Goal: Task Accomplishment & Management: Manage account settings

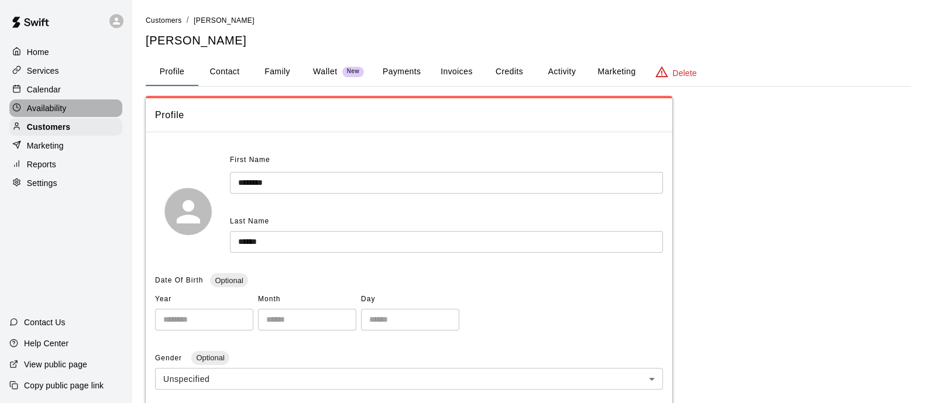
click at [47, 112] on p "Availability" at bounding box center [47, 108] width 40 height 12
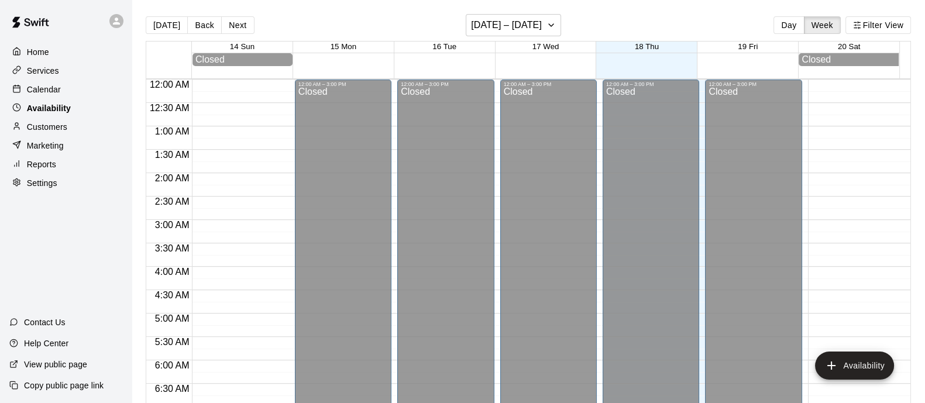
scroll to position [590, 0]
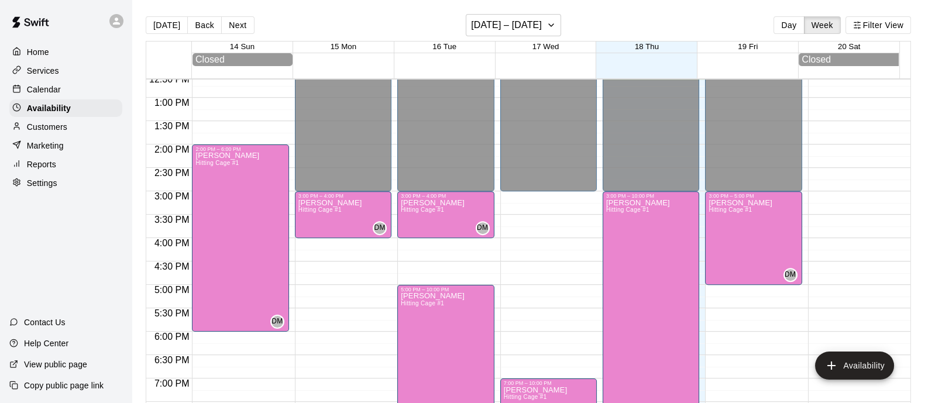
click at [49, 88] on p "Calendar" at bounding box center [44, 90] width 34 height 12
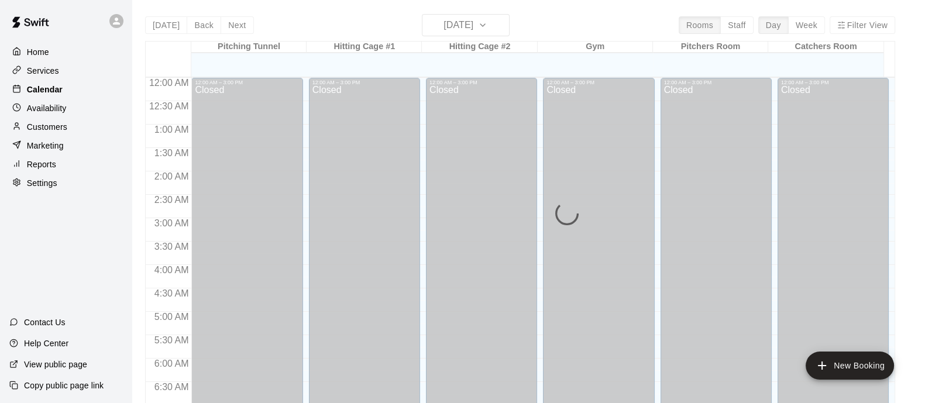
scroll to position [590, 0]
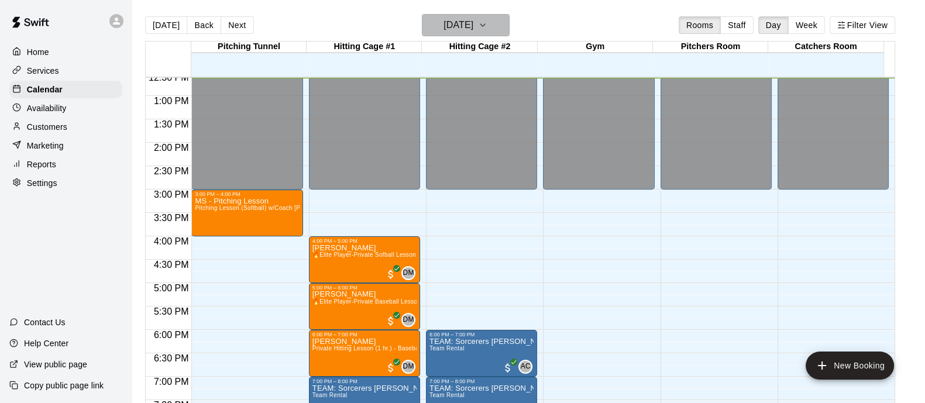
click at [487, 27] on icon "button" at bounding box center [482, 25] width 9 height 14
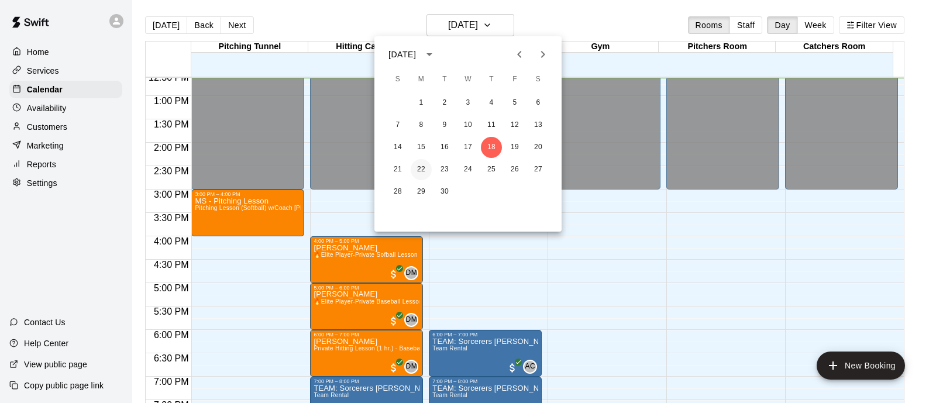
click at [424, 168] on button "22" at bounding box center [421, 169] width 21 height 21
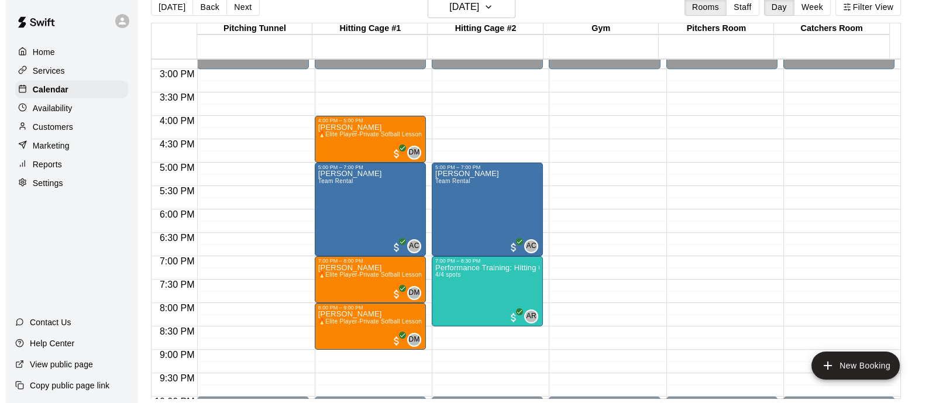
scroll to position [707, 0]
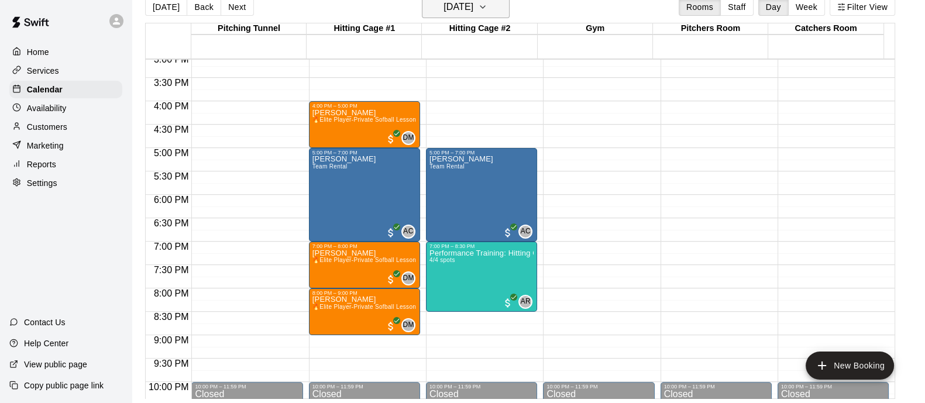
click at [487, 12] on icon "button" at bounding box center [482, 7] width 9 height 14
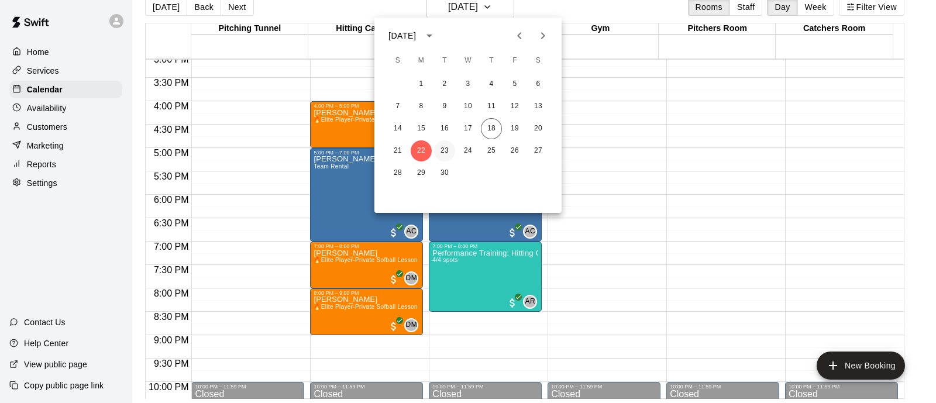
click at [441, 146] on button "23" at bounding box center [444, 150] width 21 height 21
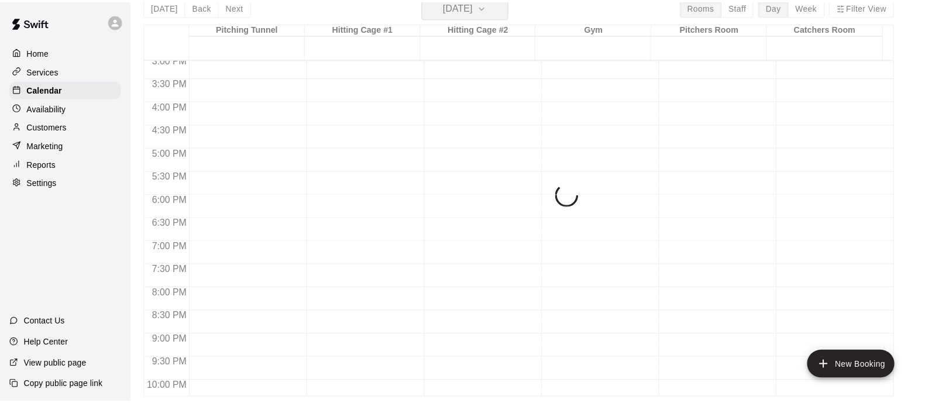
scroll to position [14, 0]
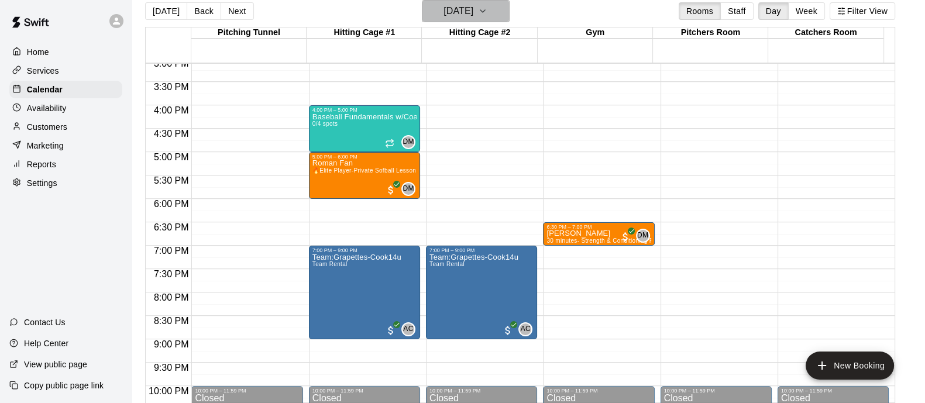
click at [504, 18] on button "[DATE]" at bounding box center [466, 11] width 88 height 22
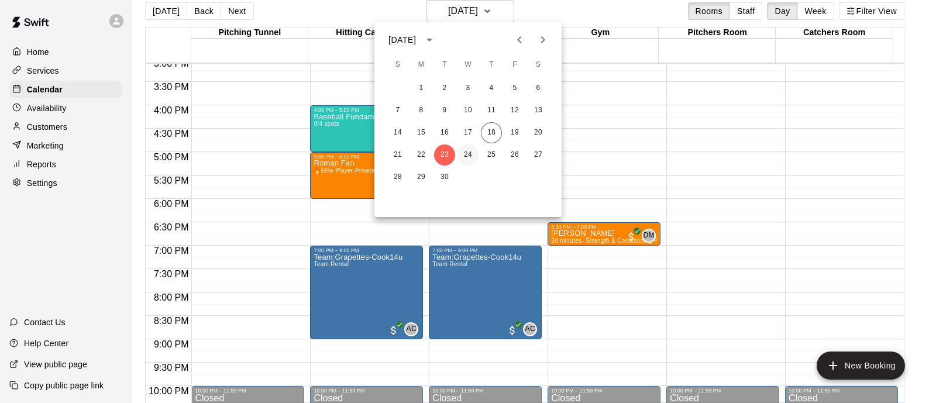
click at [464, 153] on button "24" at bounding box center [467, 154] width 21 height 21
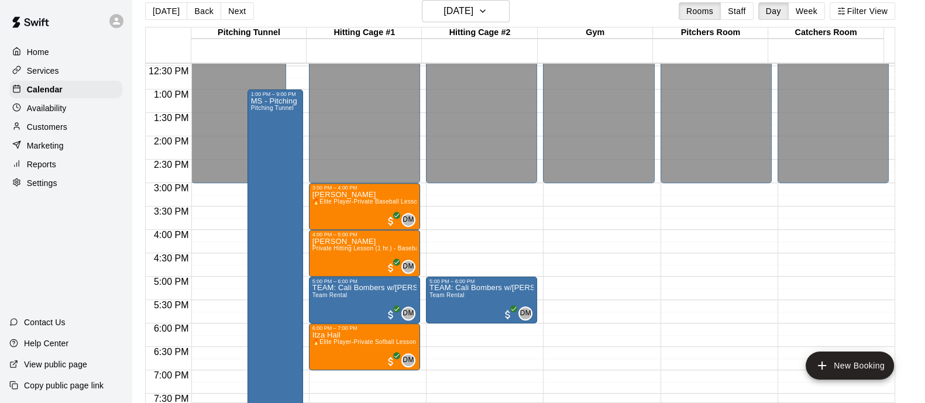
scroll to position [561, 0]
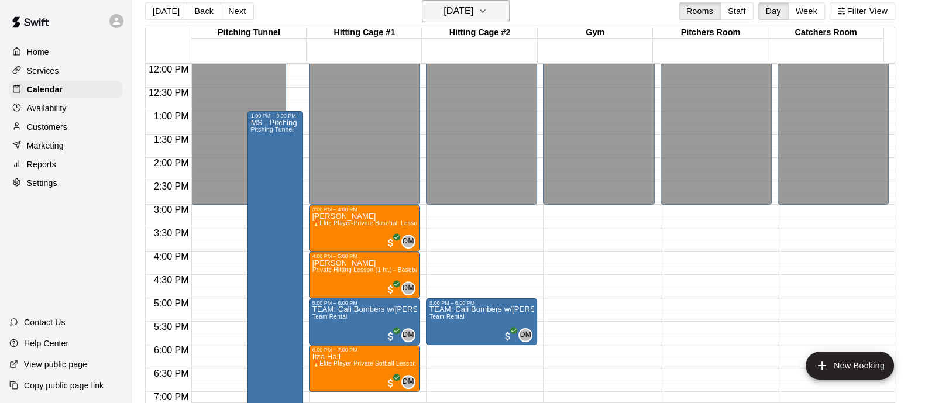
click at [487, 15] on icon "button" at bounding box center [482, 11] width 9 height 14
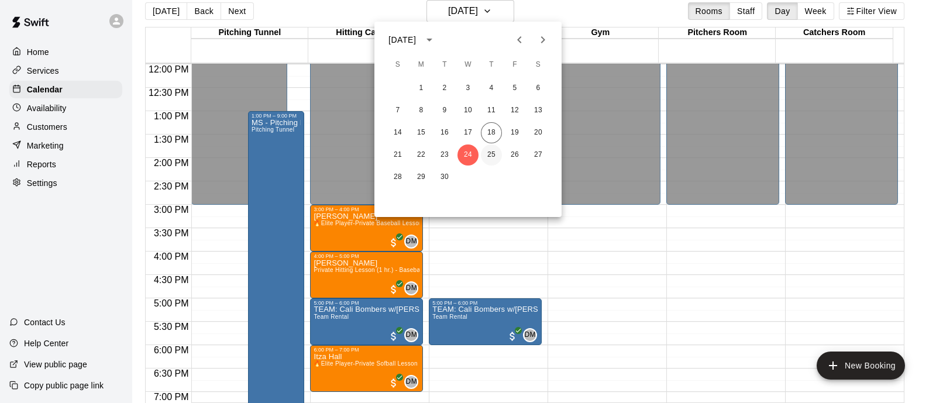
click at [492, 157] on button "25" at bounding box center [491, 154] width 21 height 21
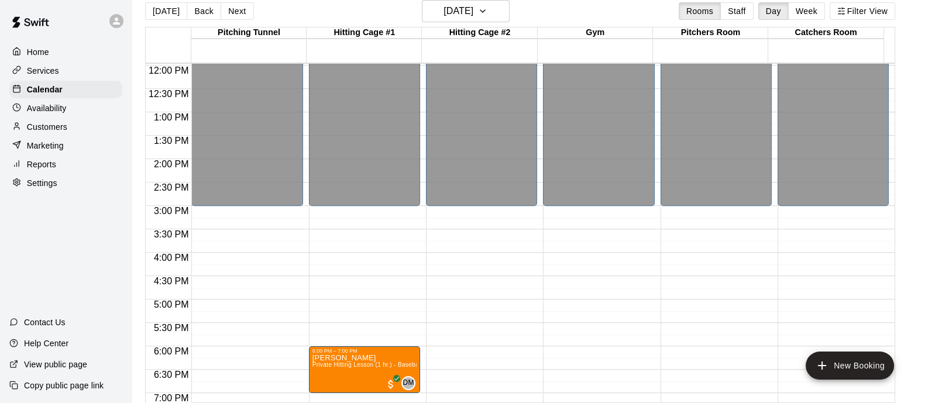
scroll to position [784, 0]
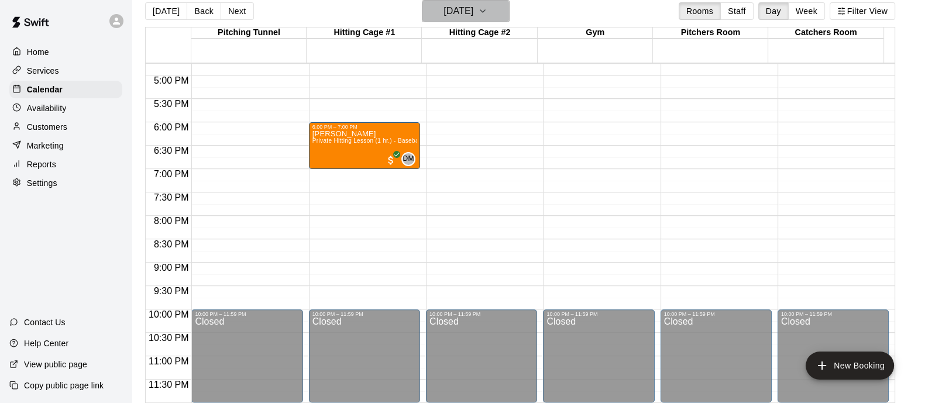
click at [487, 9] on icon "button" at bounding box center [482, 11] width 9 height 14
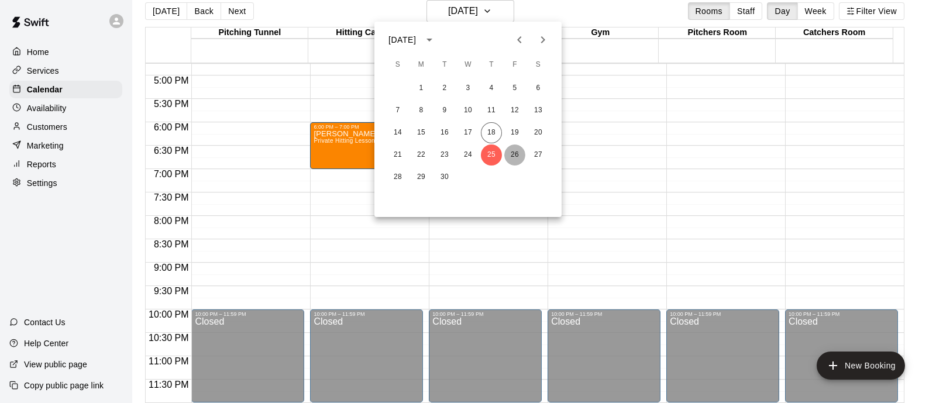
click at [518, 154] on button "26" at bounding box center [514, 154] width 21 height 21
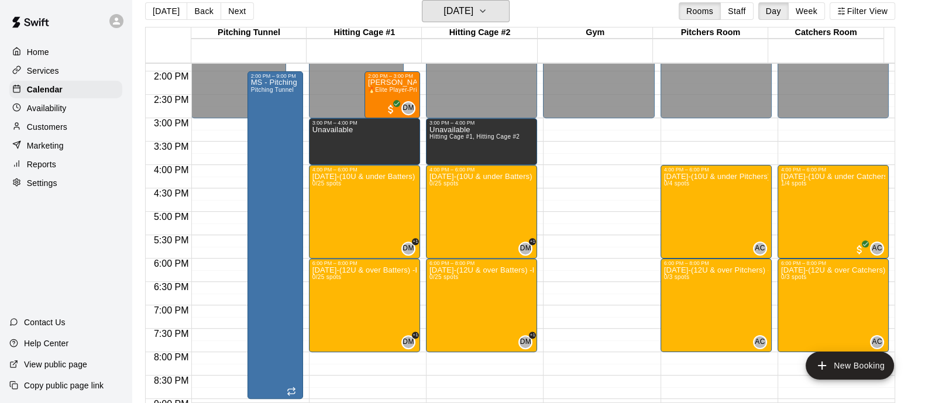
scroll to position [579, 0]
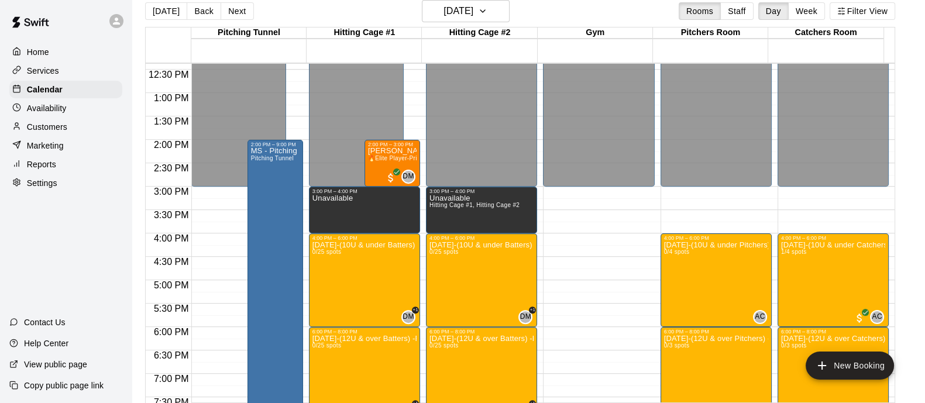
click at [43, 133] on p "Customers" at bounding box center [47, 127] width 40 height 12
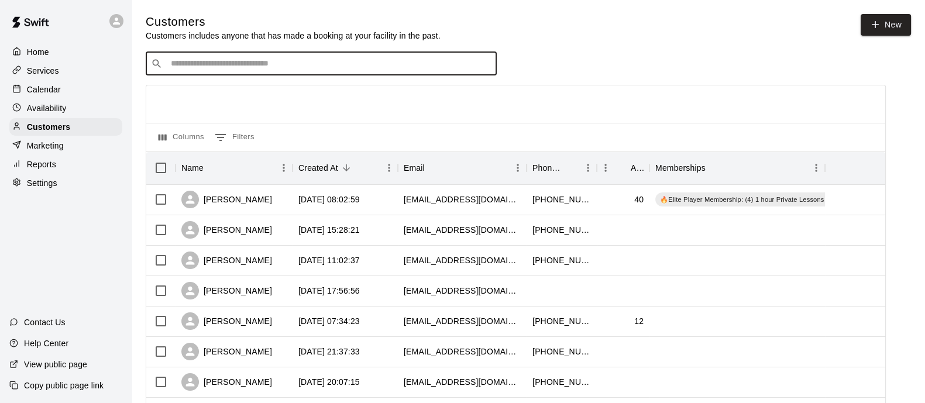
click at [343, 67] on input "Search customers by name or email" at bounding box center [329, 64] width 324 height 12
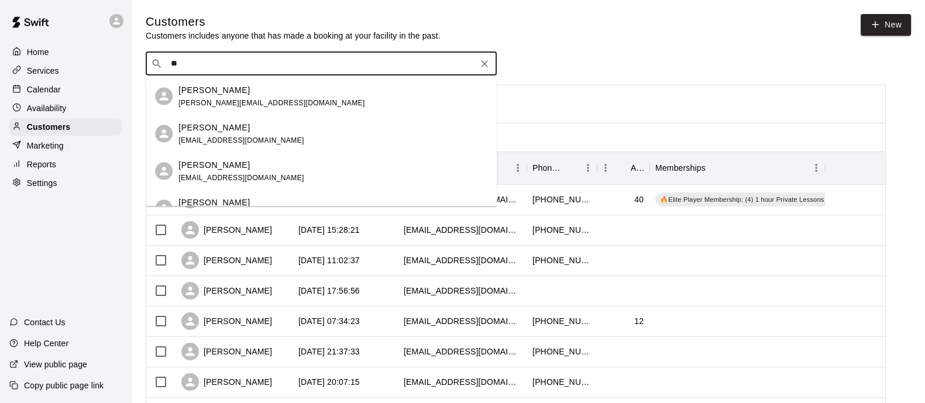
type input "*"
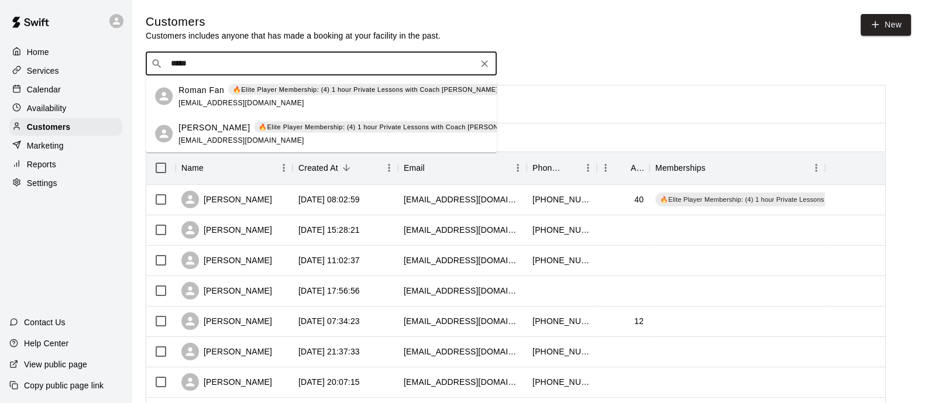
type input "*****"
click at [41, 87] on p "Calendar" at bounding box center [44, 90] width 34 height 12
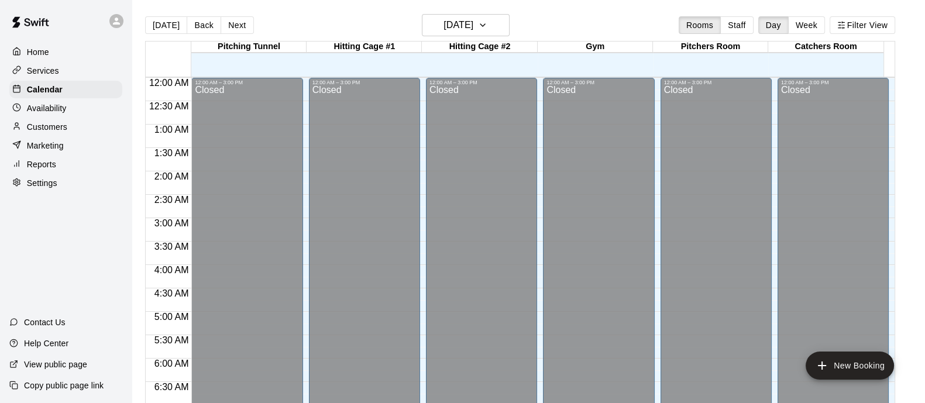
scroll to position [600, 0]
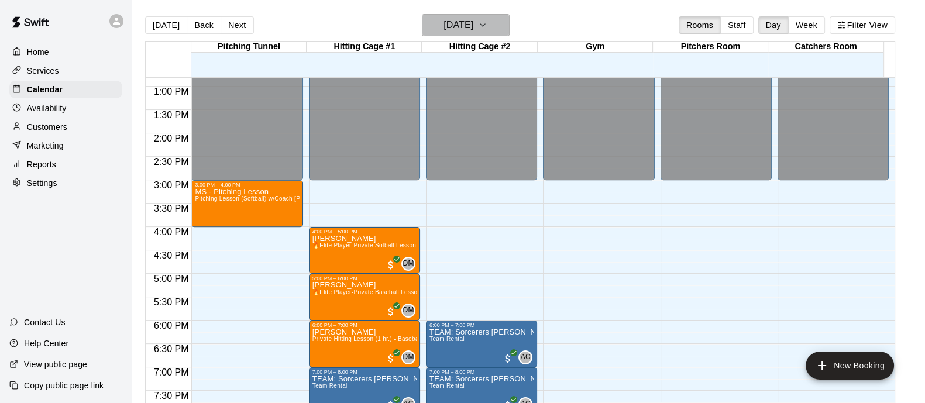
click at [487, 25] on icon "button" at bounding box center [482, 25] width 9 height 14
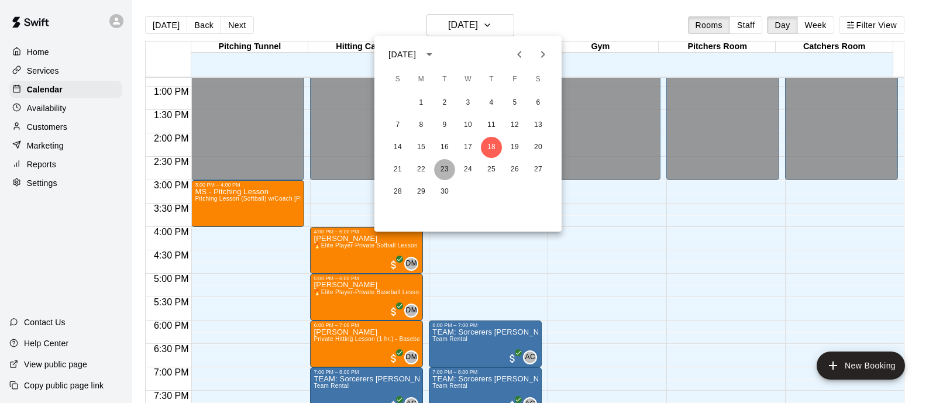
click at [448, 168] on button "23" at bounding box center [444, 169] width 21 height 21
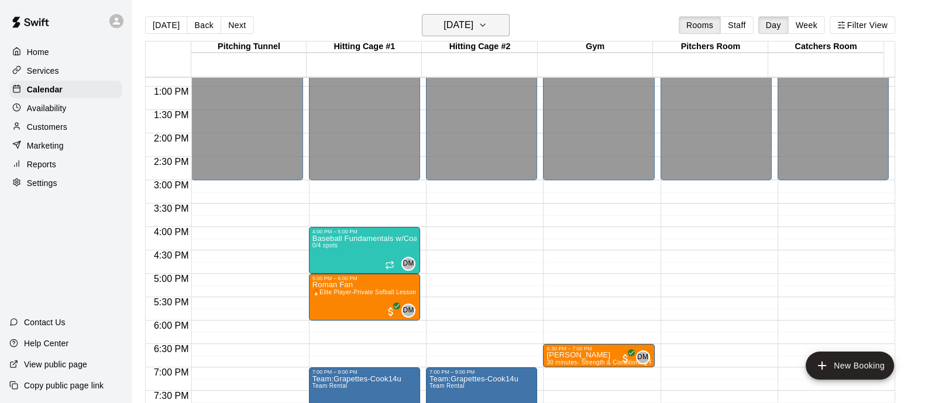
click at [487, 26] on icon "button" at bounding box center [482, 25] width 9 height 14
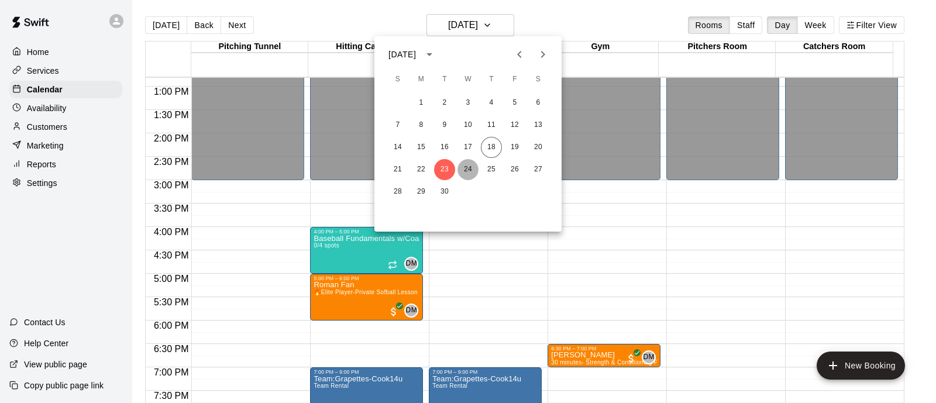
click at [467, 170] on button "24" at bounding box center [467, 169] width 21 height 21
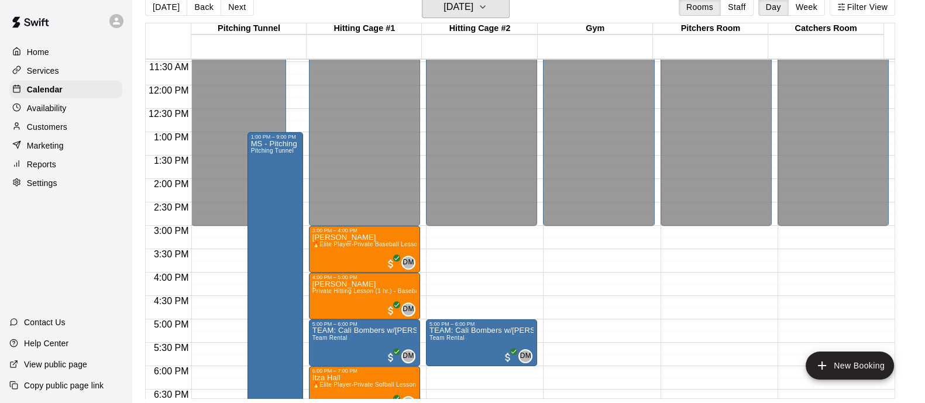
scroll to position [535, 0]
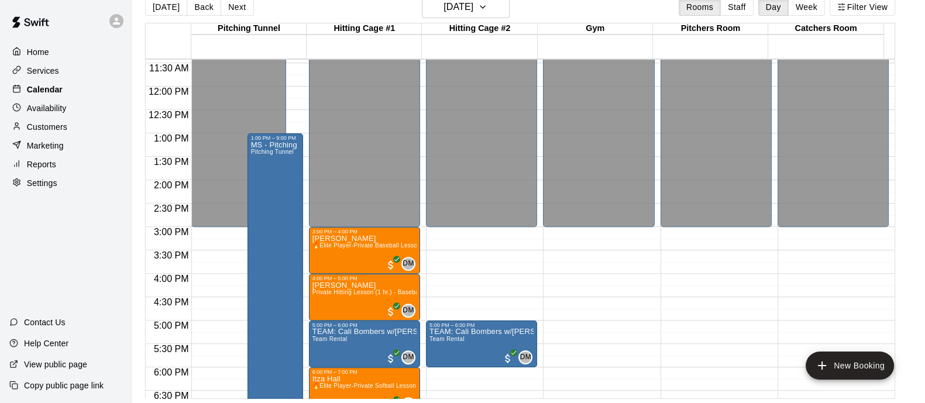
click at [38, 92] on p "Calendar" at bounding box center [45, 90] width 36 height 12
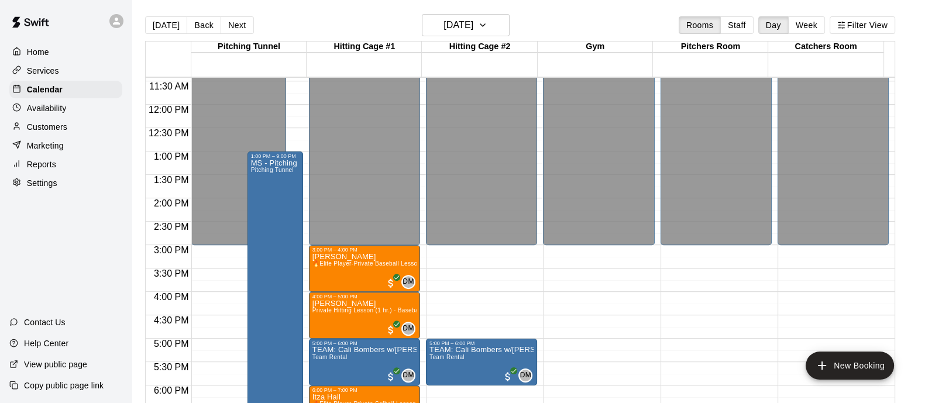
click at [59, 104] on div "Availability" at bounding box center [65, 108] width 113 height 18
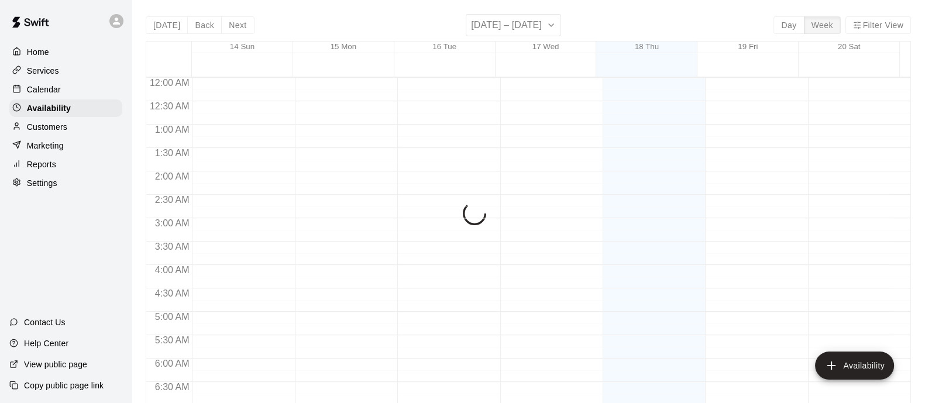
scroll to position [605, 0]
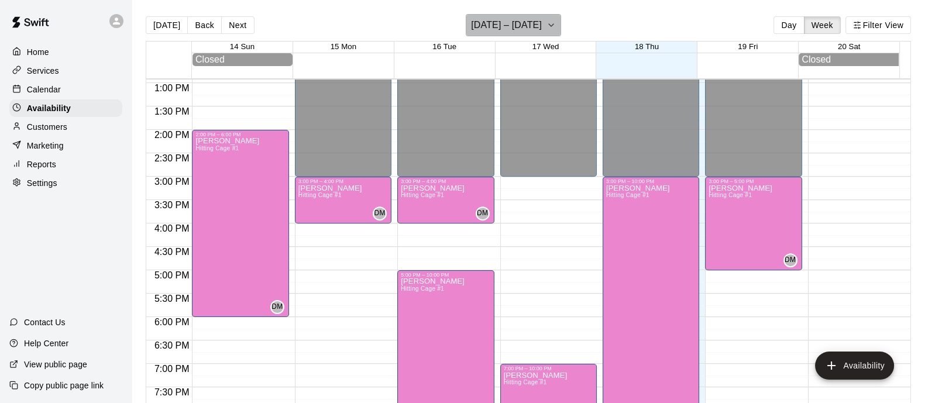
click at [553, 29] on icon "button" at bounding box center [550, 25] width 9 height 14
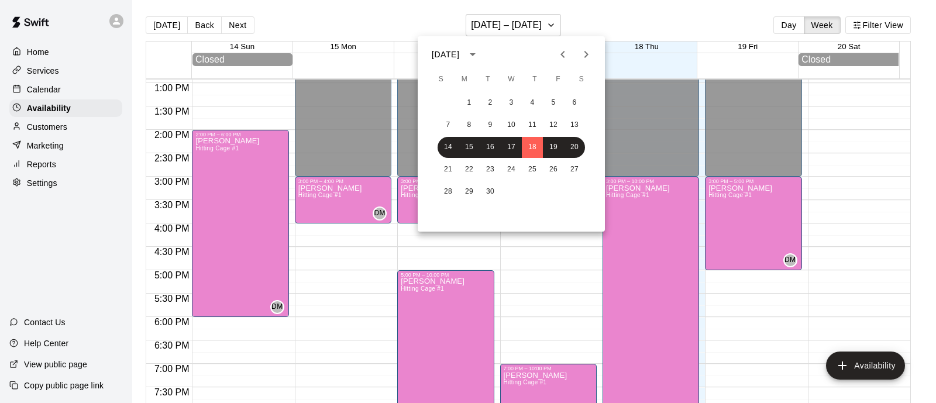
click at [47, 94] on div at bounding box center [468, 201] width 936 height 403
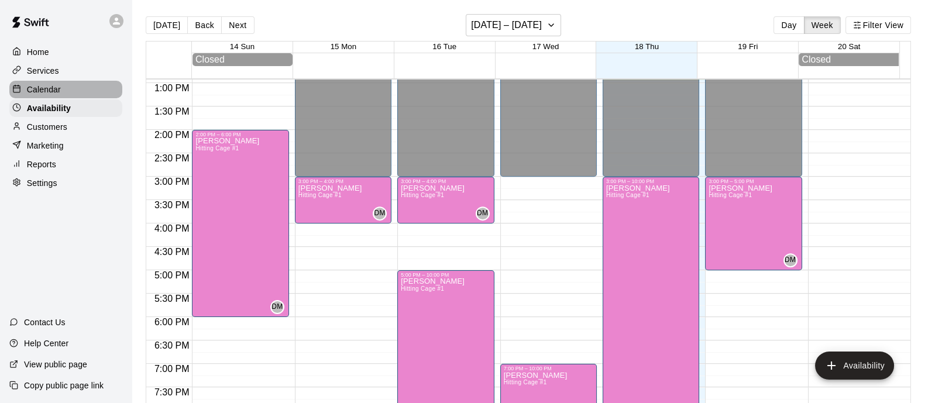
click at [47, 94] on p "Calendar" at bounding box center [44, 90] width 34 height 12
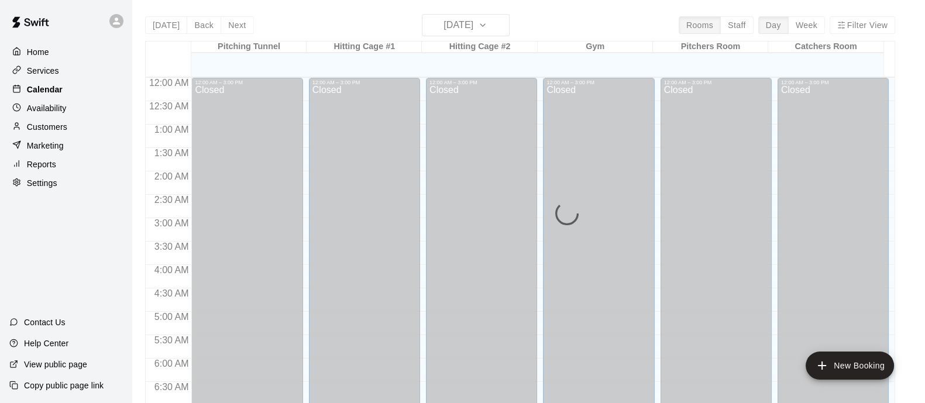
scroll to position [605, 0]
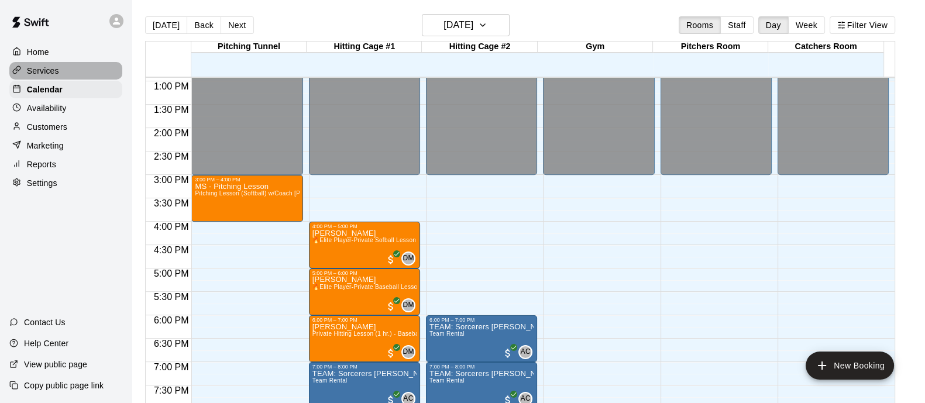
click at [49, 75] on p "Services" at bounding box center [43, 71] width 32 height 12
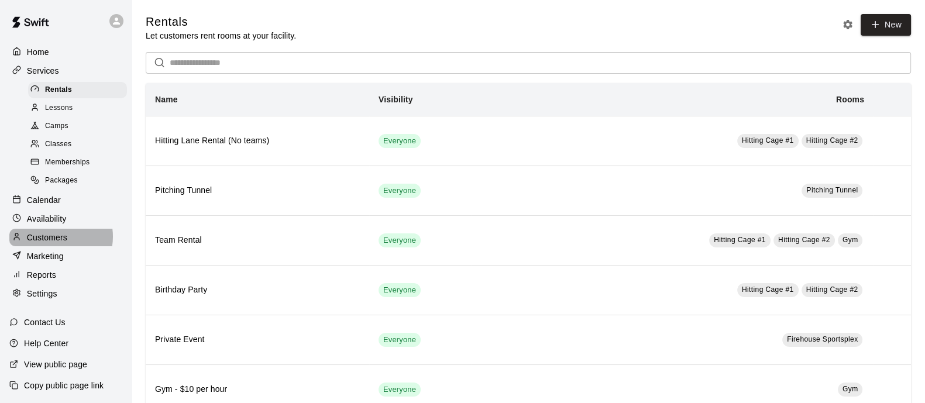
click at [53, 243] on p "Customers" at bounding box center [47, 238] width 40 height 12
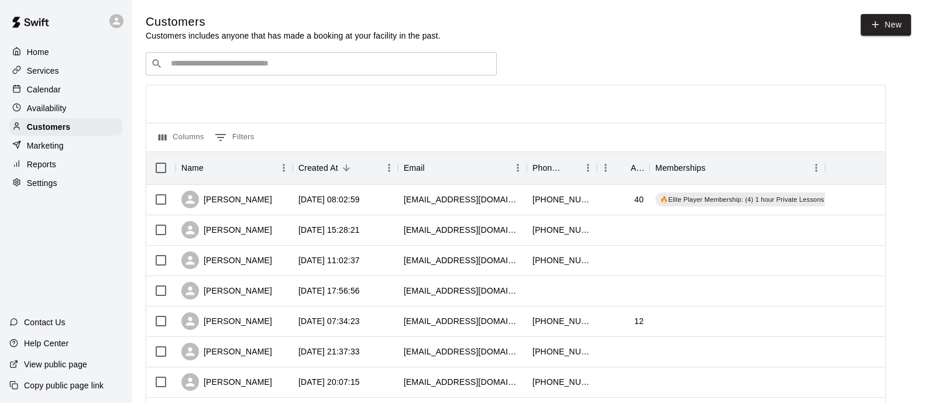
click at [439, 66] on input "Search customers by name or email" at bounding box center [329, 64] width 324 height 12
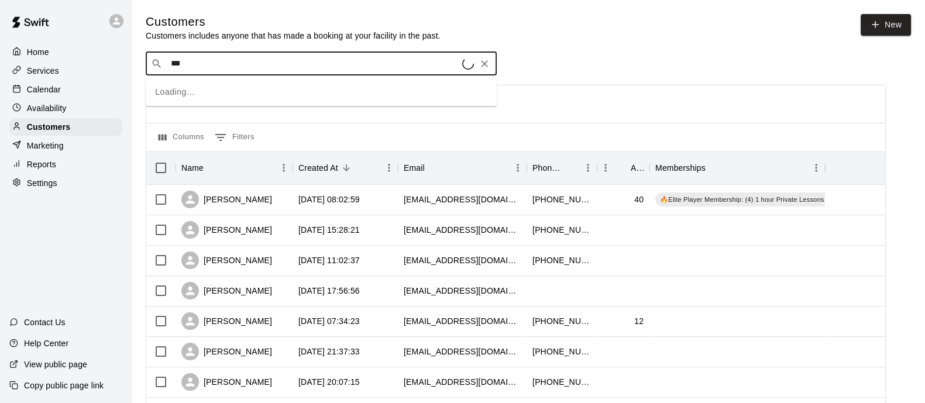
type input "****"
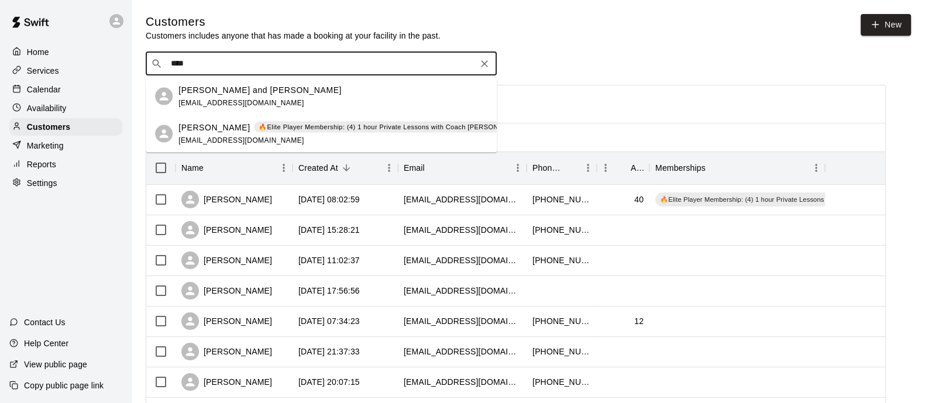
click at [238, 127] on div "[PERSON_NAME] 🔥Elite Player Membership: (4) 1 hour Private Lessons with Coach […" at bounding box center [375, 127] width 394 height 12
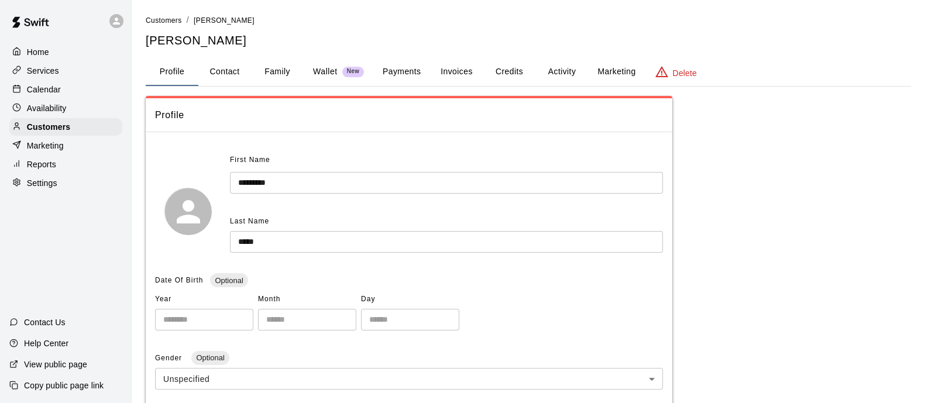
click at [283, 71] on button "Family" at bounding box center [277, 72] width 53 height 28
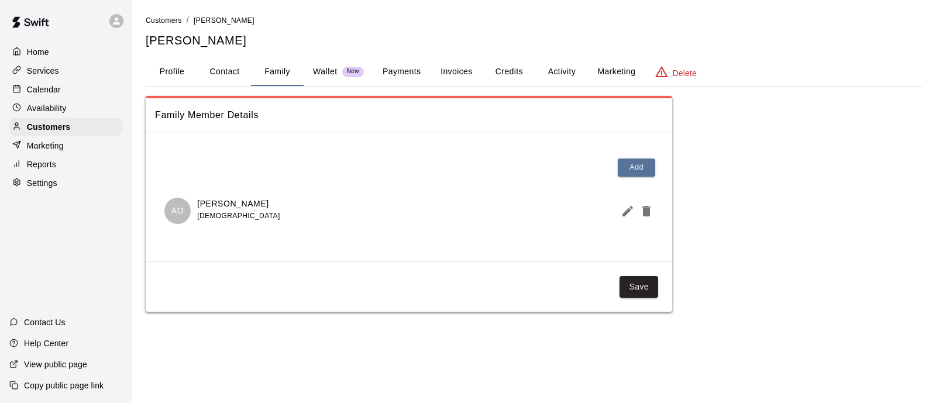
click at [342, 76] on div "Wallet New" at bounding box center [338, 72] width 51 height 12
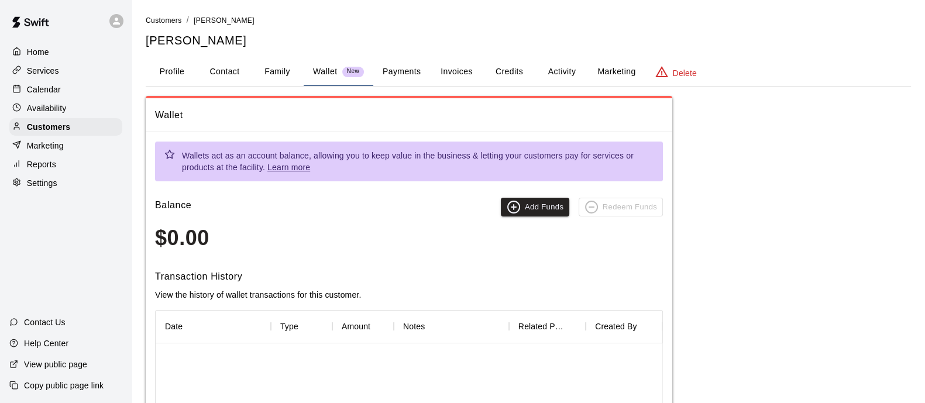
click at [408, 79] on button "Payments" at bounding box center [401, 72] width 57 height 28
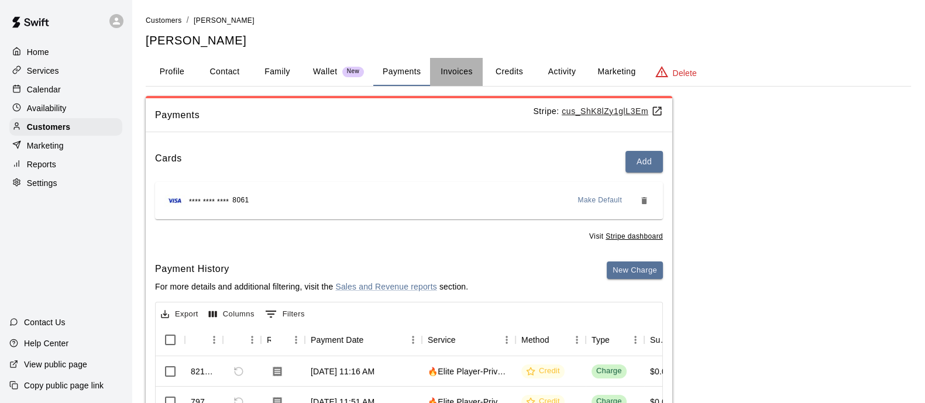
click at [474, 68] on button "Invoices" at bounding box center [456, 72] width 53 height 28
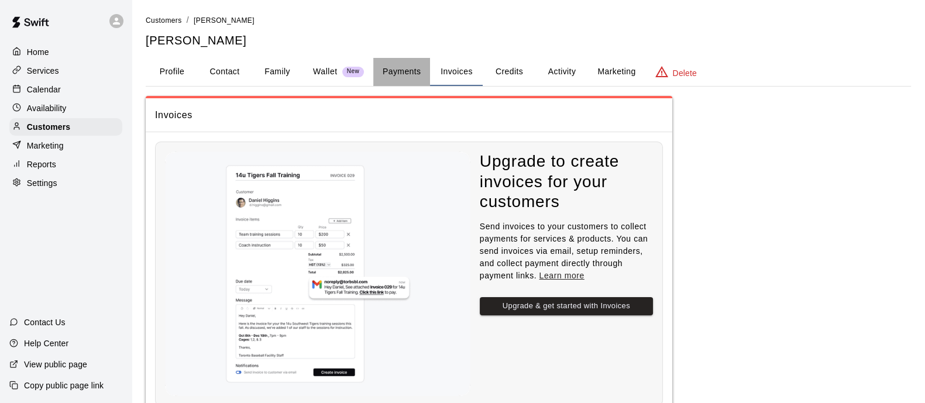
click at [391, 74] on button "Payments" at bounding box center [401, 72] width 57 height 28
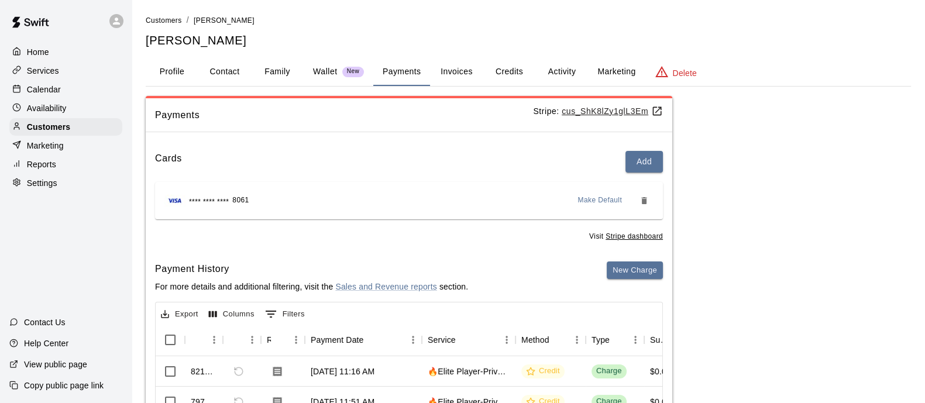
click at [476, 73] on button "Invoices" at bounding box center [456, 72] width 53 height 28
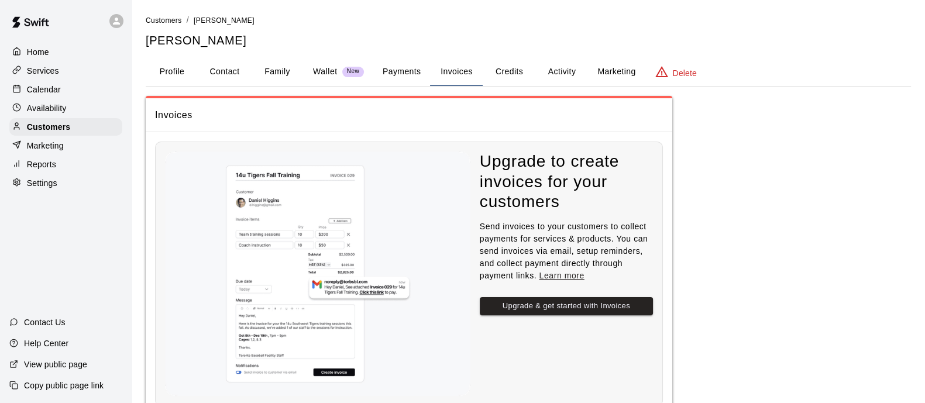
click at [411, 79] on button "Payments" at bounding box center [401, 72] width 57 height 28
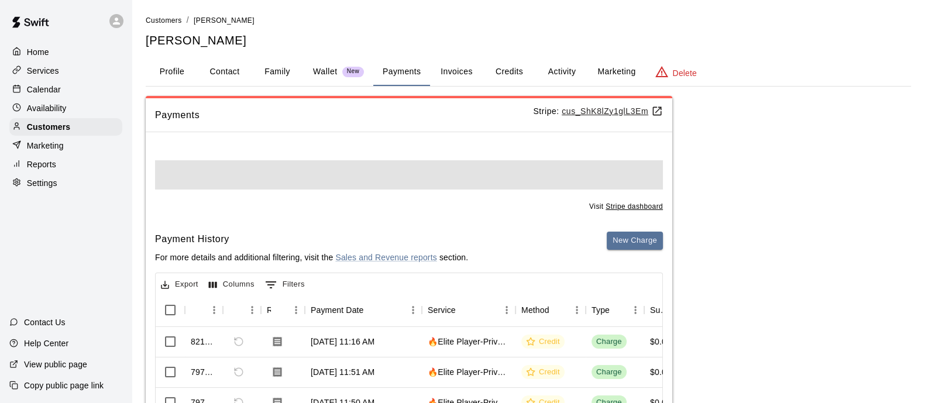
click at [500, 75] on button "Credits" at bounding box center [509, 72] width 53 height 28
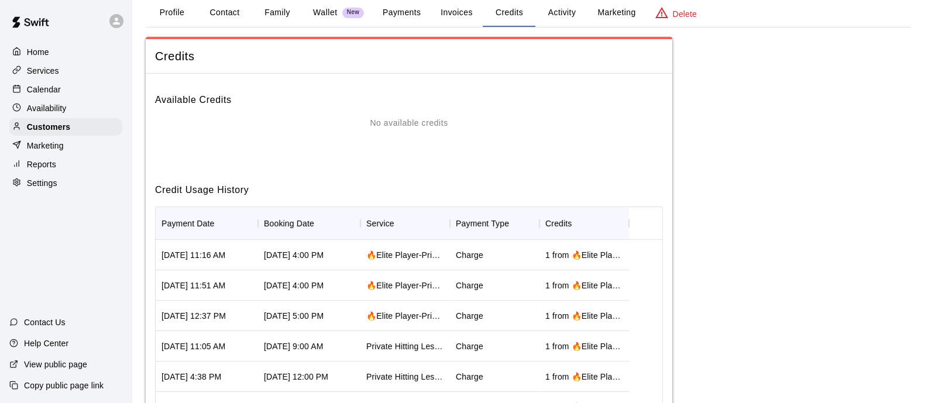
scroll to position [60, 0]
click at [454, 15] on button "Invoices" at bounding box center [456, 12] width 53 height 28
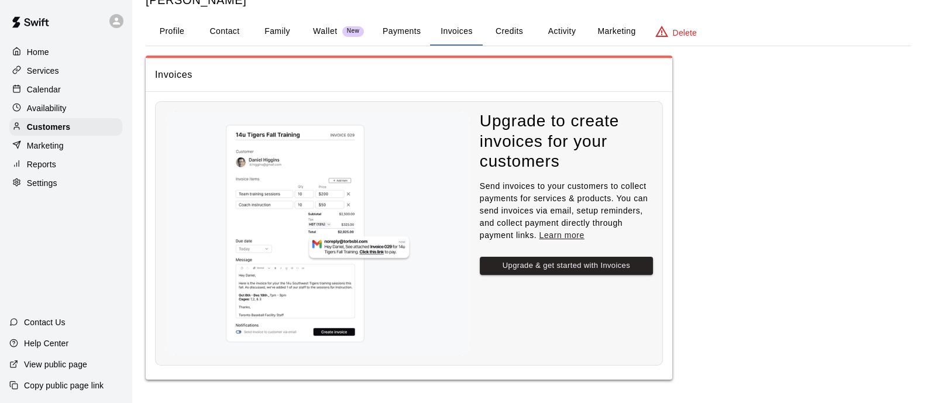
scroll to position [0, 0]
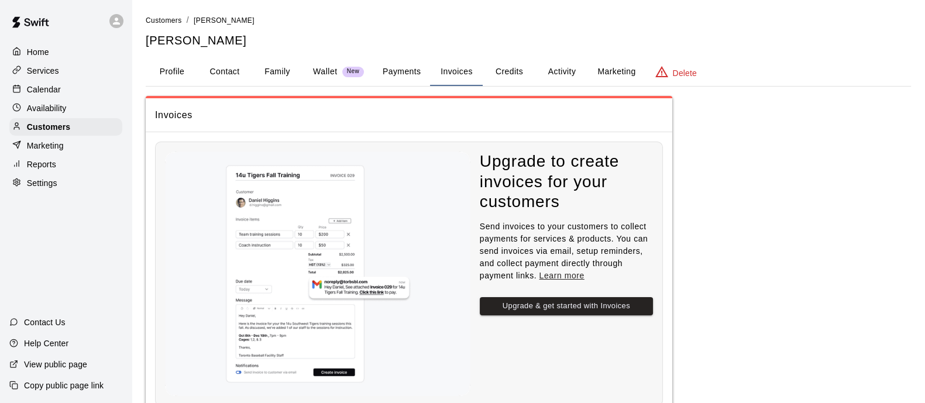
click at [391, 77] on button "Payments" at bounding box center [401, 72] width 57 height 28
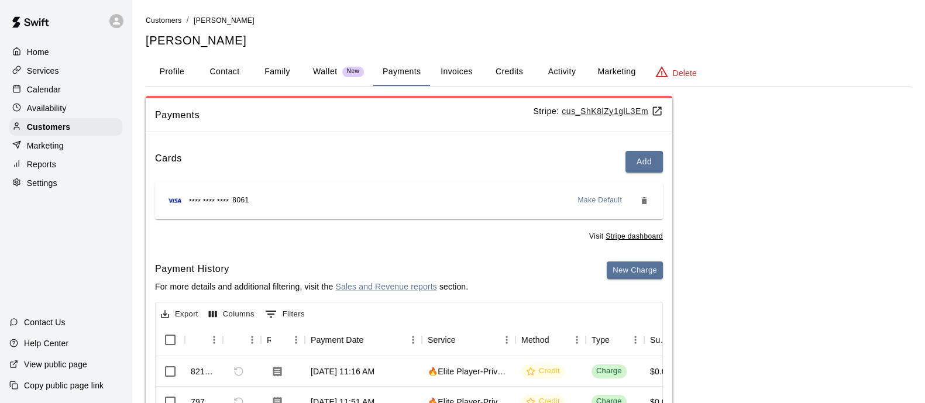
click at [328, 75] on p "Wallet" at bounding box center [325, 72] width 25 height 12
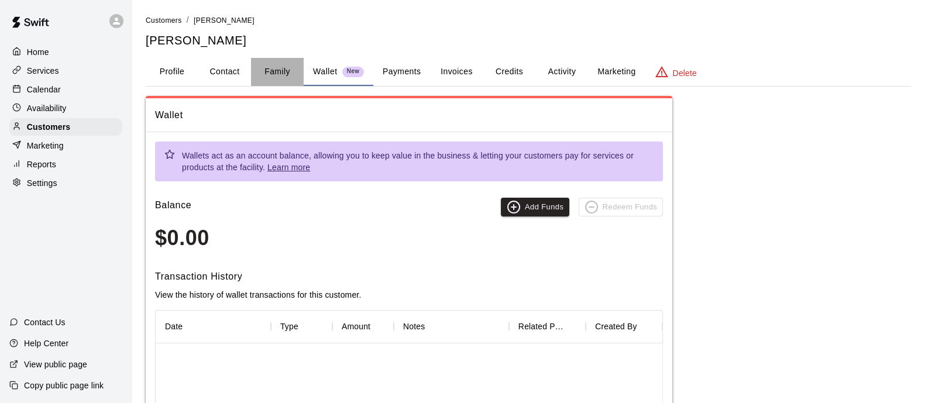
click at [281, 75] on button "Family" at bounding box center [277, 72] width 53 height 28
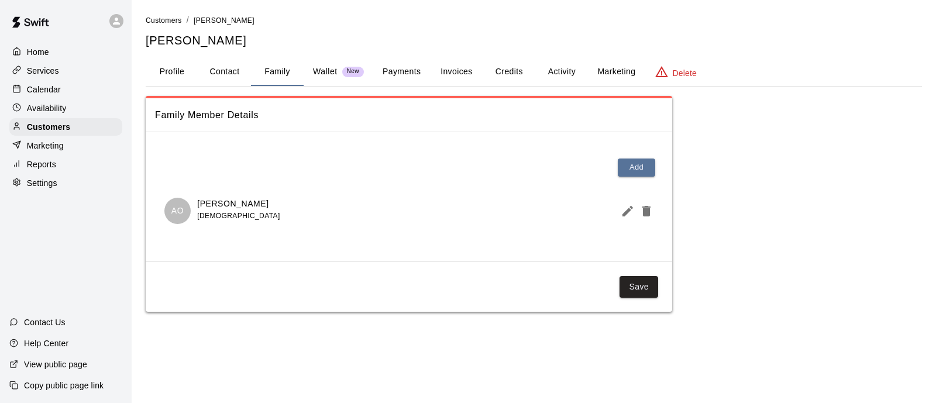
click at [240, 74] on button "Contact" at bounding box center [224, 72] width 53 height 28
select select "**"
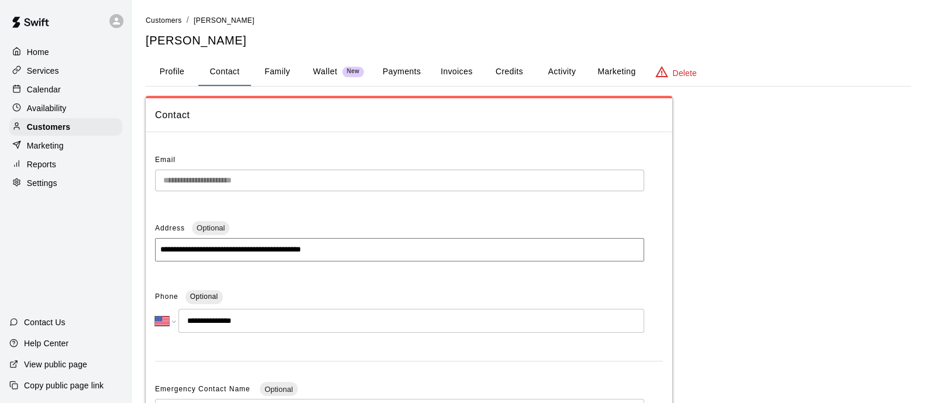
click at [274, 75] on button "Family" at bounding box center [277, 72] width 53 height 28
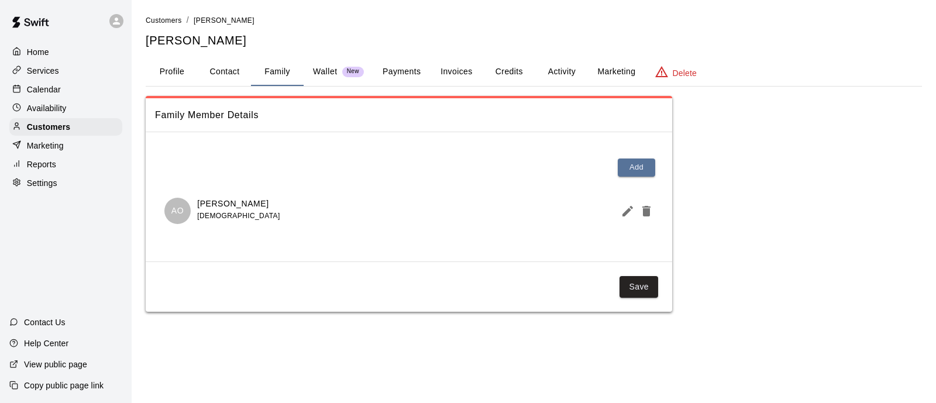
click at [173, 73] on button "Profile" at bounding box center [172, 72] width 53 height 28
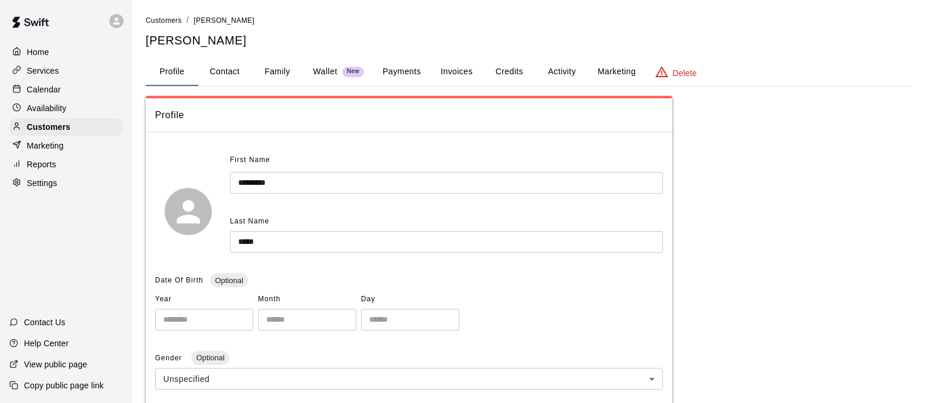
click at [272, 75] on button "Family" at bounding box center [277, 72] width 53 height 28
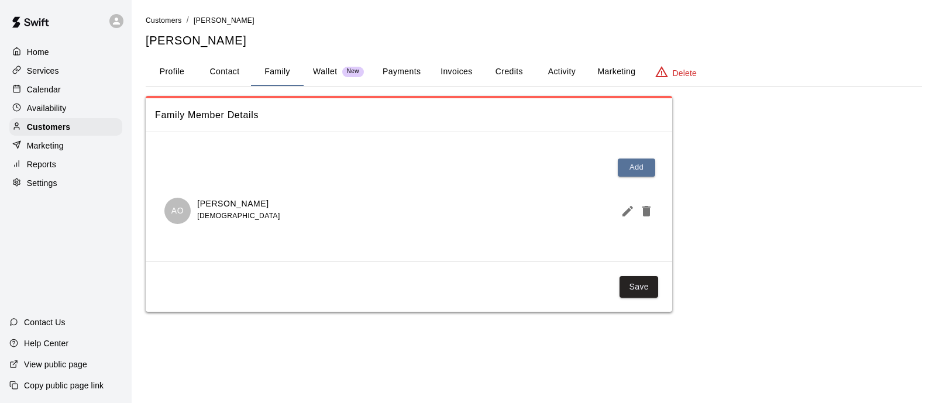
click at [331, 77] on p "Wallet" at bounding box center [325, 72] width 25 height 12
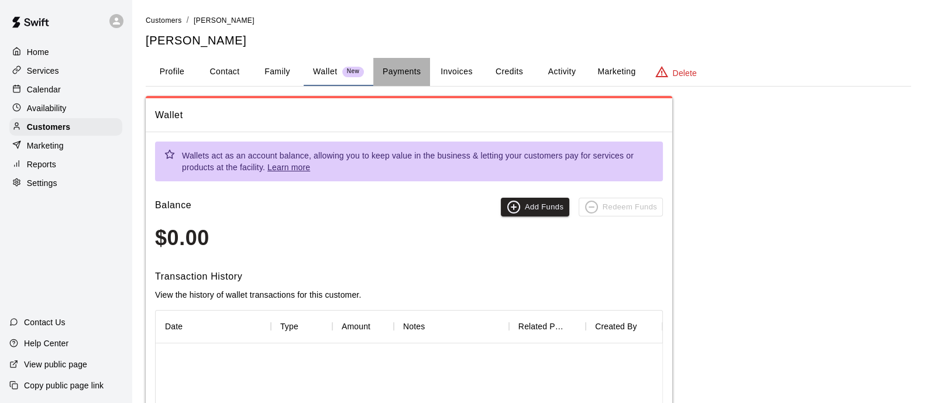
click at [407, 72] on button "Payments" at bounding box center [401, 72] width 57 height 28
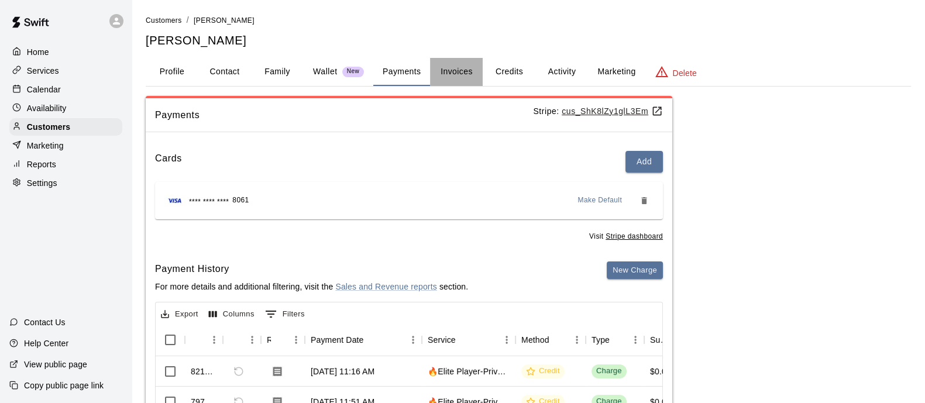
click at [459, 77] on button "Invoices" at bounding box center [456, 72] width 53 height 28
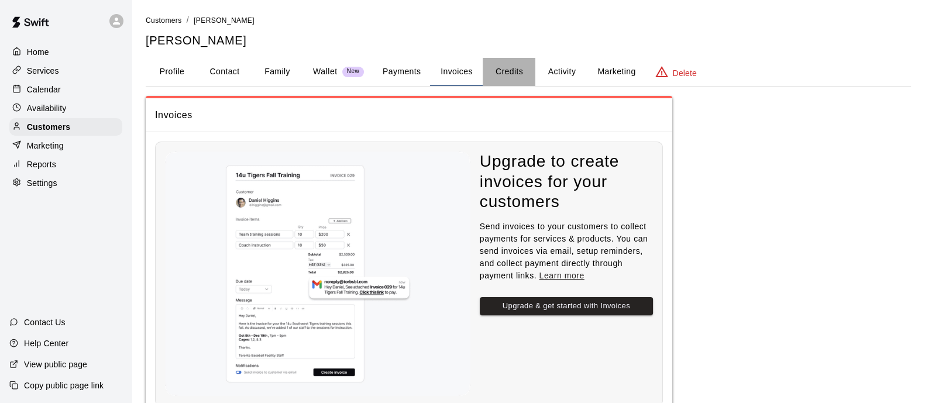
click at [509, 71] on button "Credits" at bounding box center [509, 72] width 53 height 28
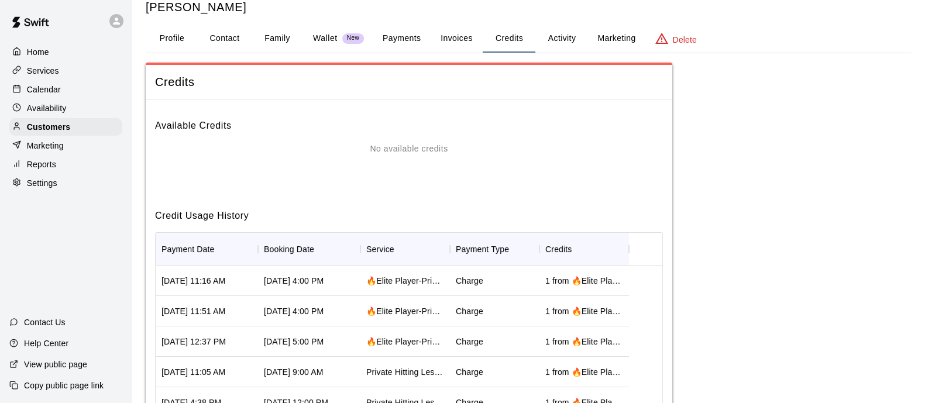
scroll to position [1, 0]
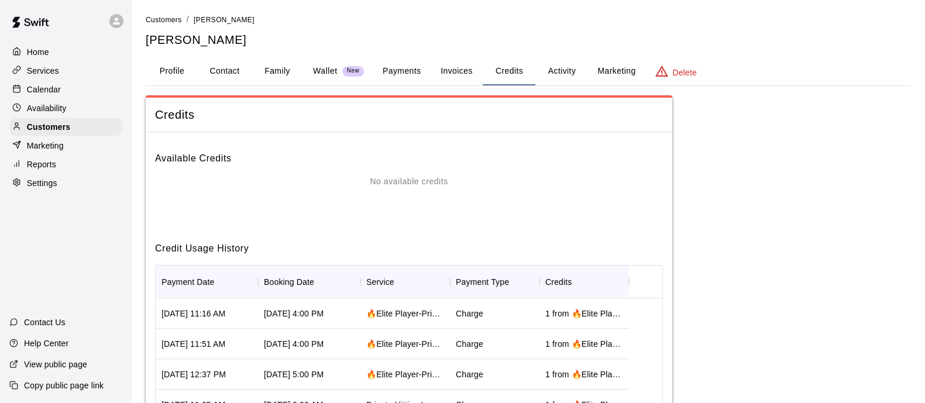
click at [32, 33] on img at bounding box center [30, 22] width 61 height 35
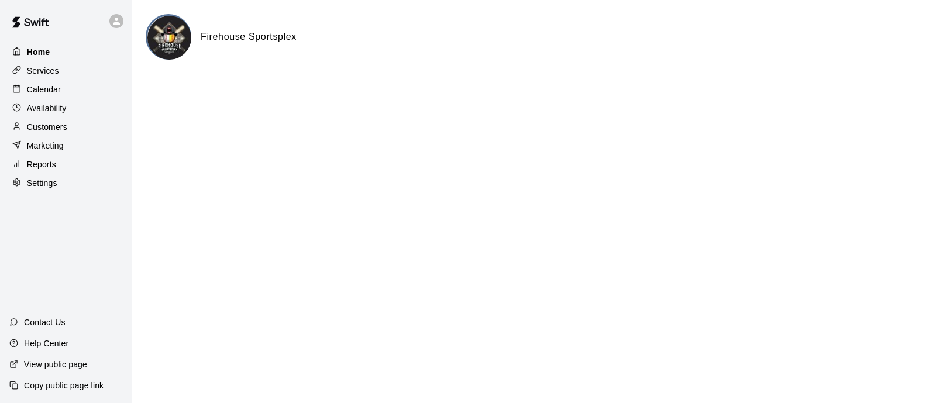
click at [32, 57] on p "Home" at bounding box center [38, 52] width 23 height 12
click at [112, 20] on icon at bounding box center [116, 21] width 11 height 11
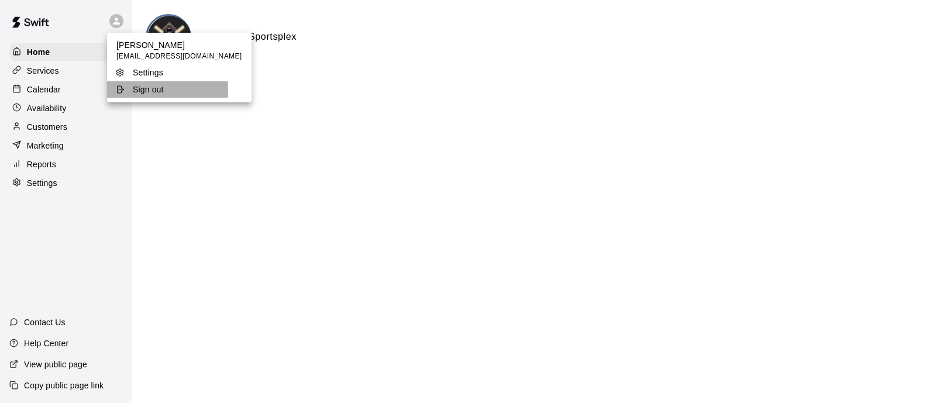
click at [132, 90] on div "Sign out" at bounding box center [153, 90] width 76 height 12
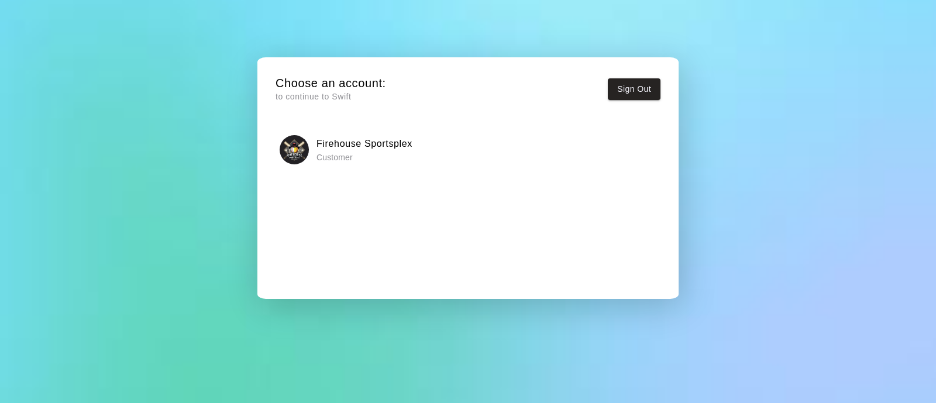
click at [390, 154] on p "Customer" at bounding box center [364, 158] width 96 height 12
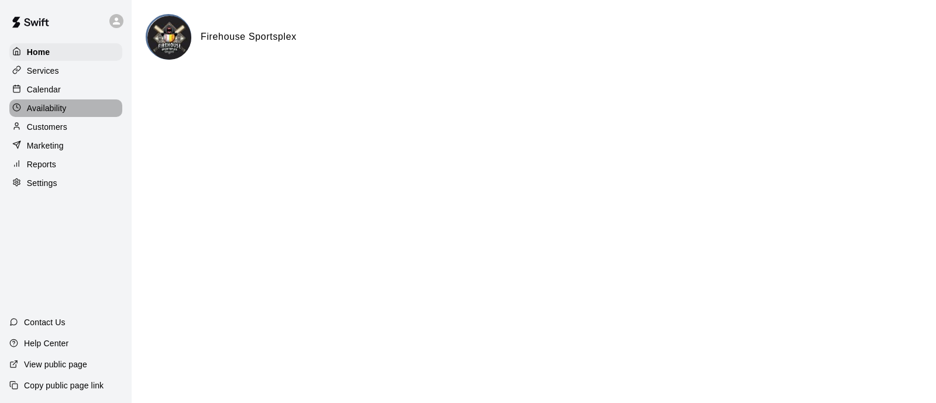
click at [47, 104] on div "Availability" at bounding box center [65, 108] width 113 height 18
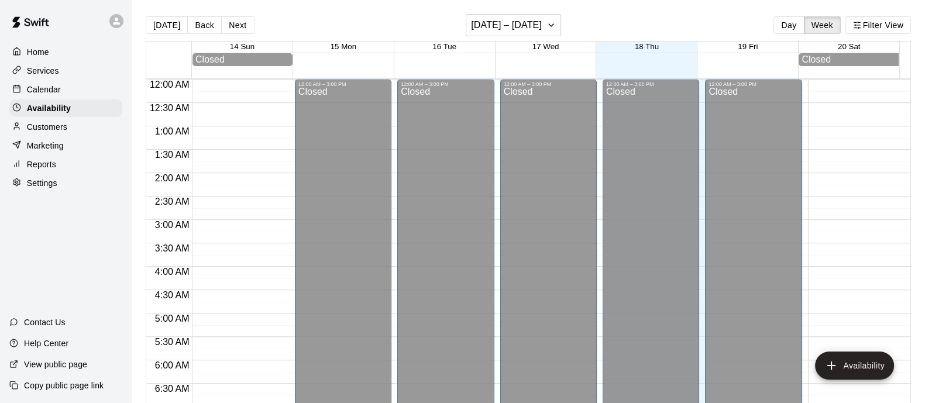
scroll to position [610, 0]
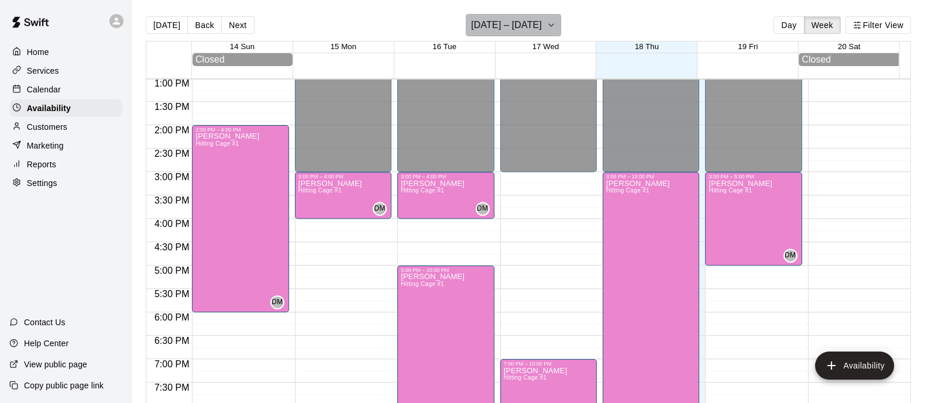
click at [552, 32] on button "September 14 – 20" at bounding box center [513, 25] width 95 height 22
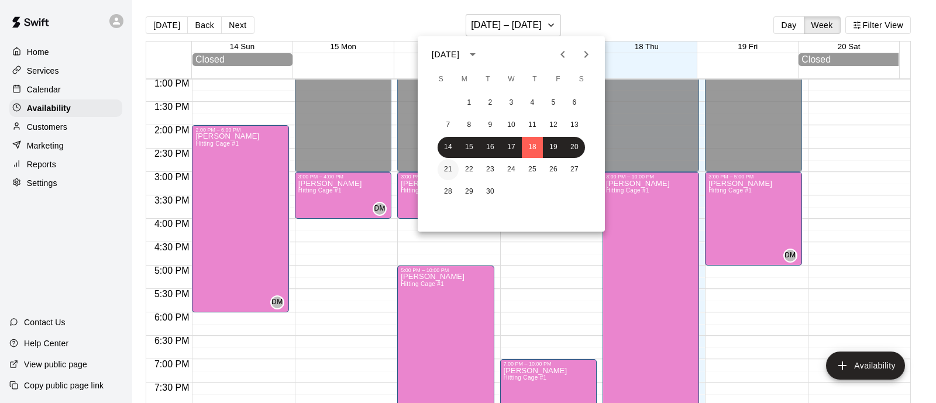
click at [451, 170] on button "21" at bounding box center [448, 169] width 21 height 21
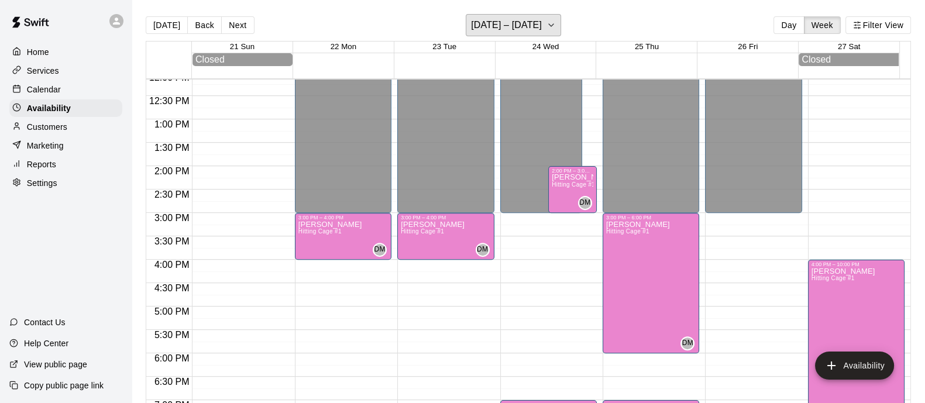
scroll to position [566, 0]
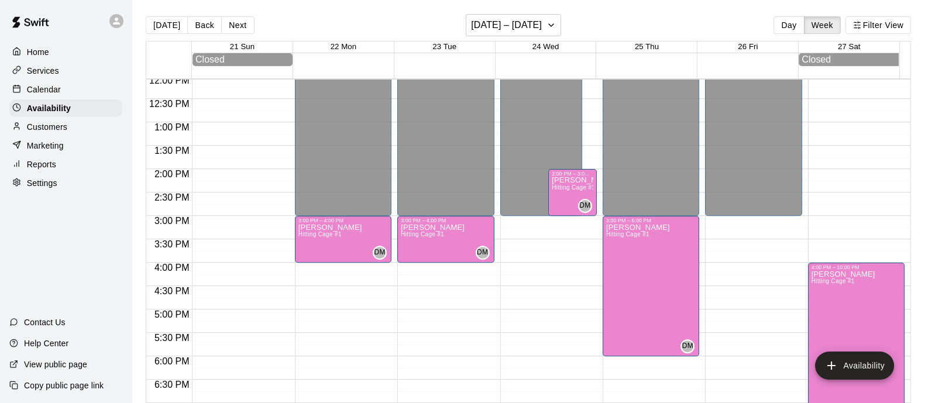
click at [54, 95] on p "Calendar" at bounding box center [44, 90] width 34 height 12
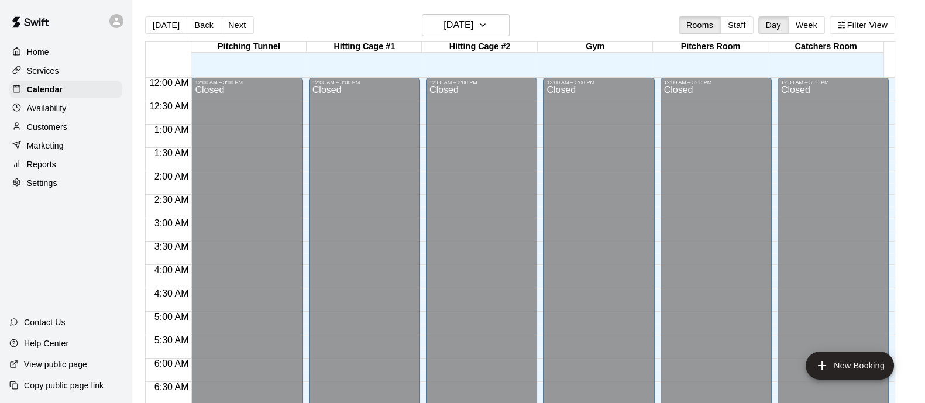
scroll to position [610, 0]
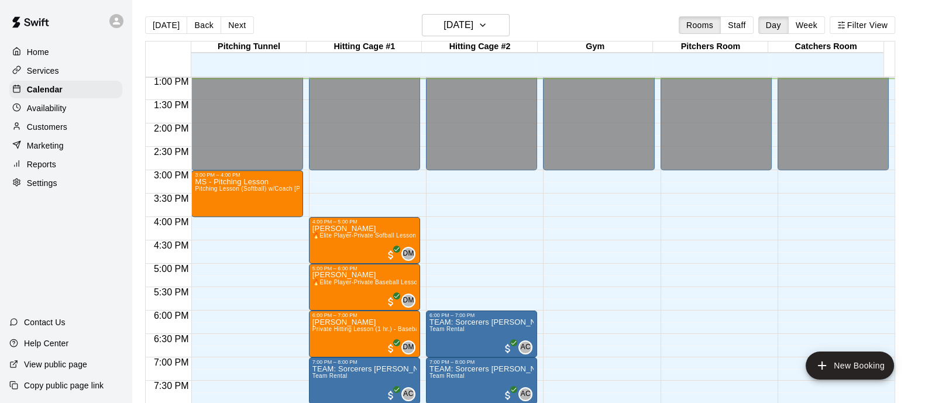
click at [45, 112] on p "Availability" at bounding box center [47, 108] width 40 height 12
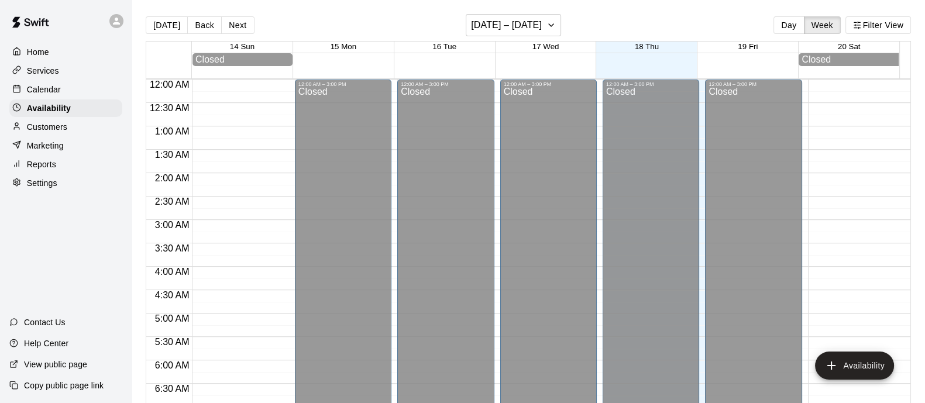
scroll to position [610, 0]
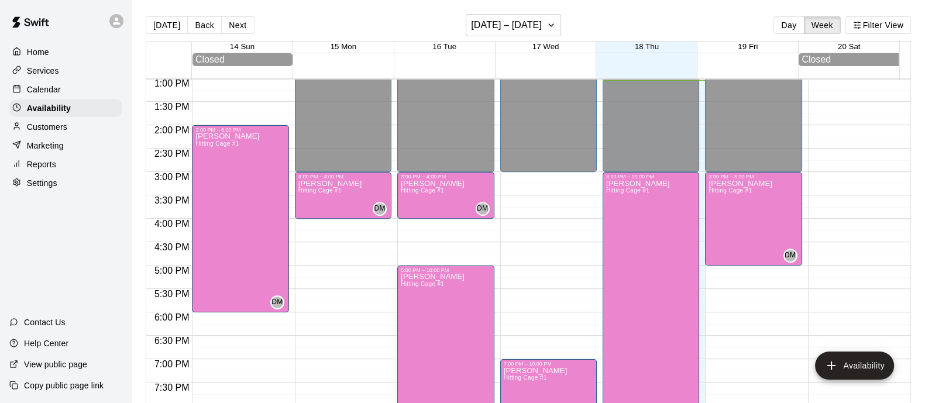
click at [559, 5] on main "Today Back Next September 14 – 20 Day Week Filter View 14 Sun 15 Mon 16 Tue 17 …" at bounding box center [528, 211] width 793 height 422
click at [559, 21] on button "[DATE] – [DATE]" at bounding box center [513, 25] width 95 height 22
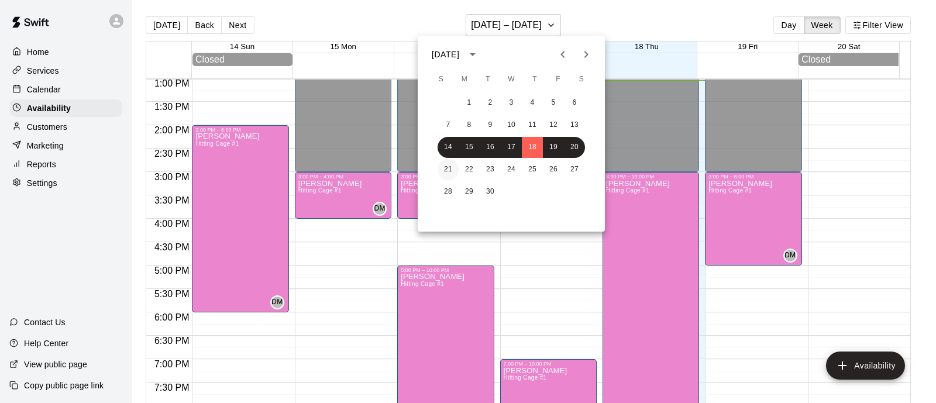
click at [452, 167] on button "21" at bounding box center [448, 169] width 21 height 21
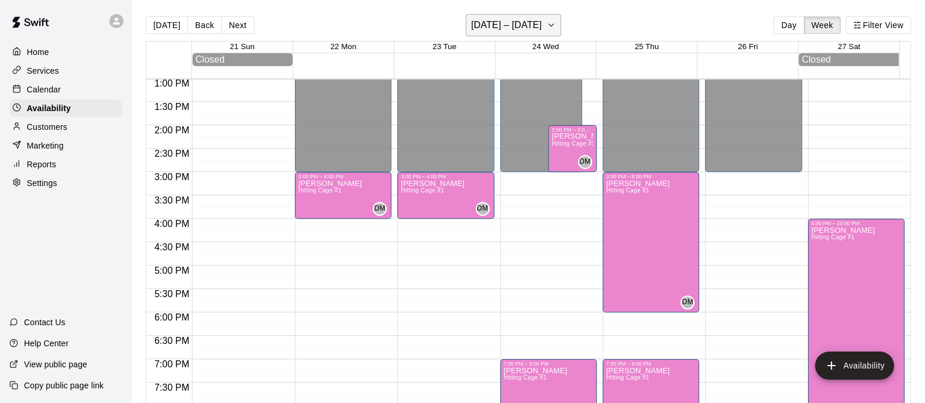
click at [524, 26] on h6 "September 21 – 27" at bounding box center [506, 25] width 71 height 16
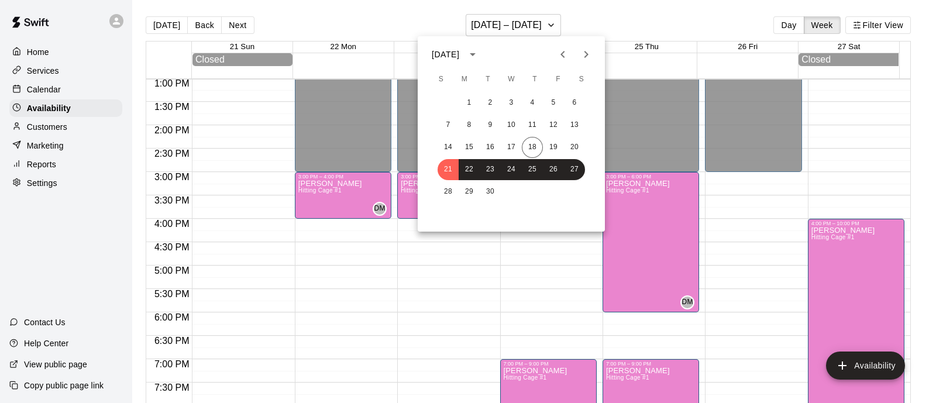
click at [61, 92] on div at bounding box center [468, 201] width 936 height 403
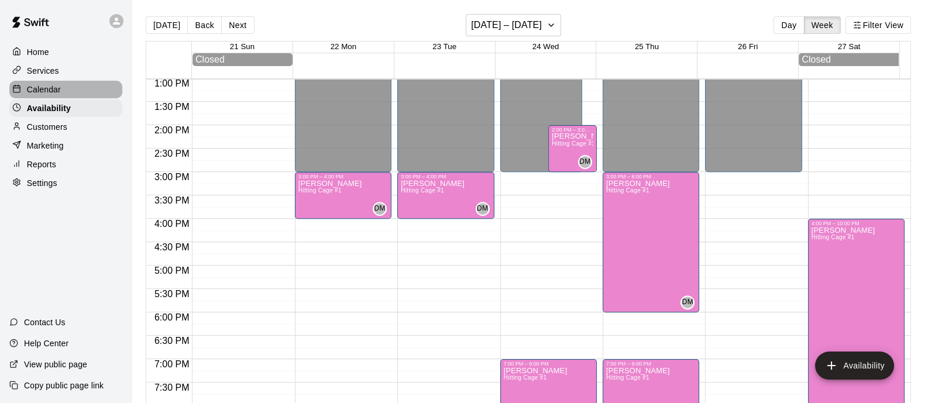
click at [49, 92] on p "Calendar" at bounding box center [44, 90] width 34 height 12
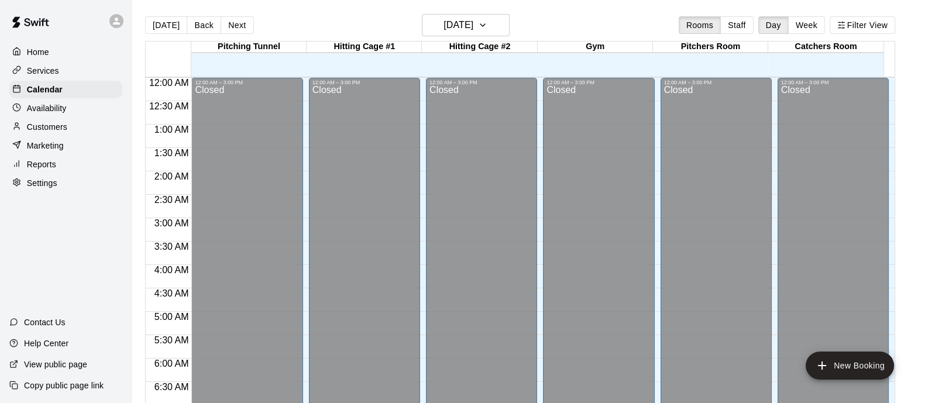
scroll to position [610, 0]
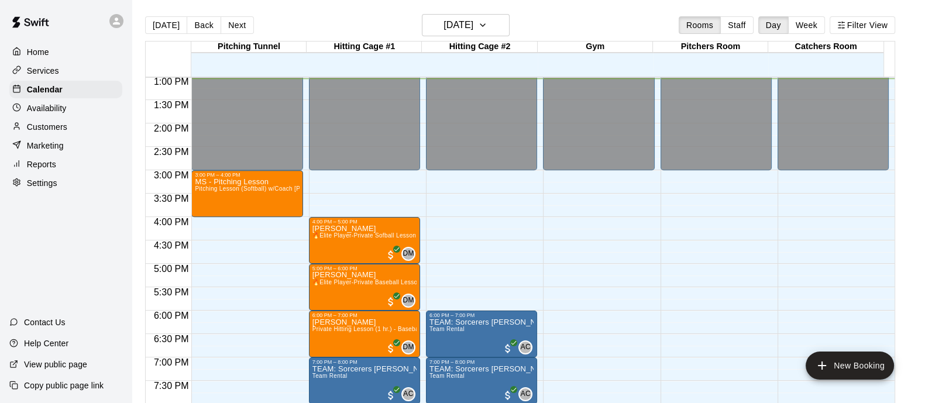
click at [495, 37] on div "Today Back Next Thursday Sep 18 Rooms Staff Day Week Filter View" at bounding box center [520, 27] width 750 height 27
click at [473, 29] on h6 "[DATE]" at bounding box center [458, 25] width 30 height 16
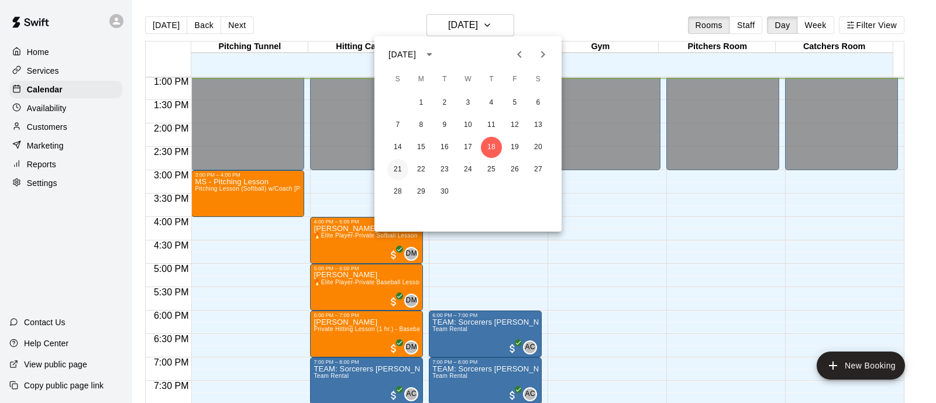
click at [395, 167] on button "21" at bounding box center [397, 169] width 21 height 21
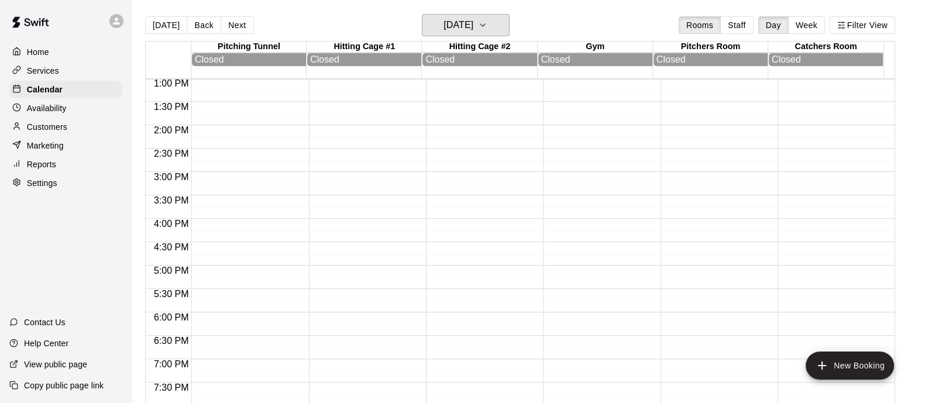
scroll to position [583, 0]
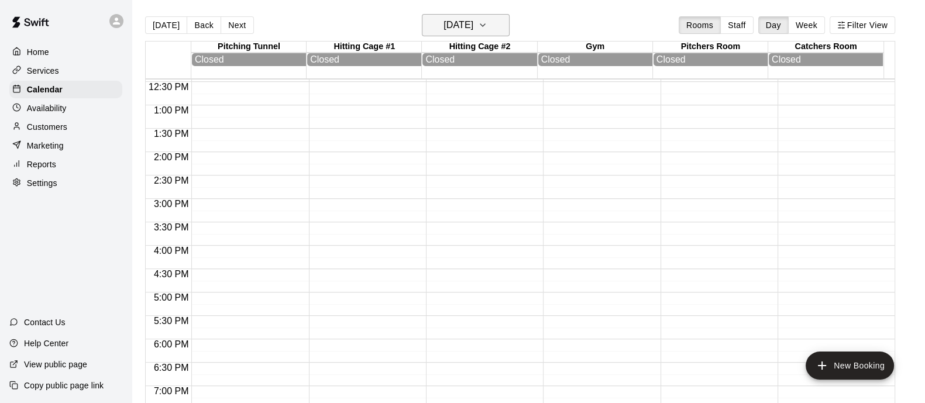
click at [487, 30] on icon "button" at bounding box center [482, 25] width 9 height 14
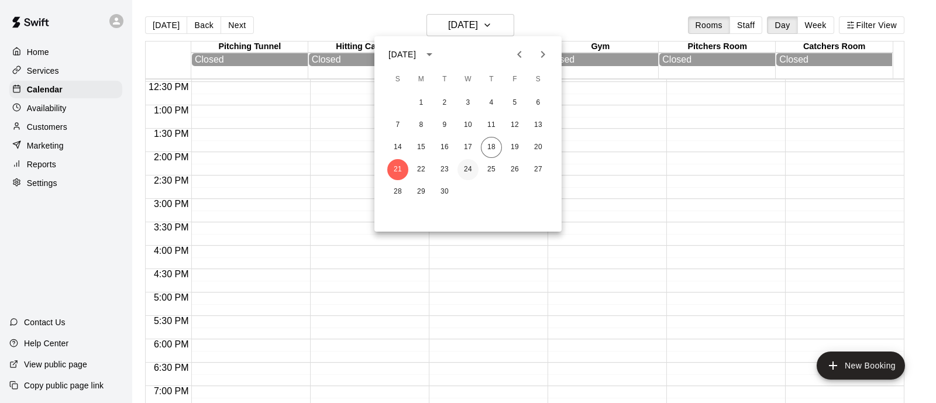
click at [468, 167] on button "24" at bounding box center [467, 169] width 21 height 21
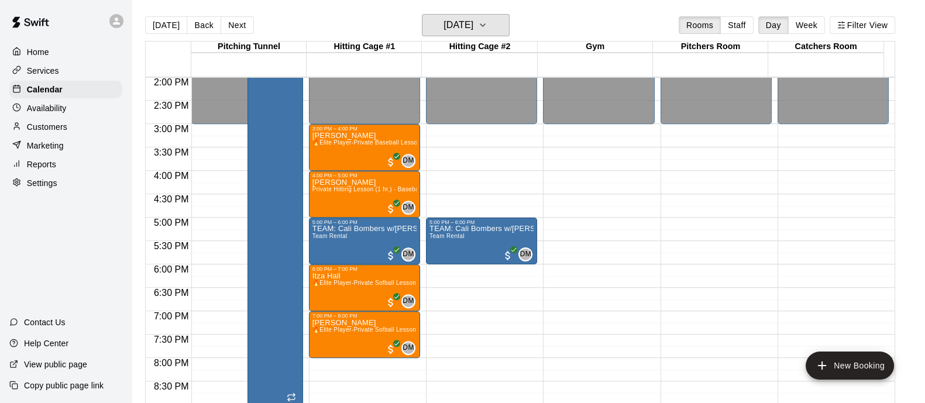
scroll to position [655, 0]
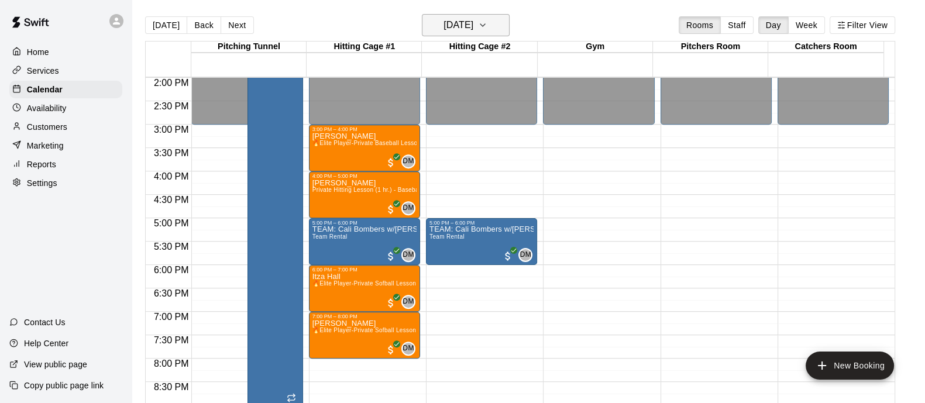
click at [491, 33] on button "[DATE]" at bounding box center [466, 25] width 88 height 22
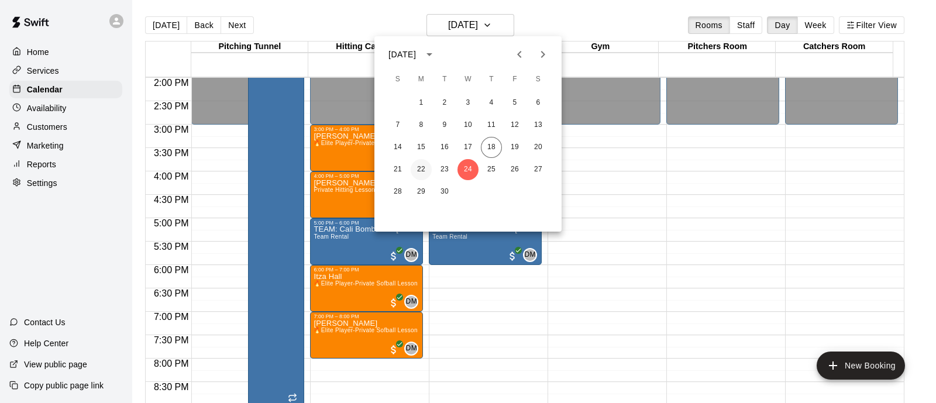
click at [422, 177] on button "22" at bounding box center [421, 169] width 21 height 21
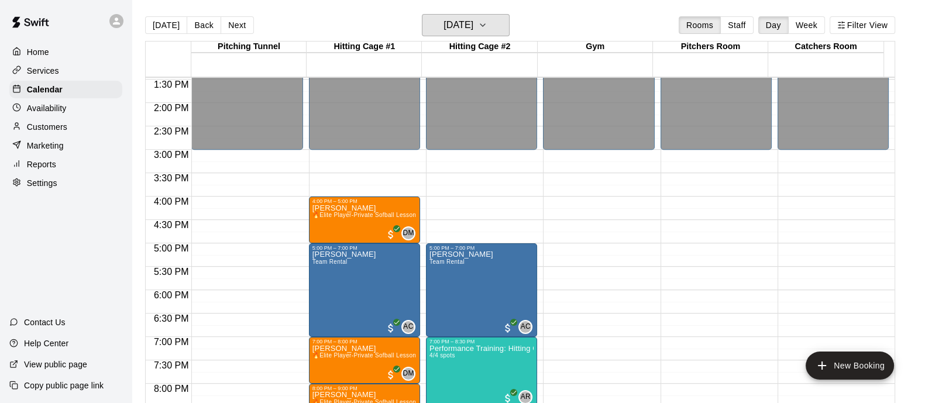
scroll to position [637, 0]
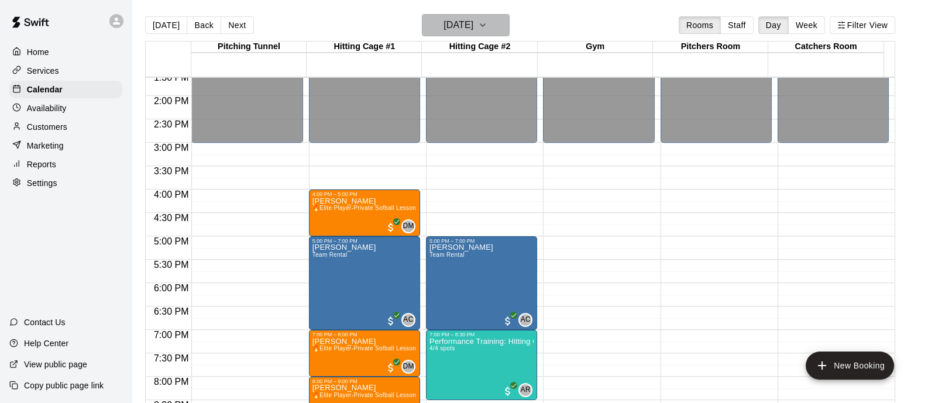
click at [473, 26] on h6 "[DATE]" at bounding box center [458, 25] width 30 height 16
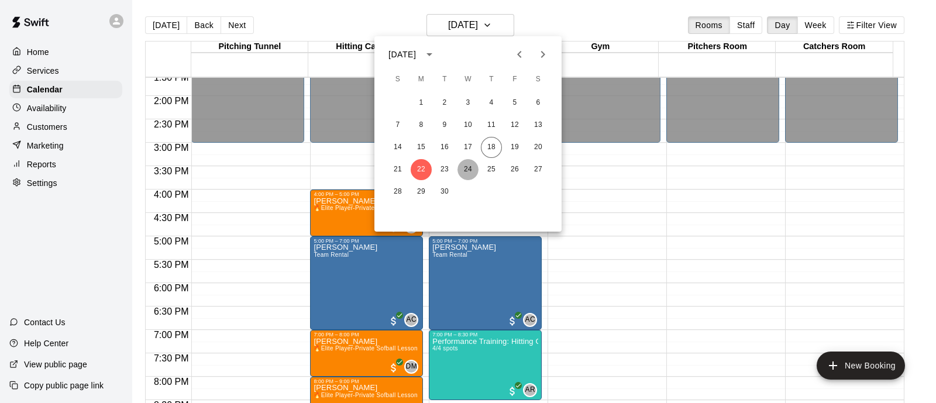
click at [467, 165] on button "24" at bounding box center [467, 169] width 21 height 21
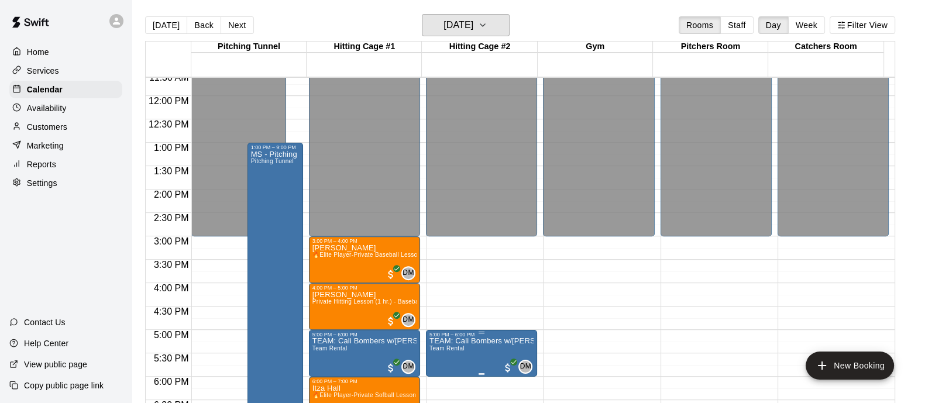
scroll to position [543, 0]
click at [473, 30] on h6 "[DATE]" at bounding box center [458, 25] width 30 height 16
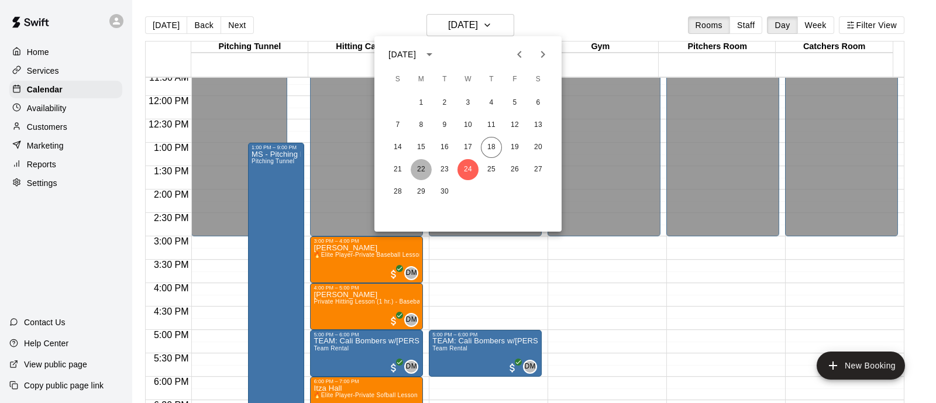
click at [418, 168] on button "22" at bounding box center [421, 169] width 21 height 21
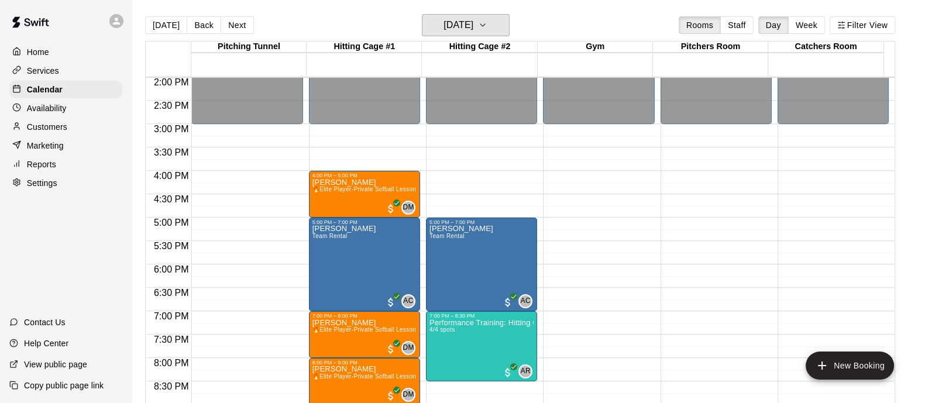
scroll to position [638, 0]
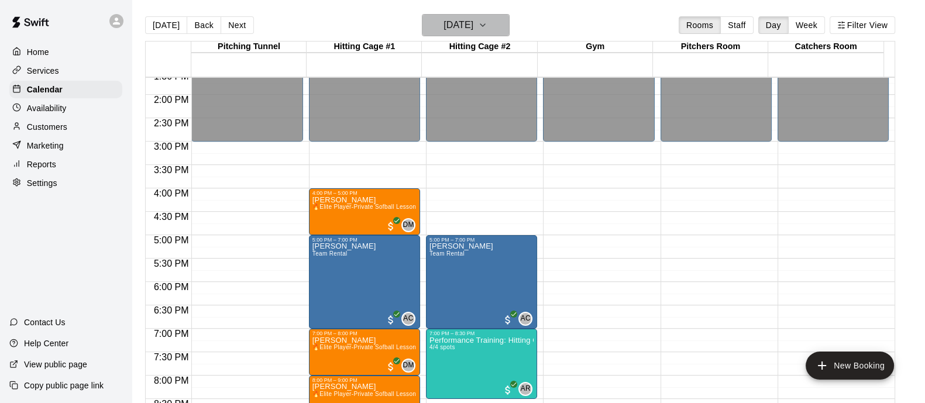
click at [487, 28] on icon "button" at bounding box center [482, 25] width 9 height 14
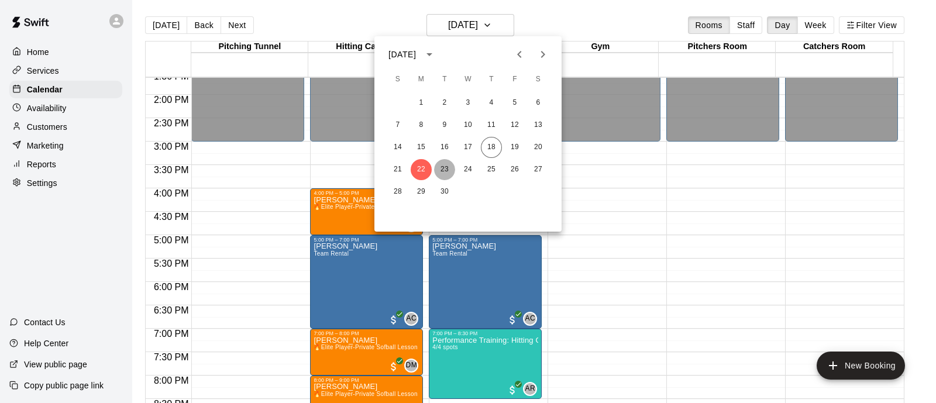
click at [440, 172] on button "23" at bounding box center [444, 169] width 21 height 21
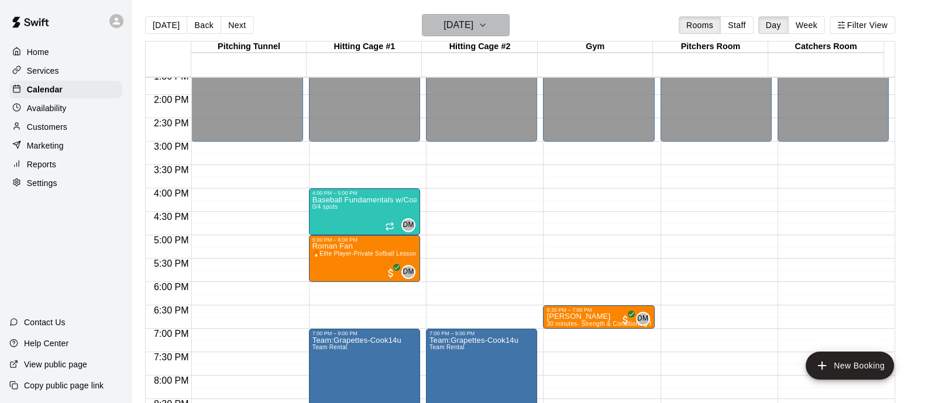
click at [487, 32] on icon "button" at bounding box center [482, 25] width 9 height 14
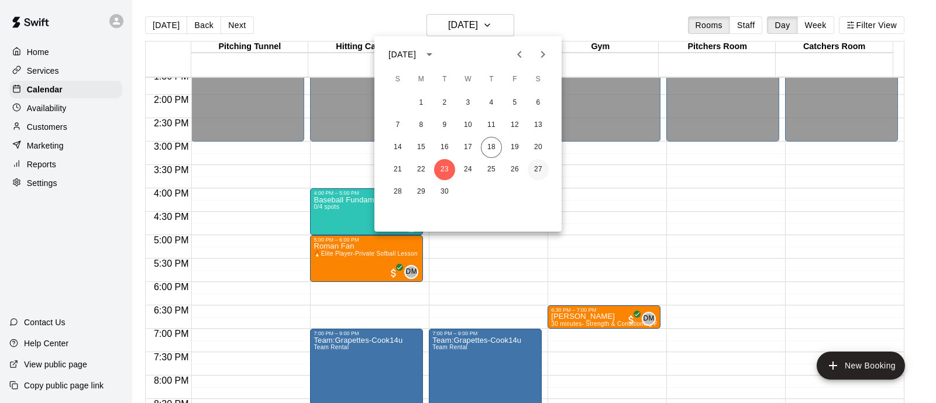
click at [538, 166] on button "27" at bounding box center [538, 169] width 21 height 21
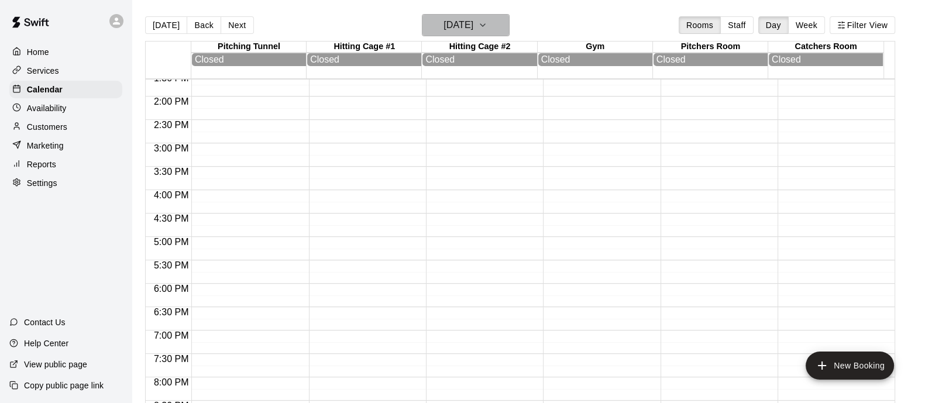
click at [473, 23] on h6 "Saturday Sep 27" at bounding box center [458, 25] width 30 height 16
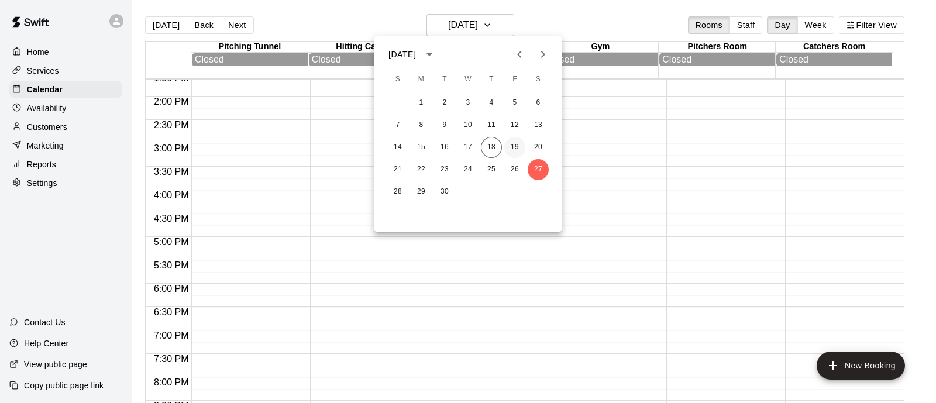
click at [515, 144] on button "19" at bounding box center [514, 147] width 21 height 21
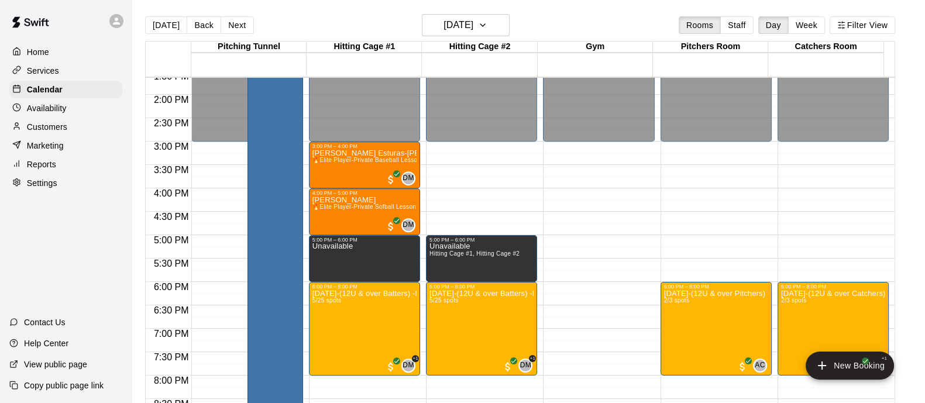
click at [514, 33] on div "Today Back Next Friday Sep 19 Rooms Staff Day Week Filter View" at bounding box center [520, 27] width 750 height 27
click at [506, 32] on button "Friday Sep 19" at bounding box center [466, 25] width 88 height 22
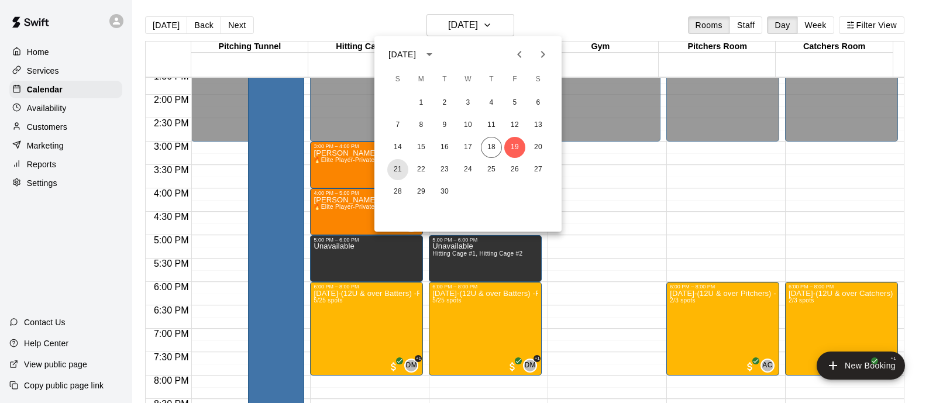
click at [404, 163] on button "21" at bounding box center [397, 169] width 21 height 21
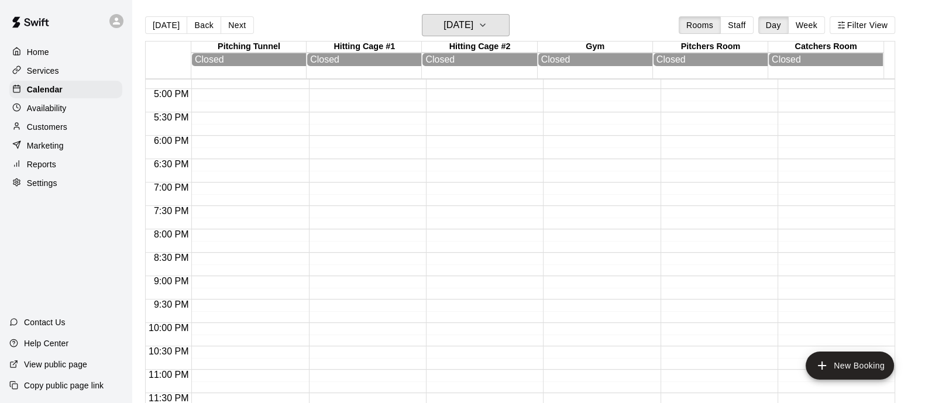
scroll to position [788, 0]
click at [473, 31] on h6 "Sunday Sep 21" at bounding box center [458, 25] width 30 height 16
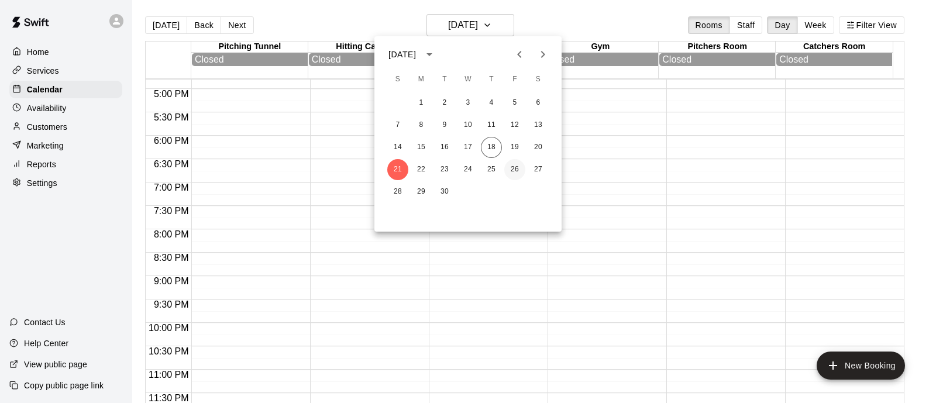
click at [518, 166] on button "26" at bounding box center [514, 169] width 21 height 21
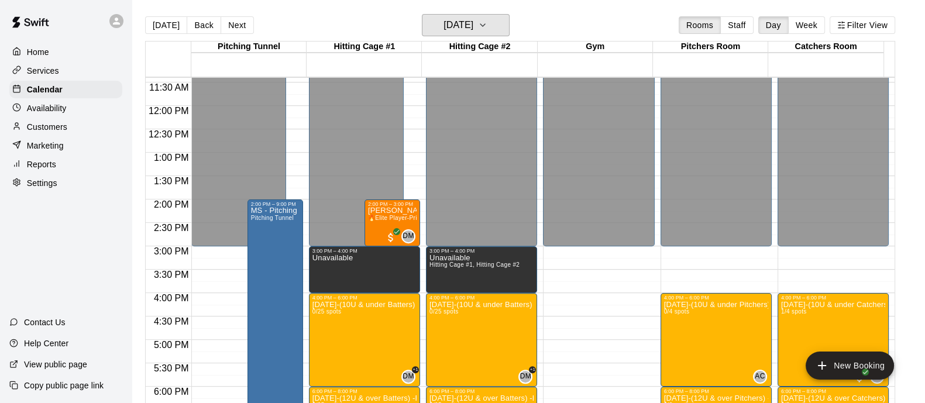
scroll to position [532, 0]
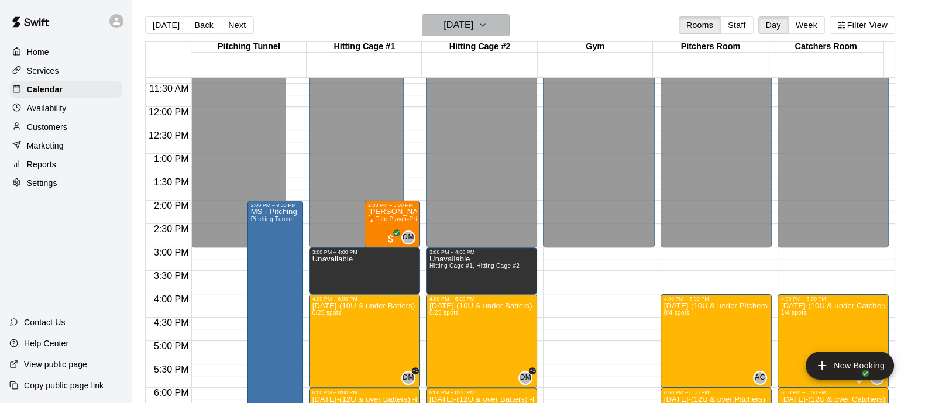
click at [487, 27] on icon "button" at bounding box center [482, 25] width 9 height 14
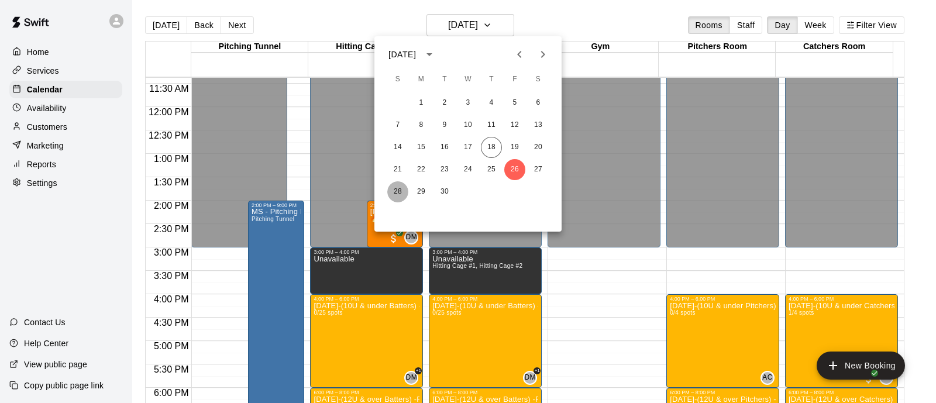
click at [397, 192] on button "28" at bounding box center [397, 191] width 21 height 21
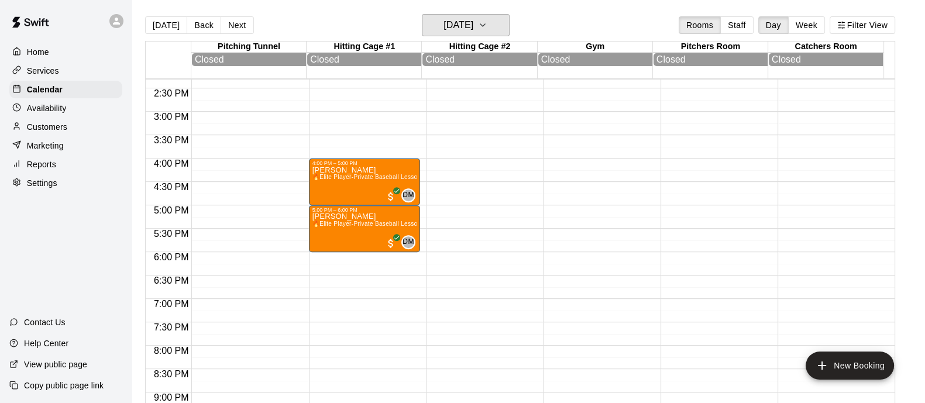
scroll to position [669, 0]
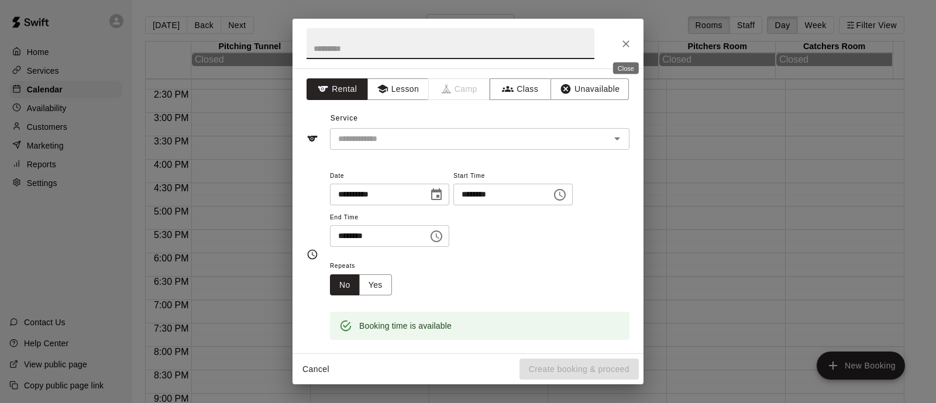
click at [623, 50] on button "Close" at bounding box center [625, 43] width 21 height 21
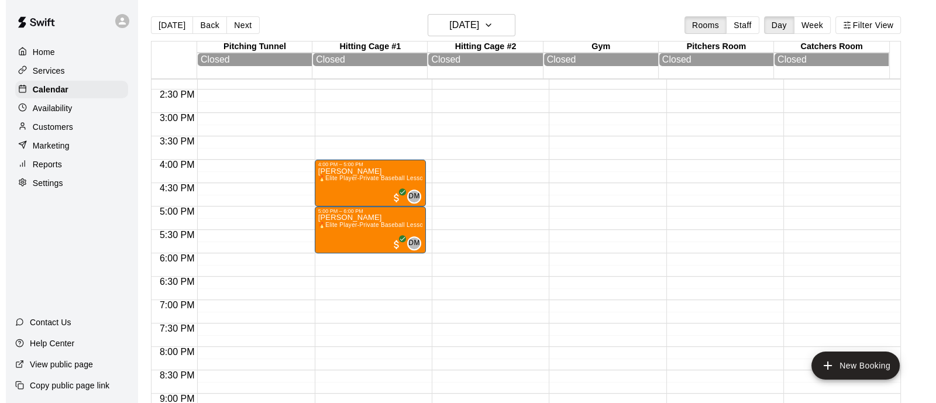
scroll to position [731, 0]
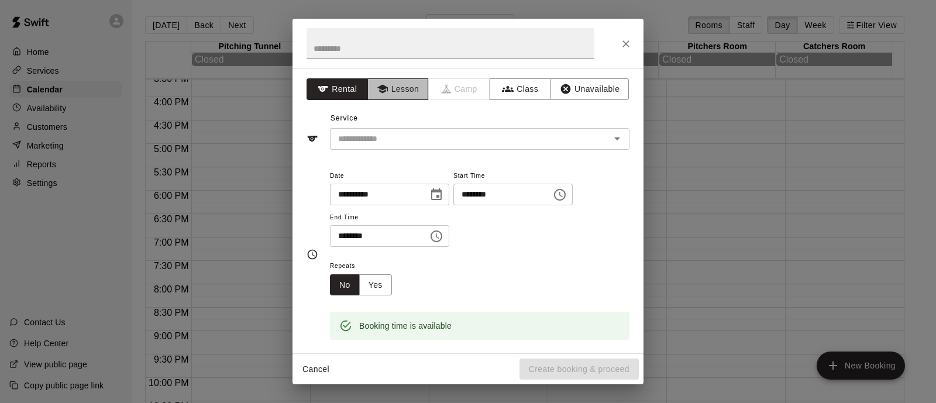
click at [403, 87] on button "Lesson" at bounding box center [397, 89] width 61 height 22
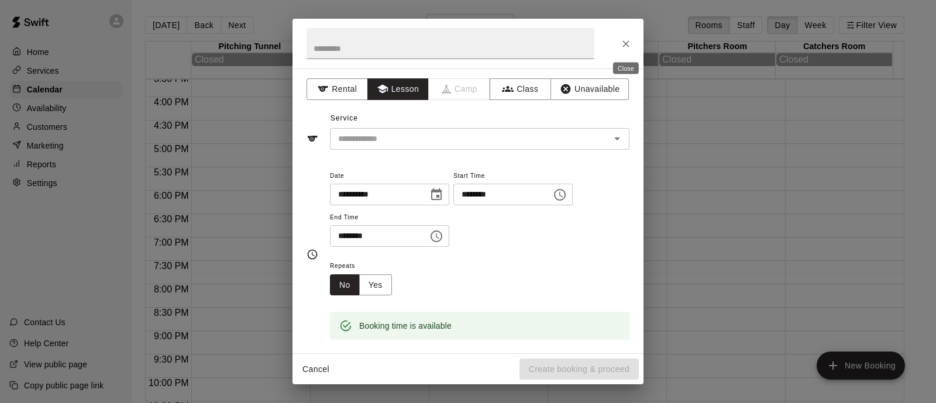
click at [620, 44] on icon "Close" at bounding box center [626, 44] width 12 height 12
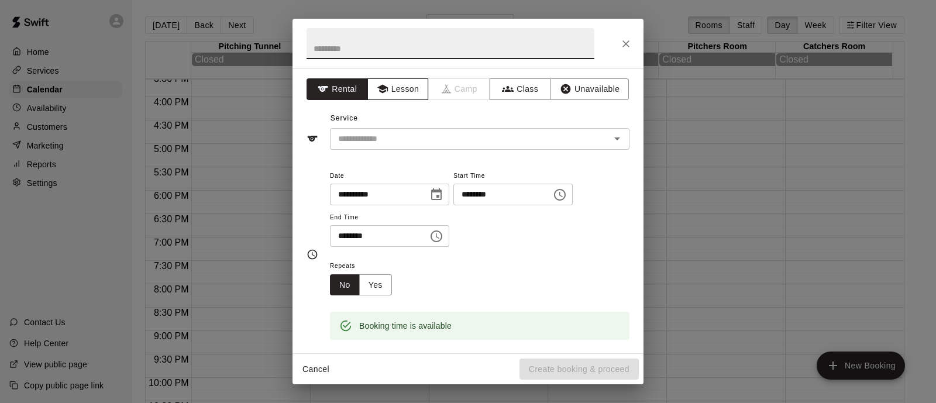
click at [410, 87] on button "Lesson" at bounding box center [397, 89] width 61 height 22
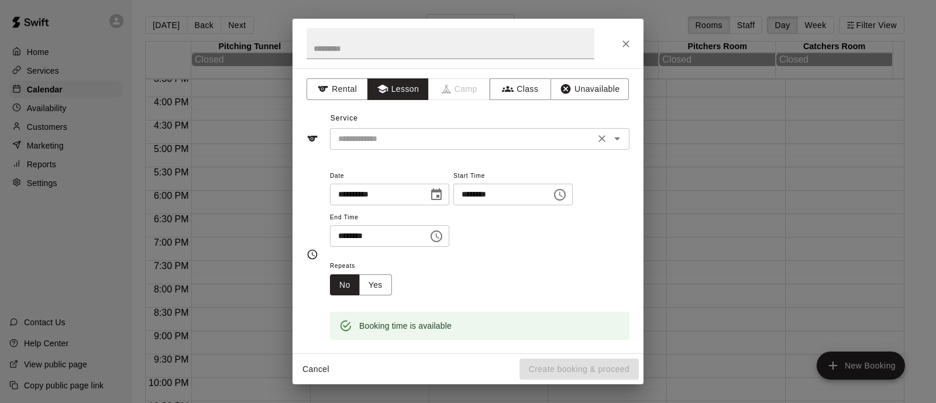
click at [417, 142] on input "text" at bounding box center [462, 139] width 258 height 15
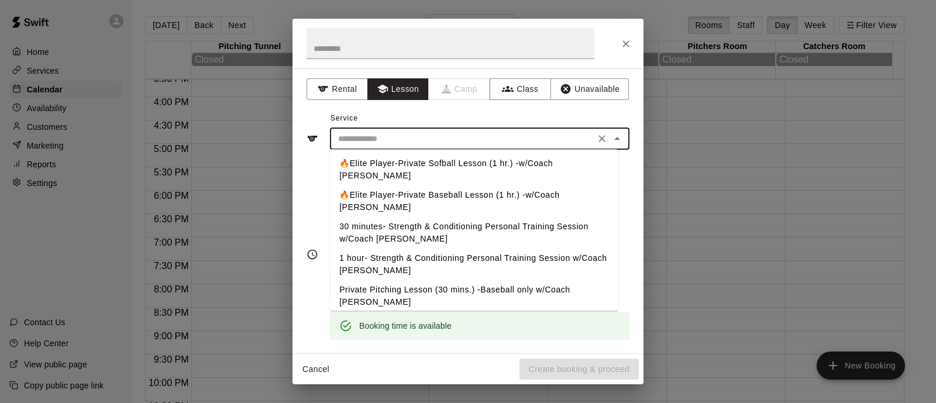
click at [446, 175] on li "🔥Elite Player-Private Sofball Lesson (1 hr.) -w/Coach [PERSON_NAME]" at bounding box center [474, 170] width 288 height 32
type input "**********"
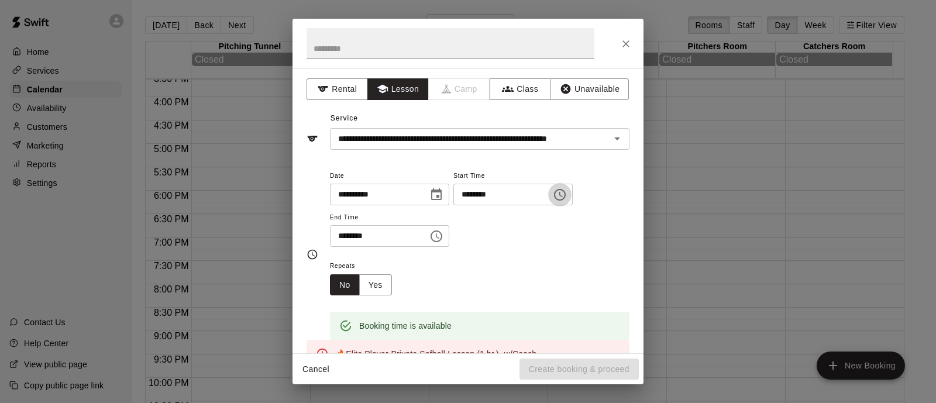
click at [566, 194] on icon "Choose time, selected time is 6:15 PM" at bounding box center [560, 195] width 12 height 12
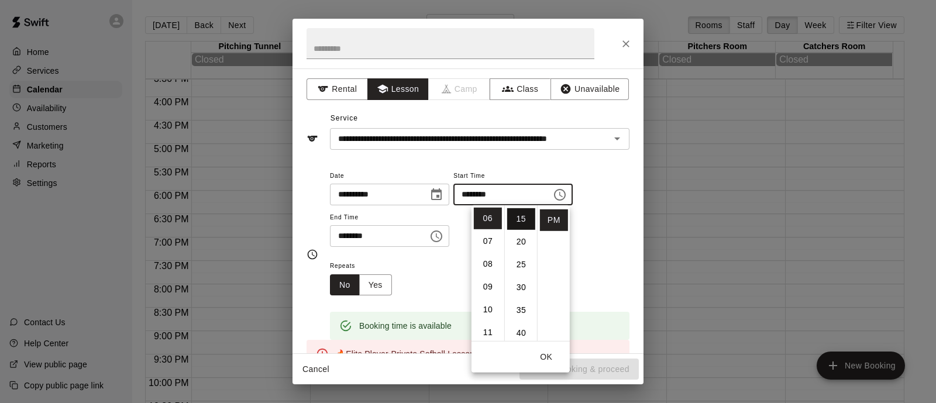
scroll to position [3, 0]
click at [522, 215] on li "00" at bounding box center [521, 216] width 28 height 22
type input "********"
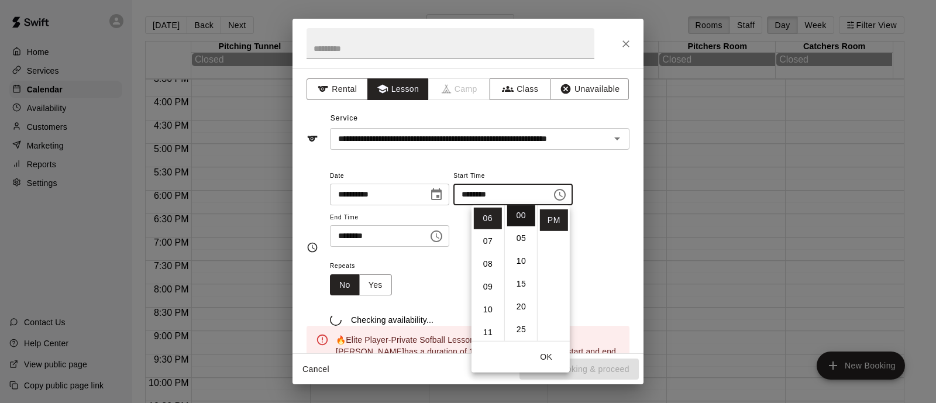
scroll to position [0, 0]
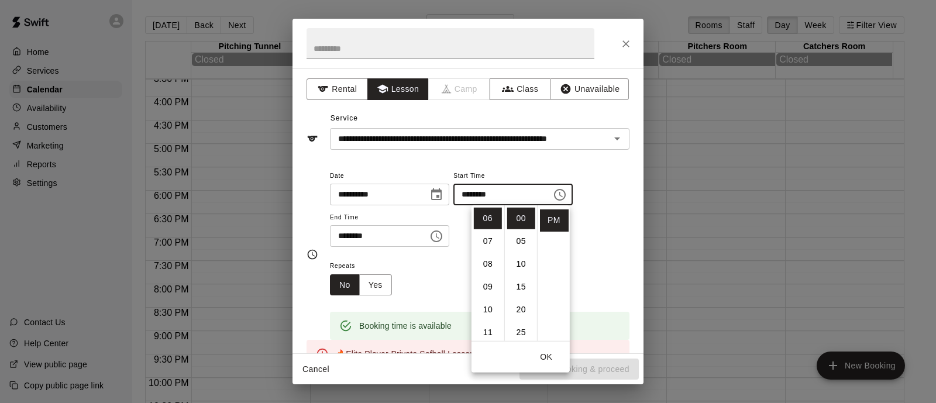
click at [439, 235] on icon "Choose time, selected time is 6:45 PM" at bounding box center [438, 235] width 4 height 5
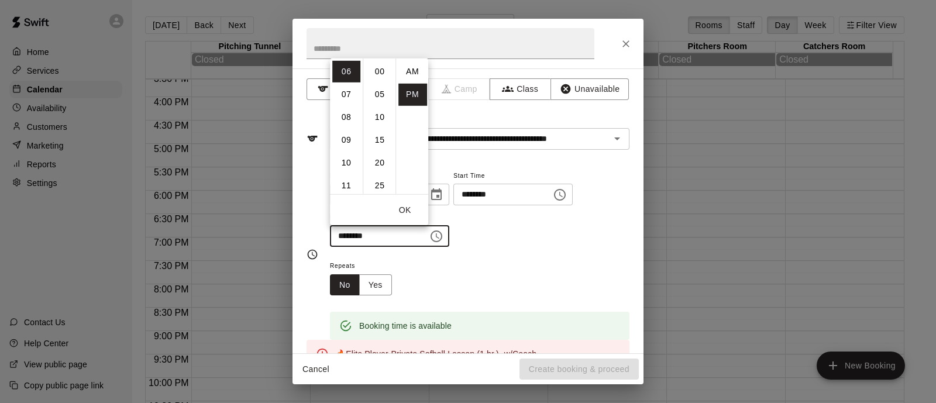
scroll to position [21, 0]
click at [347, 121] on li "08" at bounding box center [346, 117] width 28 height 22
click at [377, 72] on li "00" at bounding box center [380, 71] width 28 height 22
click at [529, 246] on div "**********" at bounding box center [480, 207] width 300 height 79
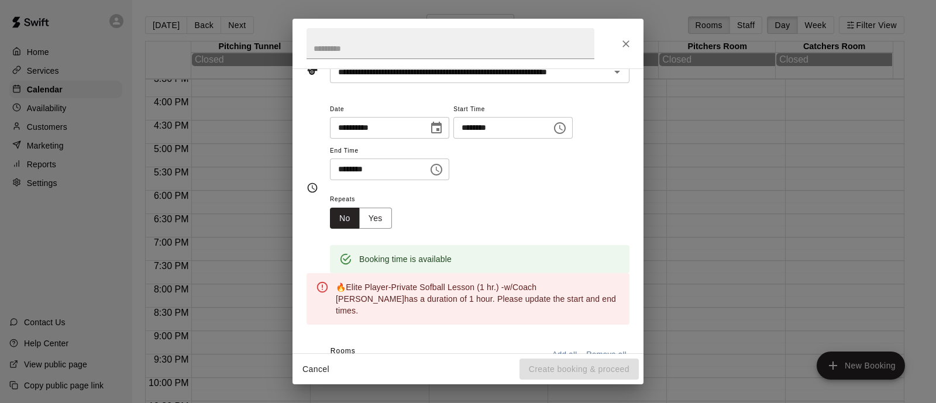
scroll to position [66, 0]
click at [443, 170] on icon "Choose time, selected time is 8:00 PM" at bounding box center [436, 171] width 14 height 14
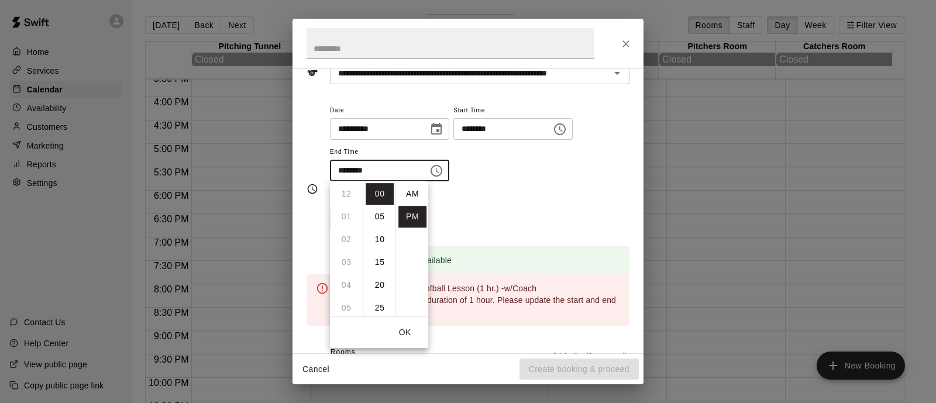
scroll to position [21, 0]
click at [346, 238] on li "07" at bounding box center [346, 246] width 28 height 22
type input "********"
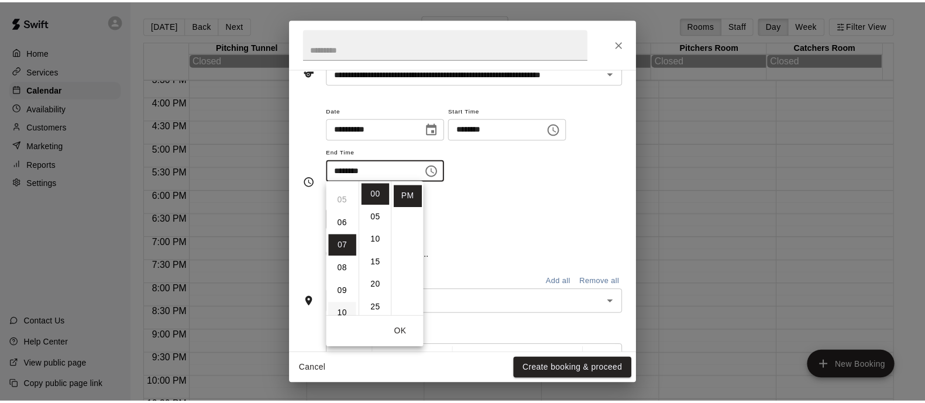
scroll to position [160, 0]
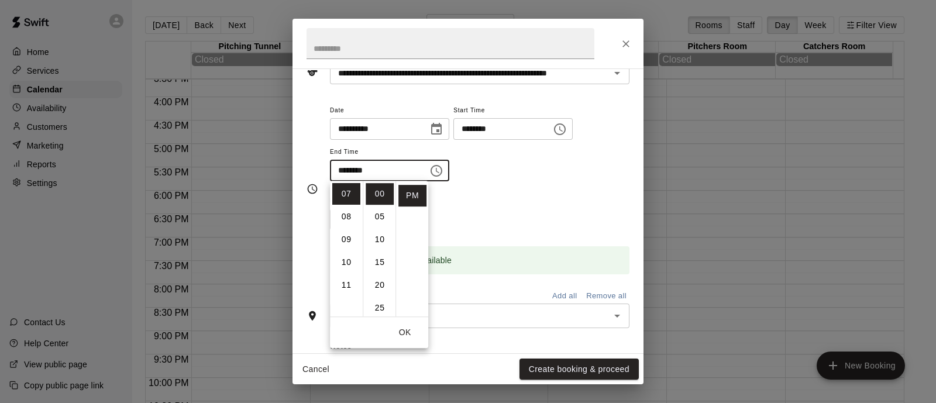
click at [516, 200] on div "Repeats No Yes" at bounding box center [480, 211] width 300 height 37
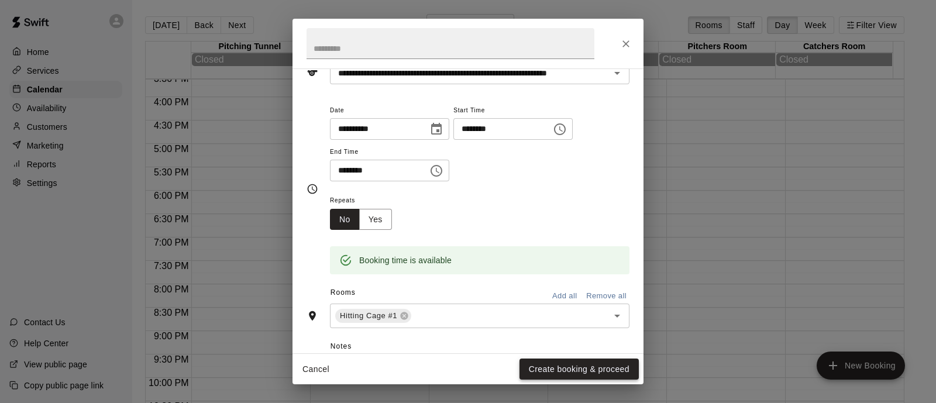
click at [570, 362] on button "Create booking & proceed" at bounding box center [578, 370] width 119 height 22
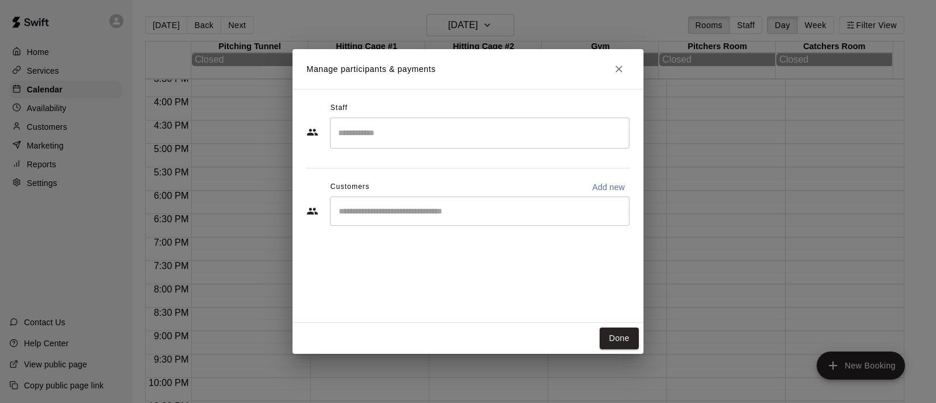
click at [514, 133] on input "Search staff" at bounding box center [479, 133] width 289 height 20
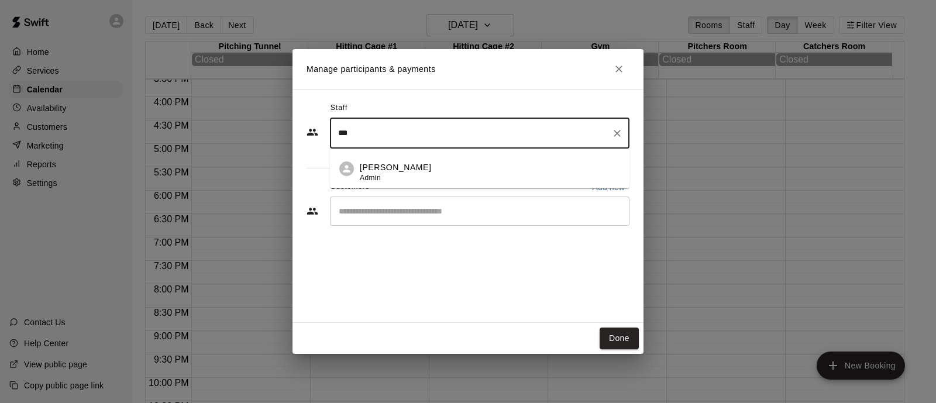
click at [487, 157] on li "David Martinez Admin" at bounding box center [480, 169] width 300 height 40
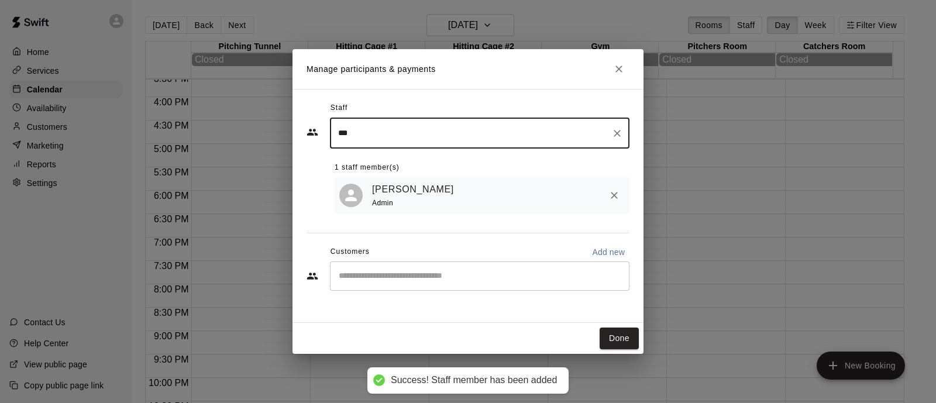
type input "***"
click at [442, 281] on input "Start typing to search customers..." at bounding box center [479, 276] width 289 height 12
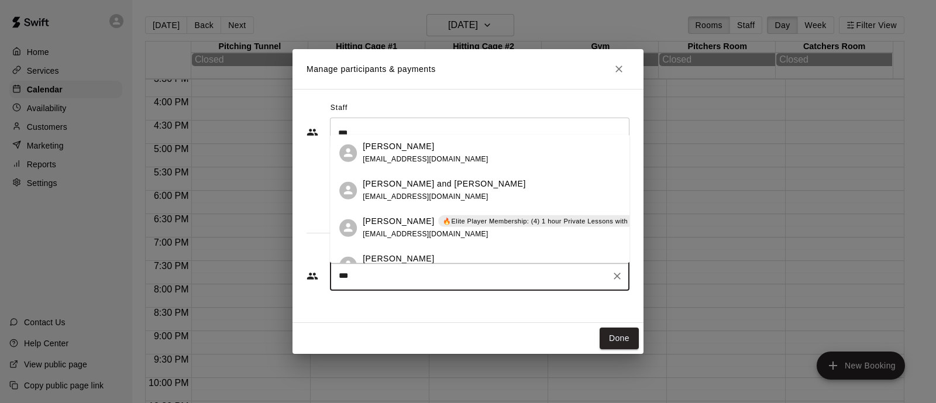
type input "****"
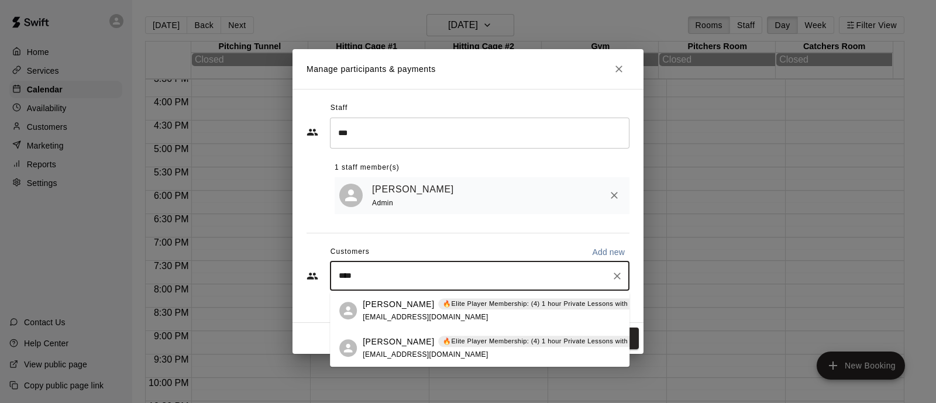
click at [431, 357] on span "[EMAIL_ADDRESS][DOMAIN_NAME]" at bounding box center [426, 354] width 126 height 8
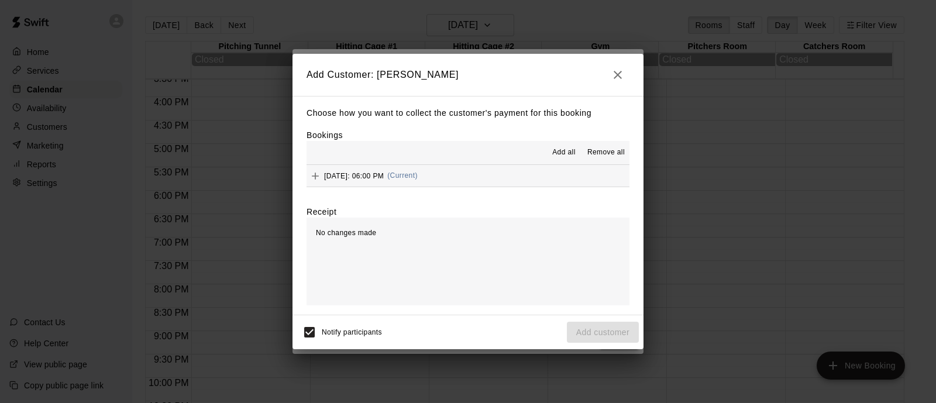
click at [418, 177] on span "(Current)" at bounding box center [402, 175] width 30 height 8
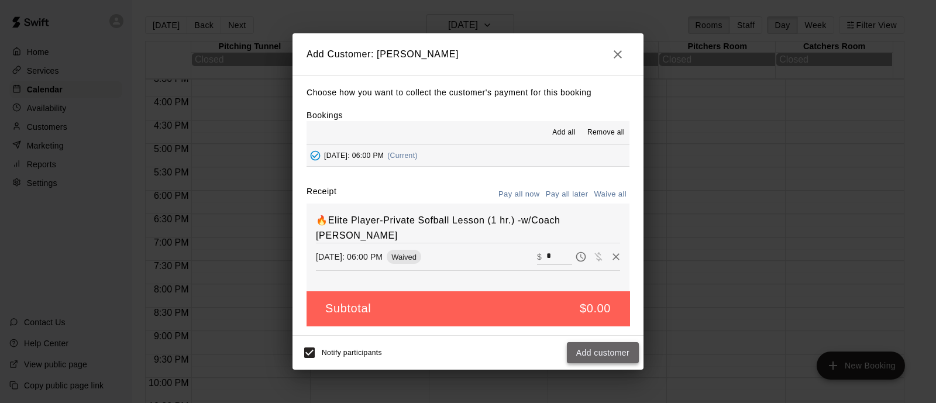
click at [614, 353] on button "Add customer" at bounding box center [603, 353] width 72 height 22
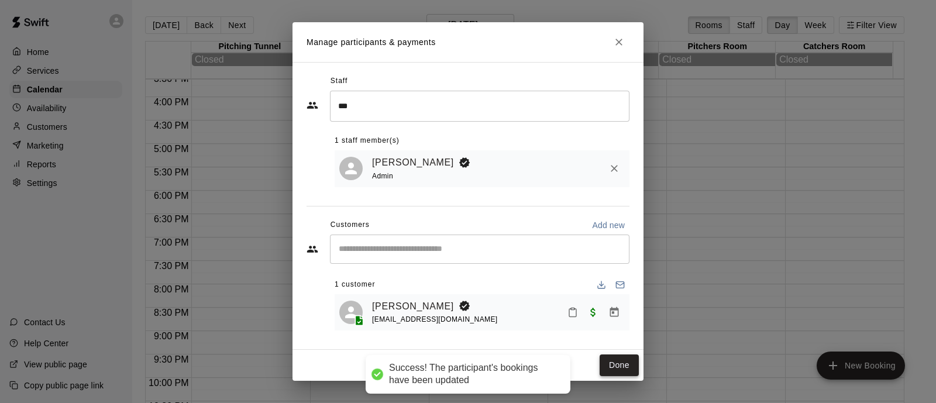
click at [626, 370] on button "Done" at bounding box center [619, 366] width 39 height 22
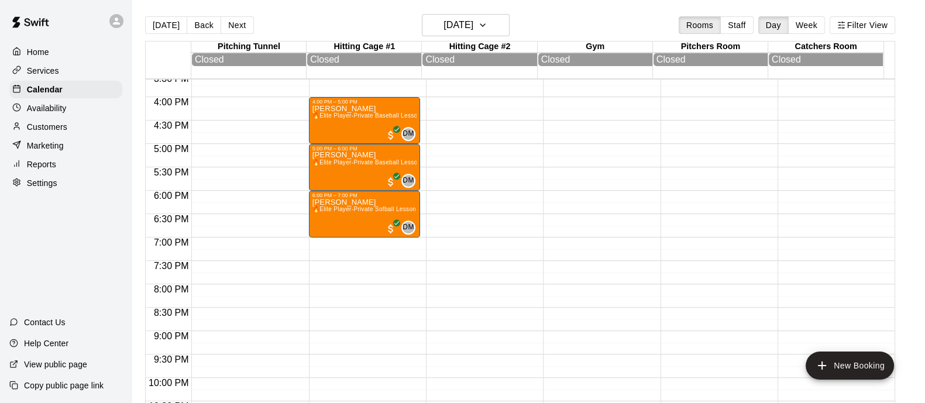
click at [66, 136] on div "Customers" at bounding box center [65, 127] width 113 height 18
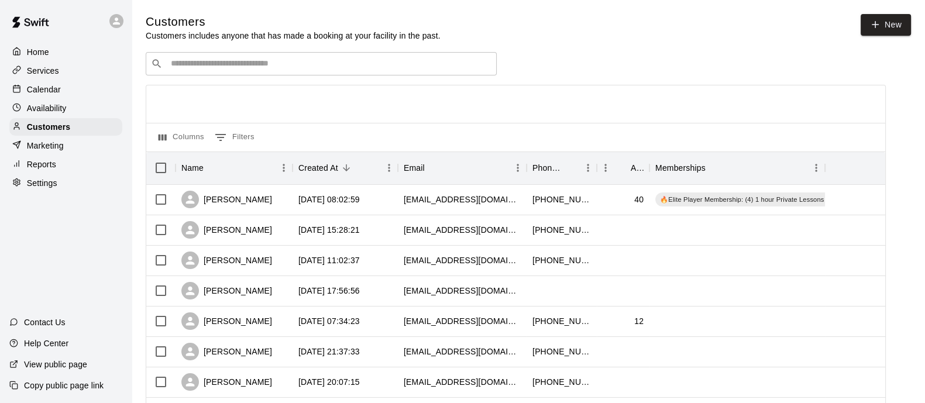
click at [420, 68] on input "Search customers by name or email" at bounding box center [329, 64] width 324 height 12
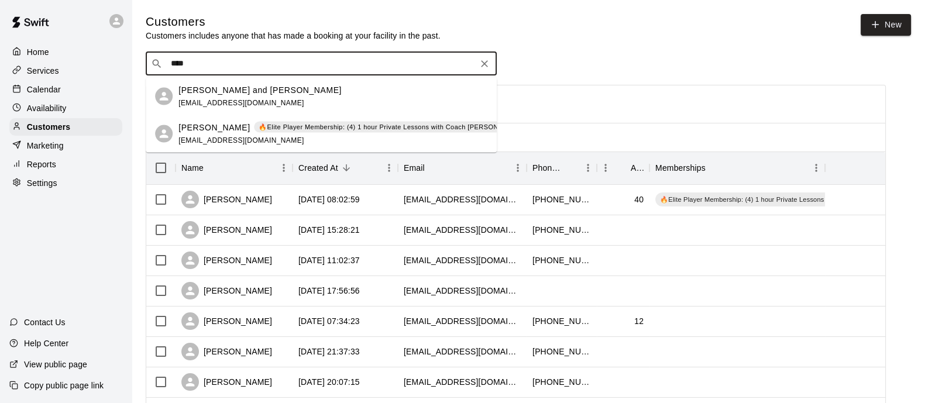
type input "*****"
click at [297, 124] on p "🔥Elite Player Membership: (4) 1 hour Private Lessons with Coach [PERSON_NAME] –…" at bounding box center [413, 127] width 309 height 10
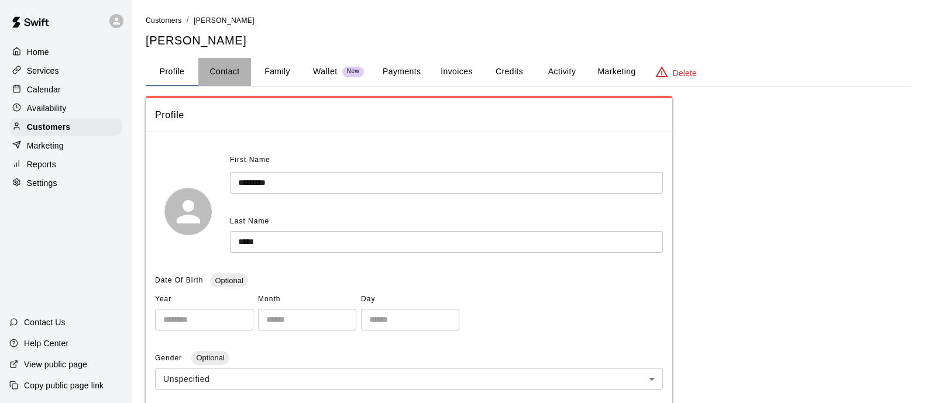
click at [233, 75] on button "Contact" at bounding box center [224, 72] width 53 height 28
select select "**"
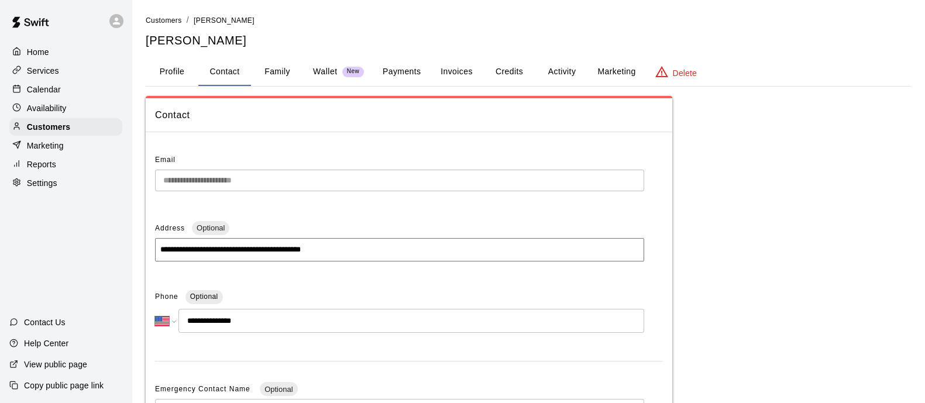
click at [414, 68] on button "Payments" at bounding box center [401, 72] width 57 height 28
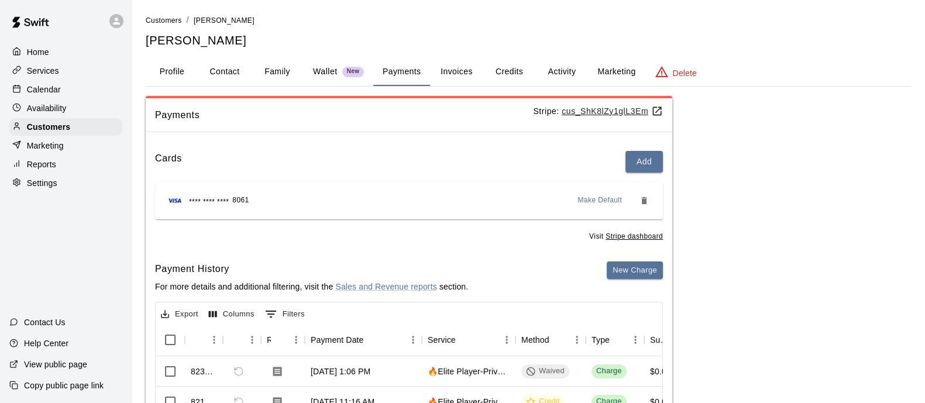
click at [462, 68] on button "Invoices" at bounding box center [456, 72] width 53 height 28
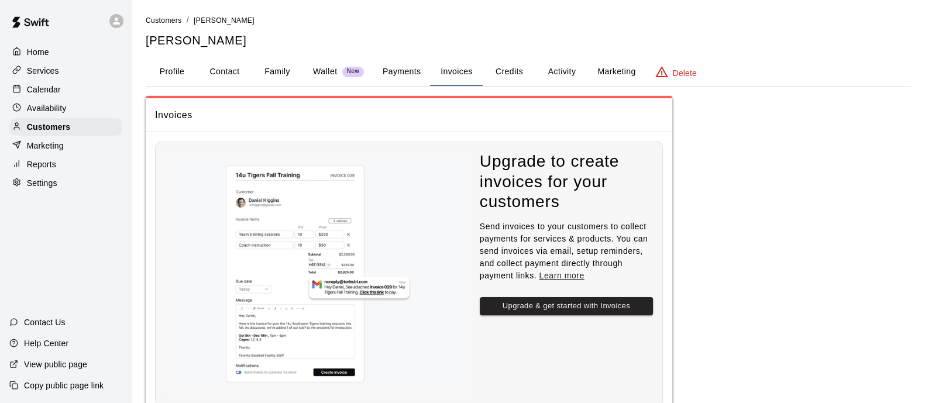
click at [517, 69] on button "Credits" at bounding box center [509, 72] width 53 height 28
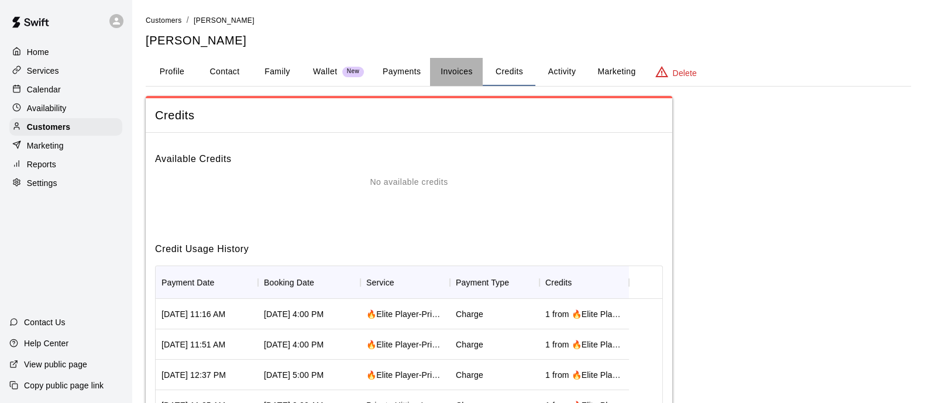
click at [457, 64] on button "Invoices" at bounding box center [456, 72] width 53 height 28
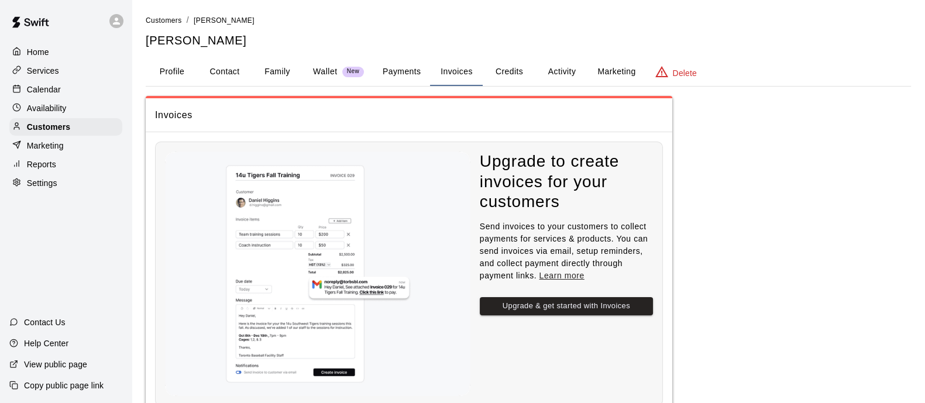
click at [407, 67] on button "Payments" at bounding box center [401, 72] width 57 height 28
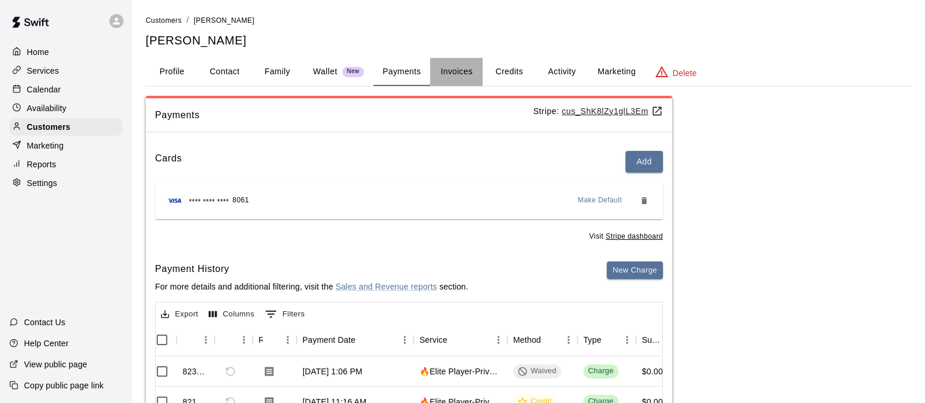
click at [453, 74] on button "Invoices" at bounding box center [456, 72] width 53 height 28
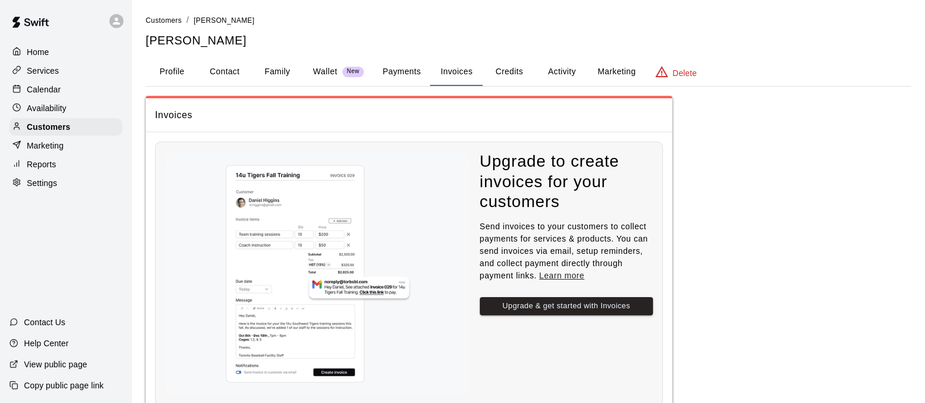
click at [501, 72] on button "Credits" at bounding box center [509, 72] width 53 height 28
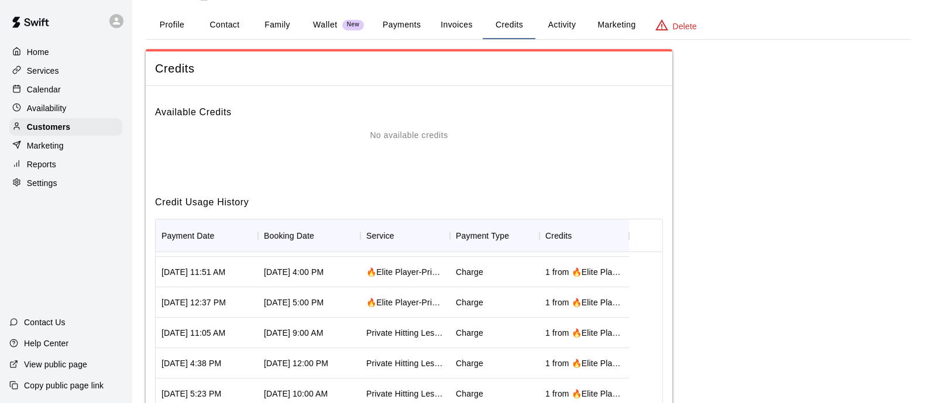
scroll to position [119, 0]
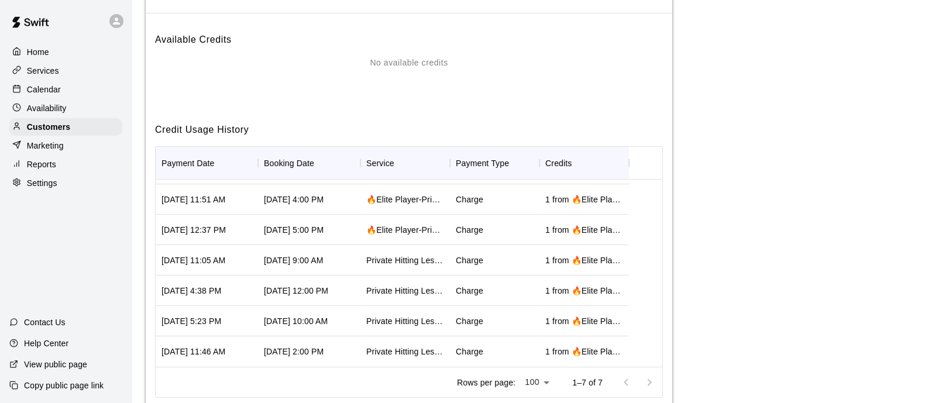
click at [433, 196] on div "🔥Elite Player-Private Sofball Lesson (1 hr.) -w/Coach [PERSON_NAME]" at bounding box center [405, 199] width 90 height 30
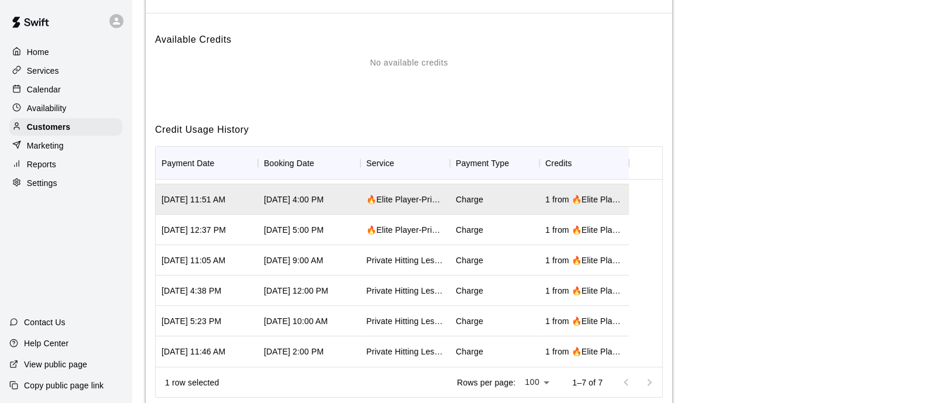
scroll to position [0, 0]
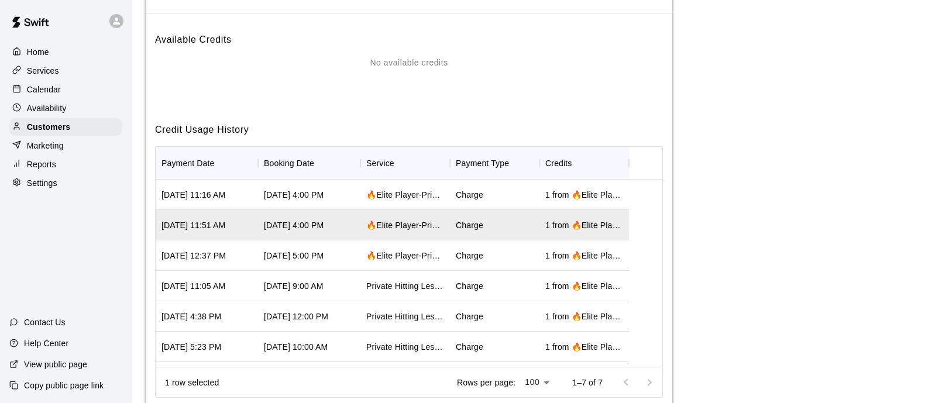
click at [494, 201] on div "Charge" at bounding box center [495, 195] width 90 height 30
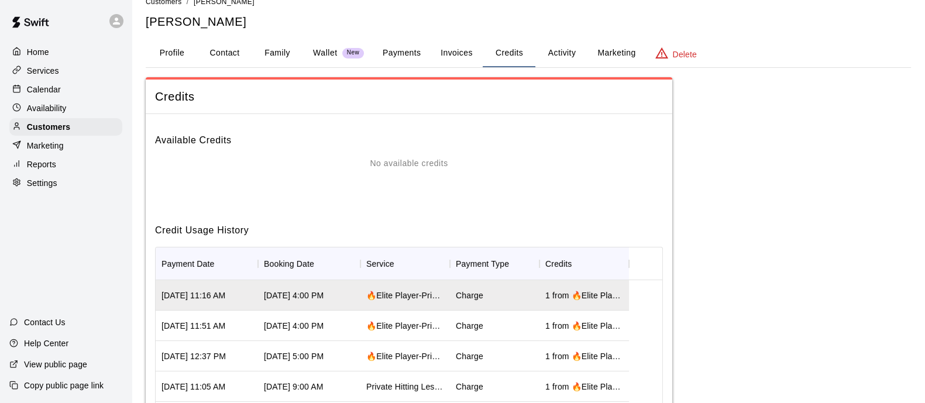
scroll to position [17, 0]
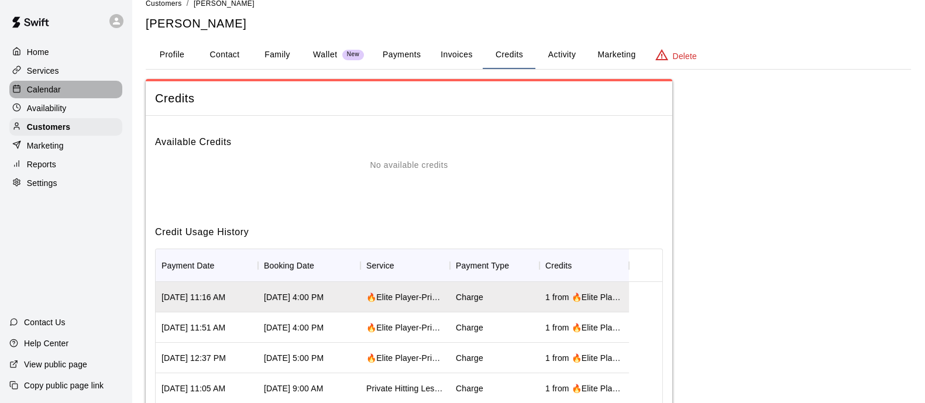
click at [56, 92] on p "Calendar" at bounding box center [44, 90] width 34 height 12
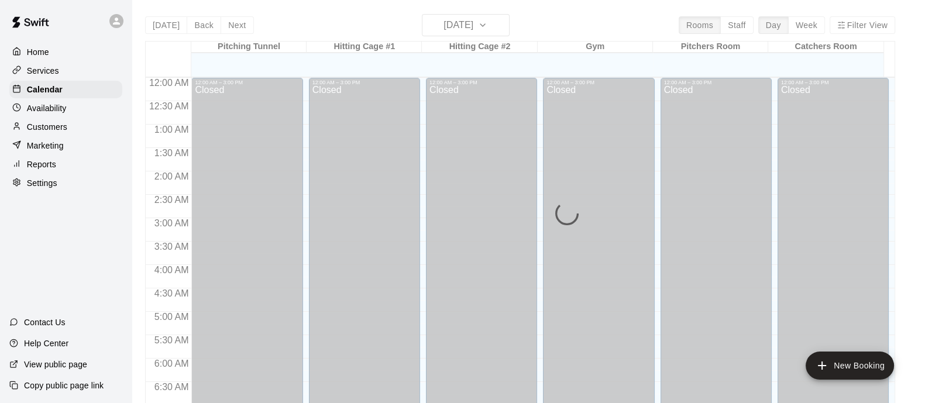
scroll to position [615, 0]
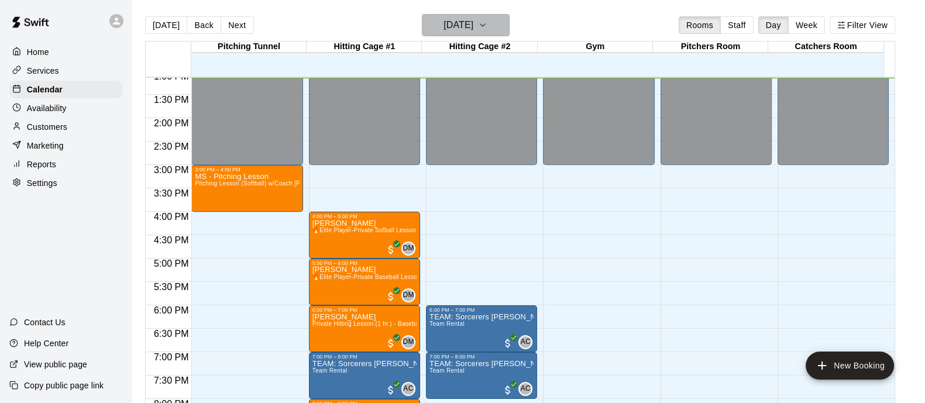
click at [443, 33] on h6 "[DATE]" at bounding box center [458, 25] width 30 height 16
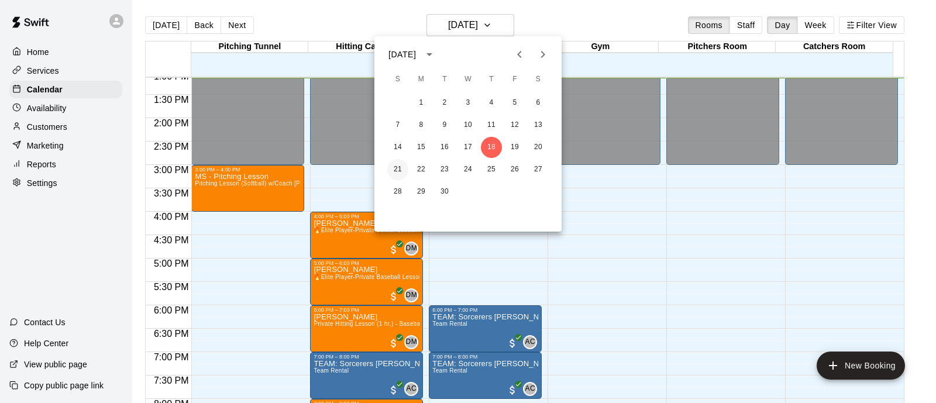
click at [397, 171] on button "21" at bounding box center [397, 169] width 21 height 21
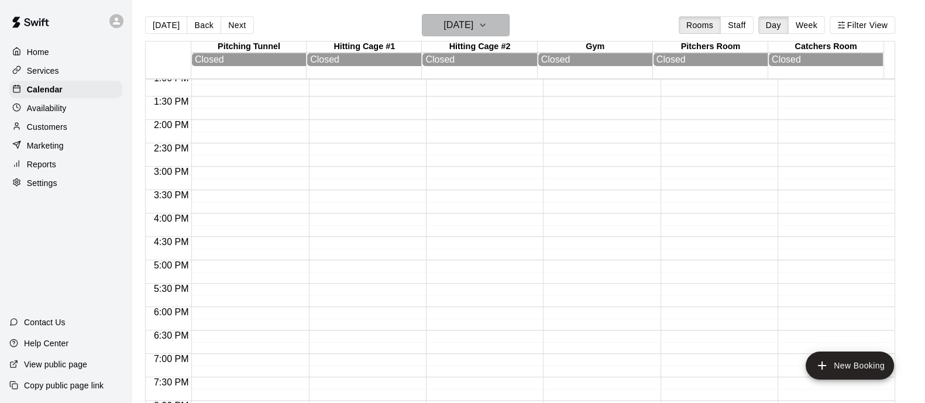
click at [502, 33] on button "Sunday Sep 21" at bounding box center [466, 25] width 88 height 22
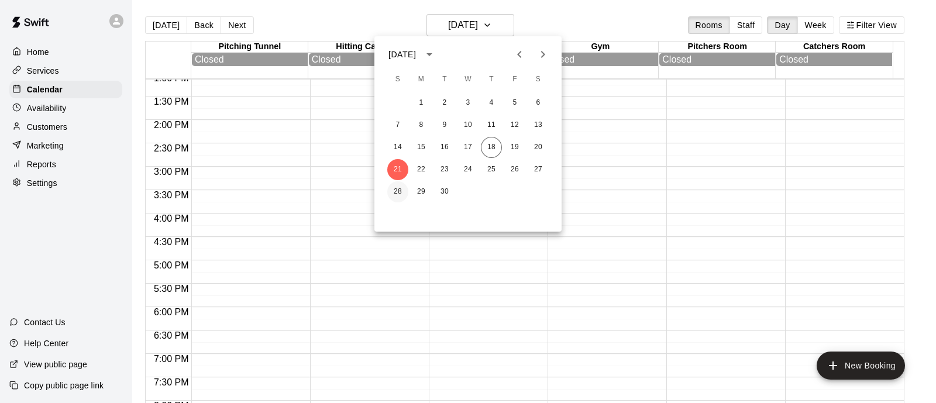
click at [395, 188] on button "28" at bounding box center [397, 191] width 21 height 21
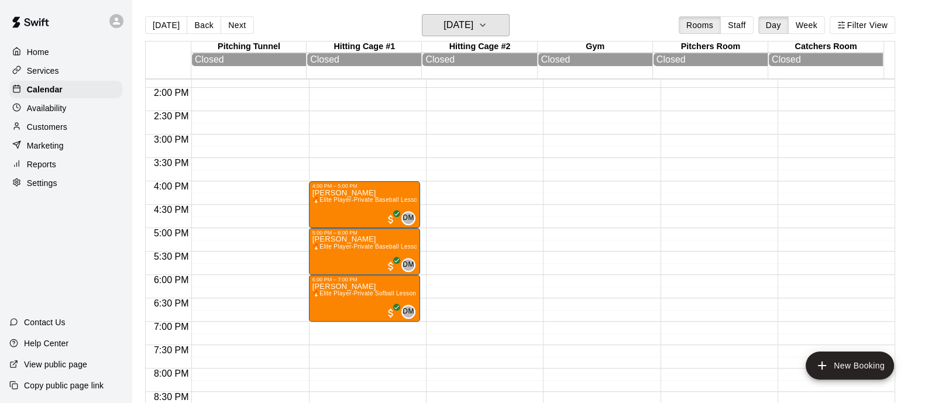
scroll to position [651, 0]
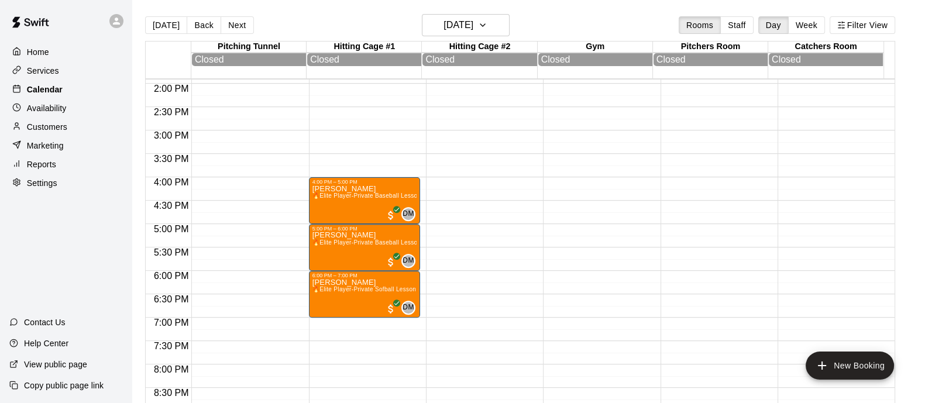
click at [53, 92] on p "Calendar" at bounding box center [45, 90] width 36 height 12
click at [497, 31] on button "Sunday Sep 28" at bounding box center [466, 25] width 88 height 22
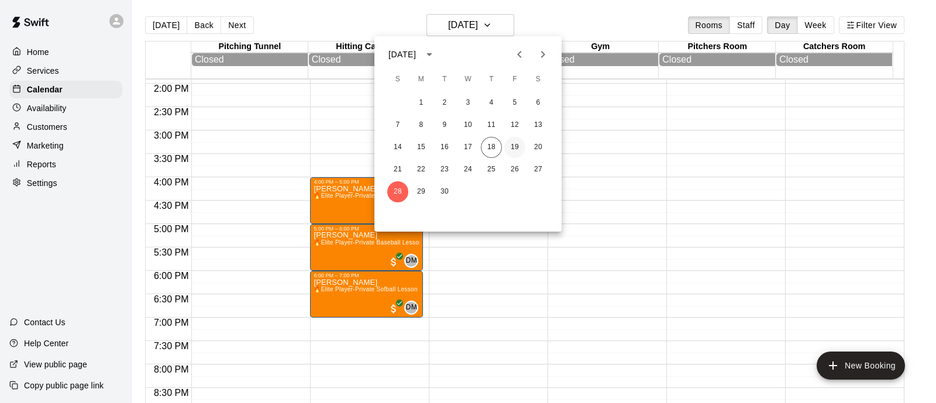
click at [514, 144] on button "19" at bounding box center [514, 147] width 21 height 21
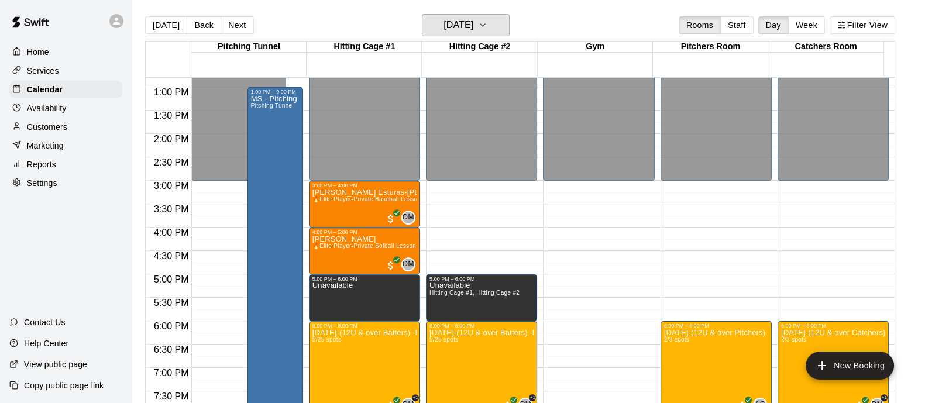
scroll to position [594, 0]
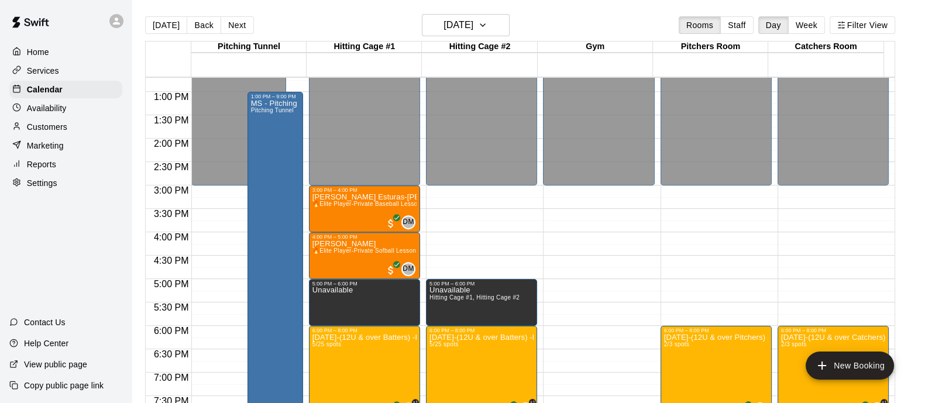
click at [41, 112] on p "Availability" at bounding box center [47, 108] width 40 height 12
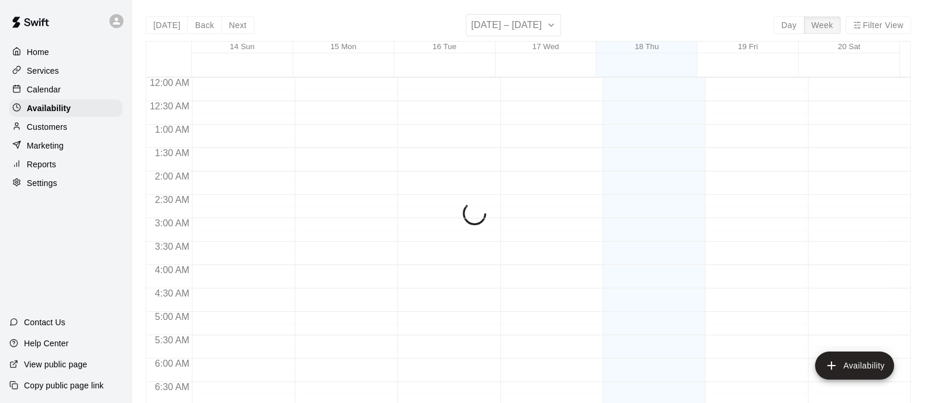
scroll to position [615, 0]
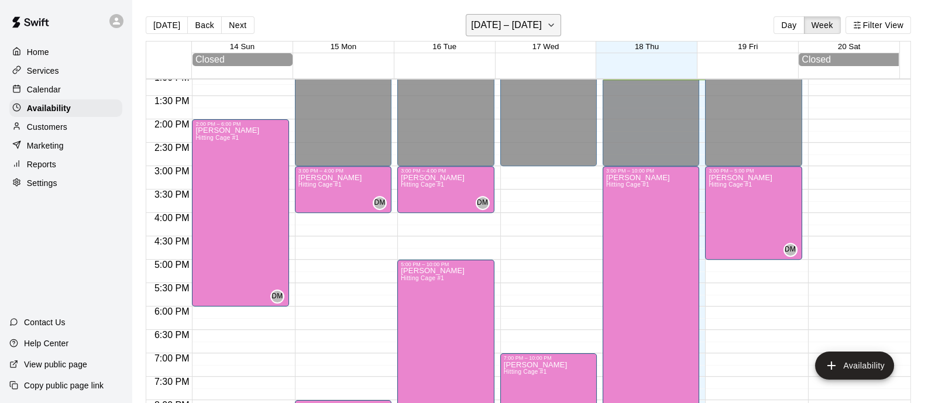
click at [542, 25] on h6 "[DATE] – [DATE]" at bounding box center [506, 25] width 71 height 16
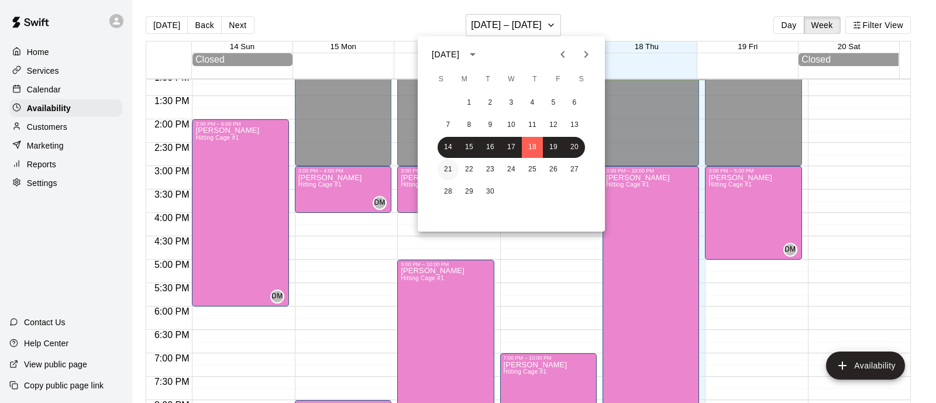
click at [450, 168] on button "21" at bounding box center [448, 169] width 21 height 21
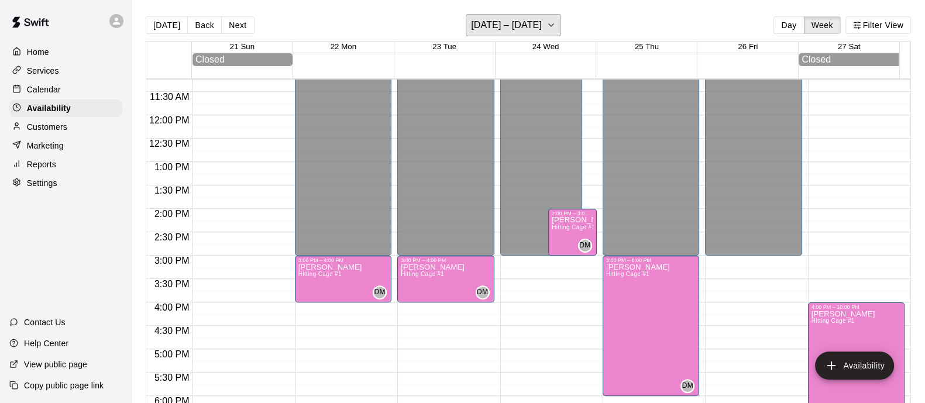
scroll to position [523, 0]
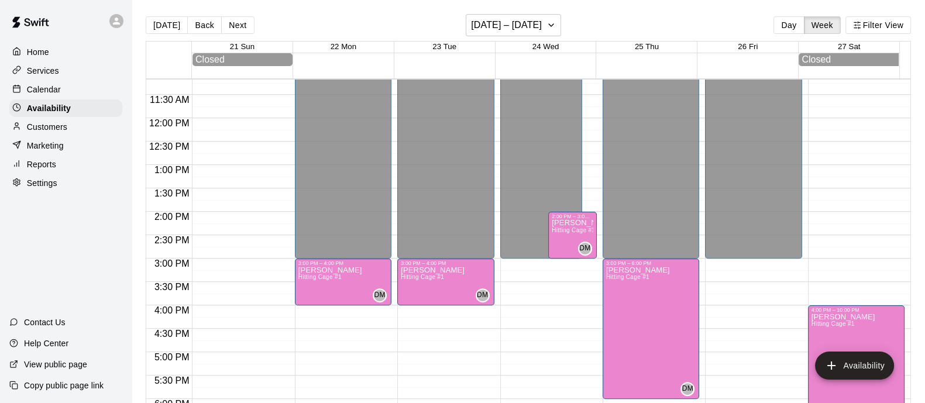
click at [46, 133] on p "Customers" at bounding box center [47, 127] width 40 height 12
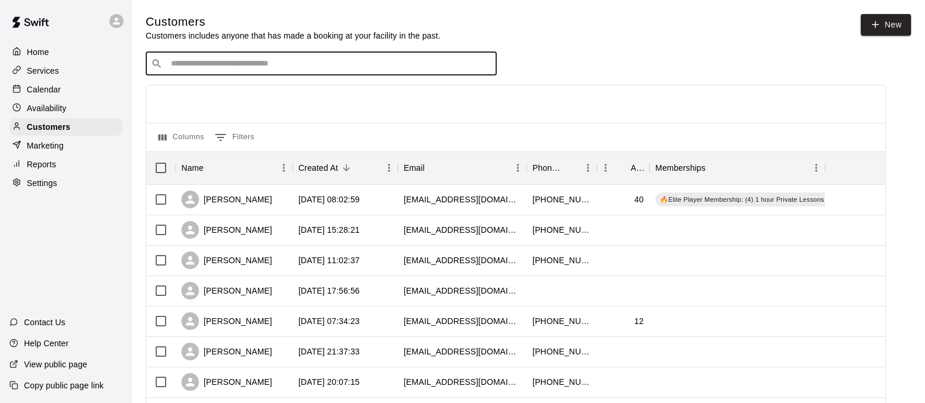
click at [346, 69] on input "Search customers by name or email" at bounding box center [329, 64] width 324 height 12
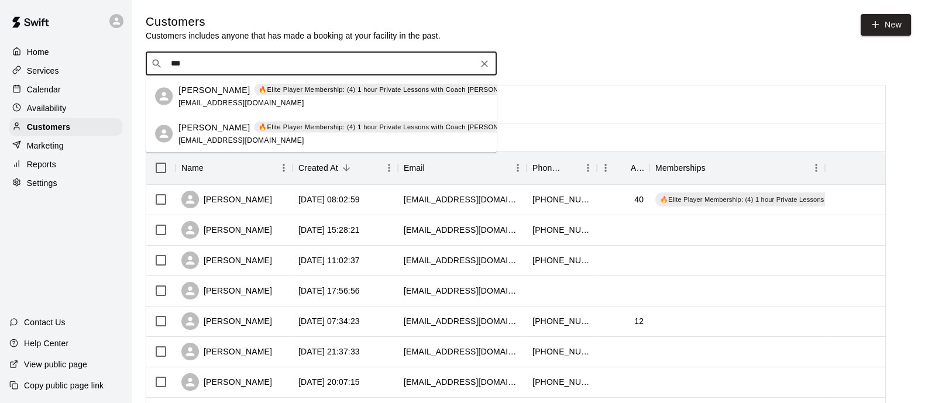
type input "****"
click at [316, 91] on p "🔥Elite Player Membership: (4) 1 hour Private Lessons with Coach [PERSON_NAME] –…" at bounding box center [413, 90] width 309 height 10
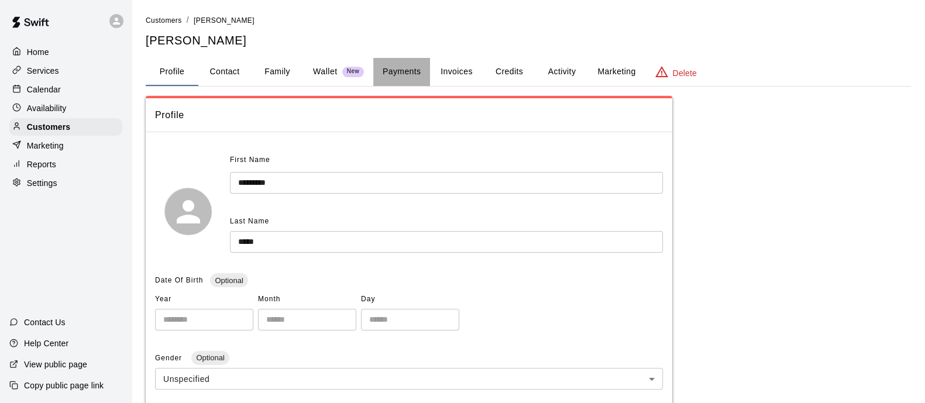
click at [422, 71] on button "Payments" at bounding box center [401, 72] width 57 height 28
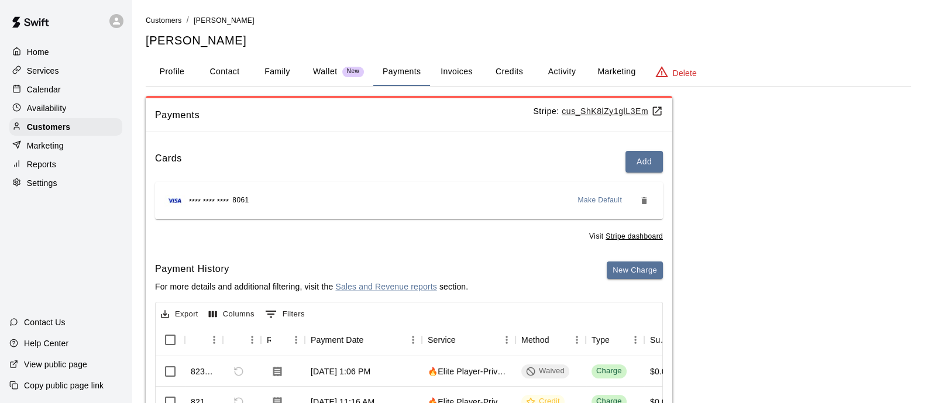
click at [564, 67] on button "Activity" at bounding box center [561, 72] width 53 height 28
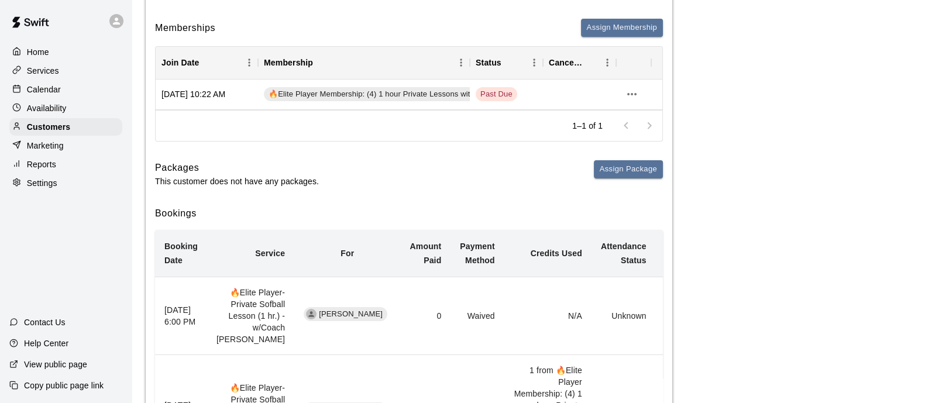
scroll to position [123, 0]
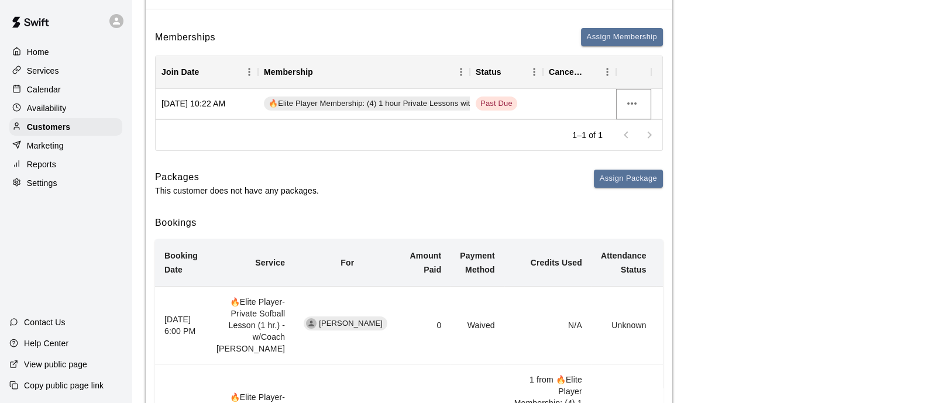
click at [635, 99] on icon "more actions" at bounding box center [632, 104] width 14 height 14
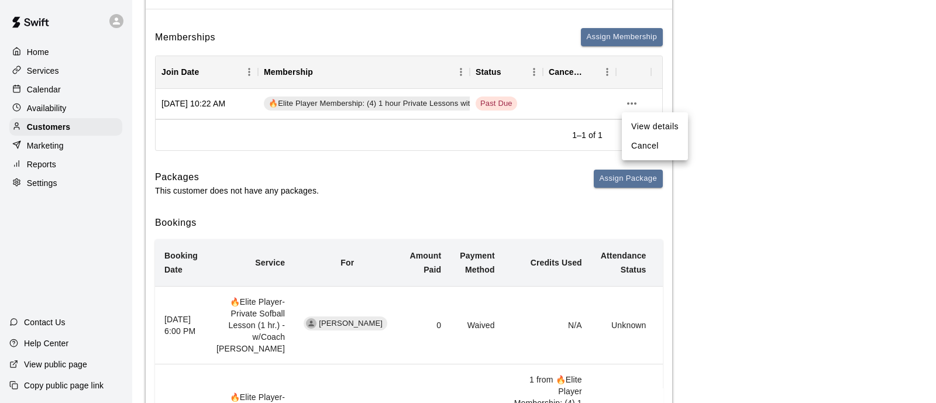
click at [706, 95] on div at bounding box center [468, 201] width 936 height 403
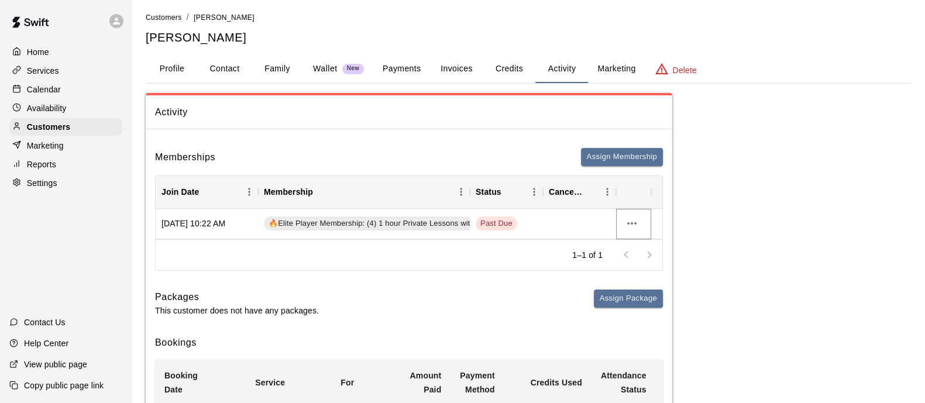
scroll to position [2, 0]
click at [406, 75] on button "Payments" at bounding box center [401, 70] width 57 height 28
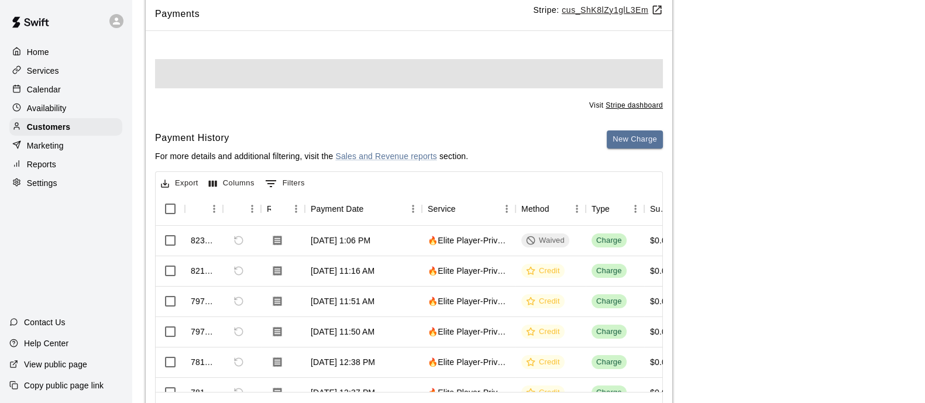
scroll to position [102, 0]
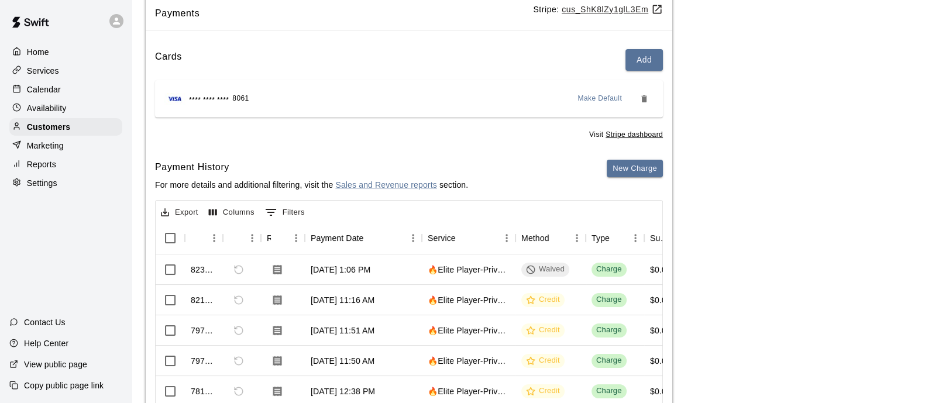
click at [630, 10] on u "cus_ShK8lZy1glL3Em" at bounding box center [612, 9] width 101 height 9
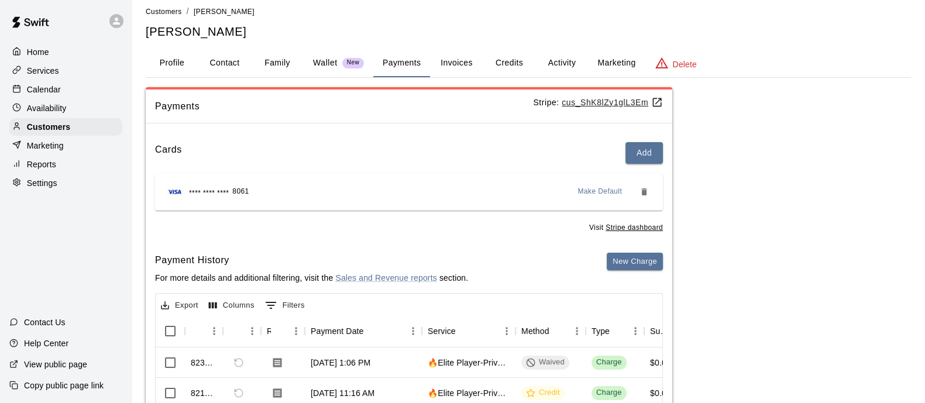
click at [47, 94] on p "Calendar" at bounding box center [44, 90] width 34 height 12
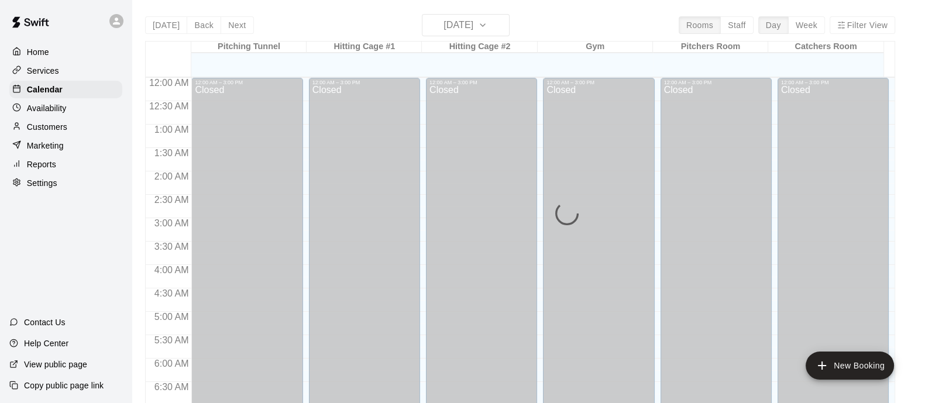
scroll to position [620, 0]
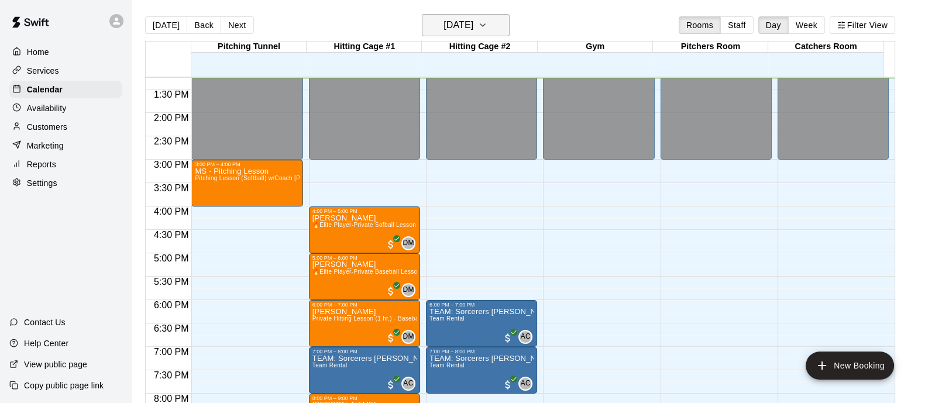
click at [508, 33] on button "[DATE]" at bounding box center [466, 25] width 88 height 22
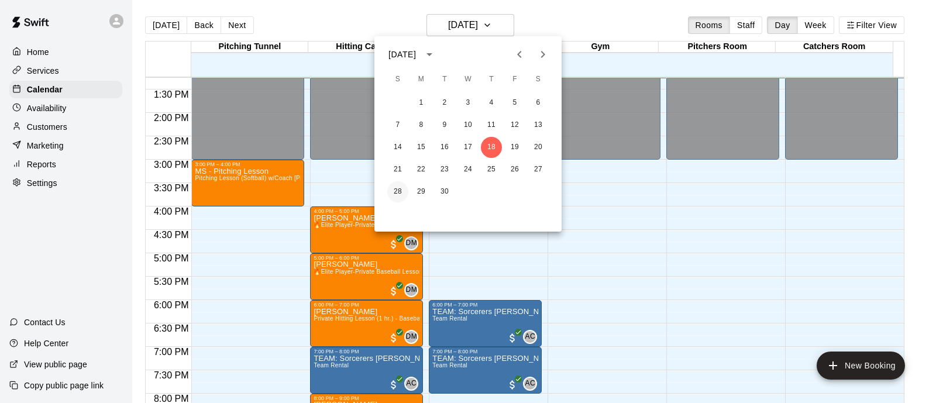
click at [398, 190] on button "28" at bounding box center [397, 191] width 21 height 21
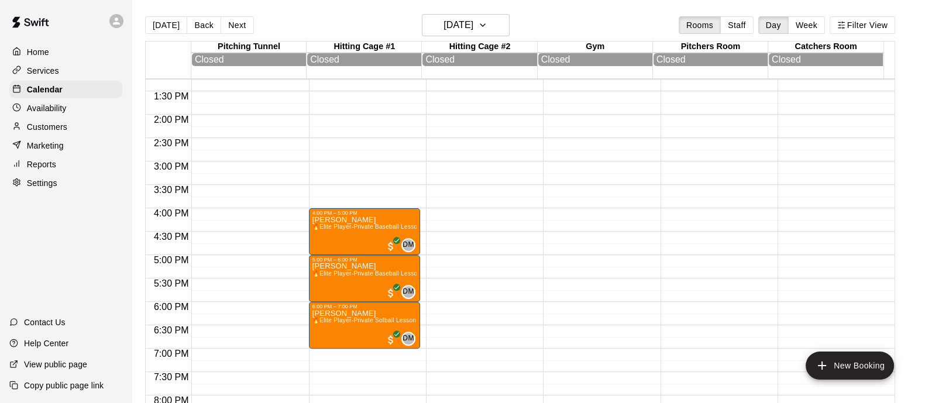
click at [619, 326] on div at bounding box center [598, 20] width 111 height 1123
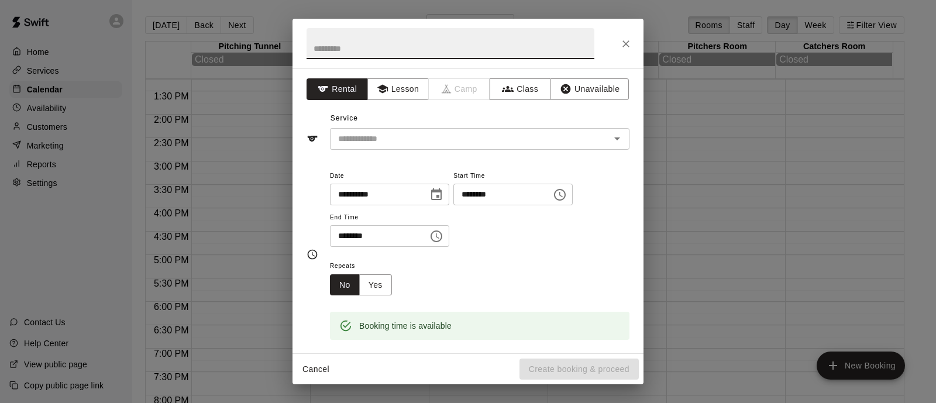
click at [328, 365] on button "Cancel" at bounding box center [315, 370] width 37 height 22
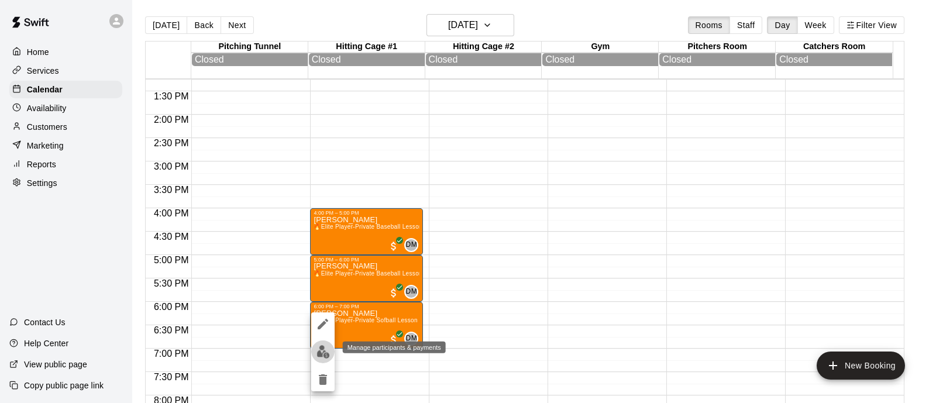
click at [322, 355] on img "edit" at bounding box center [322, 351] width 13 height 13
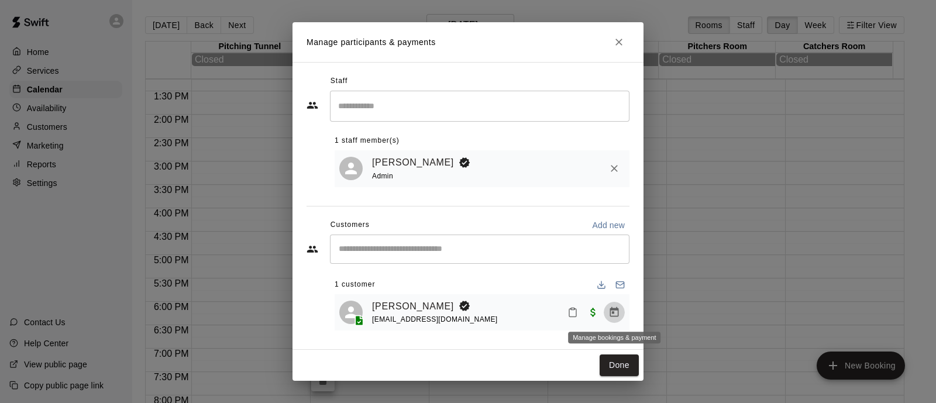
click at [615, 314] on icon "Manage bookings & payment" at bounding box center [614, 313] width 12 height 12
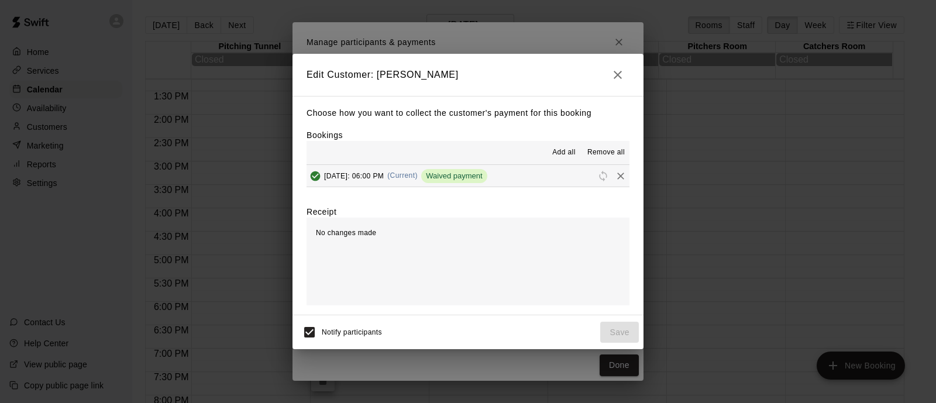
click at [618, 75] on icon "button" at bounding box center [618, 75] width 14 height 14
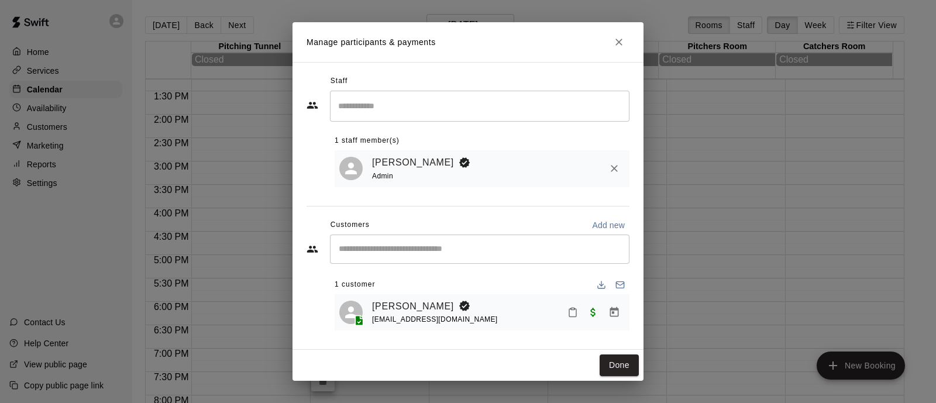
click at [623, 40] on icon "Close" at bounding box center [619, 42] width 12 height 12
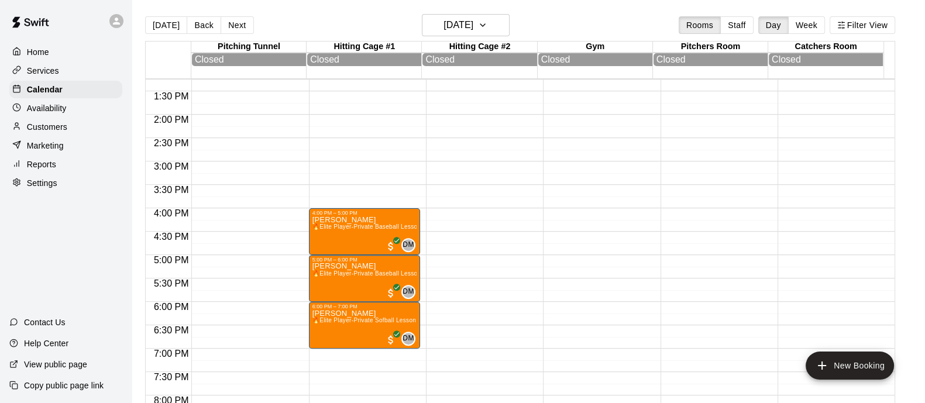
click at [27, 130] on p "Customers" at bounding box center [47, 127] width 40 height 12
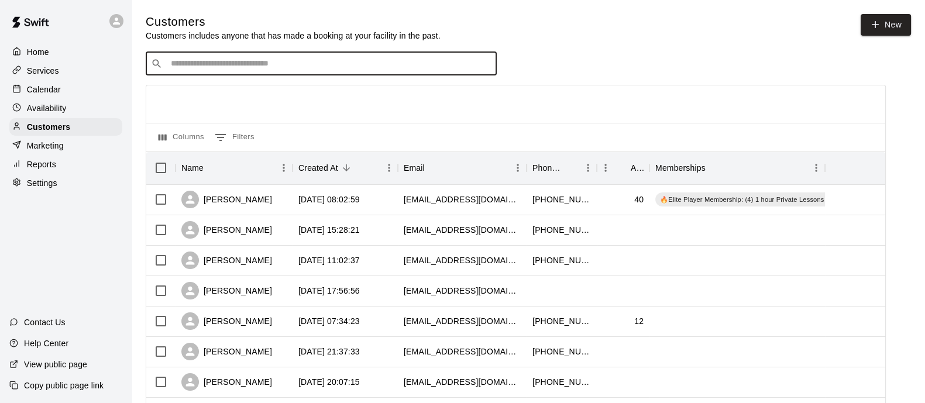
click at [287, 70] on input "Search customers by name or email" at bounding box center [329, 64] width 324 height 12
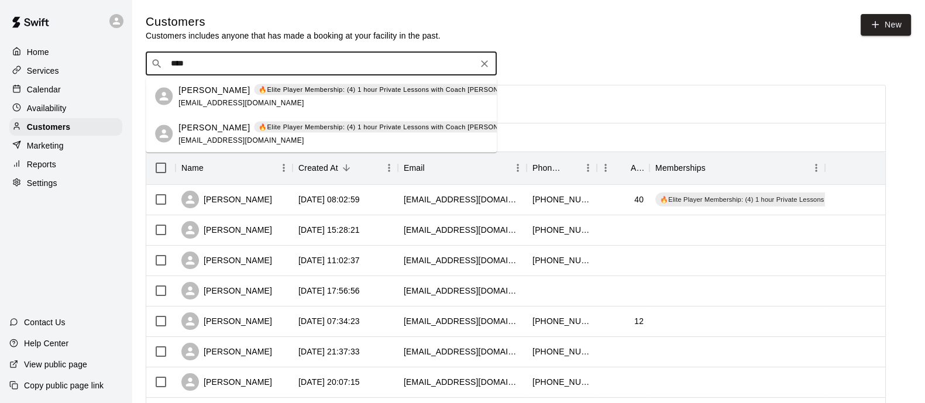
type input "*****"
click at [261, 93] on p "🔥Elite Player Membership: (4) 1 hour Private Lessons with Coach [PERSON_NAME] –…" at bounding box center [413, 90] width 309 height 10
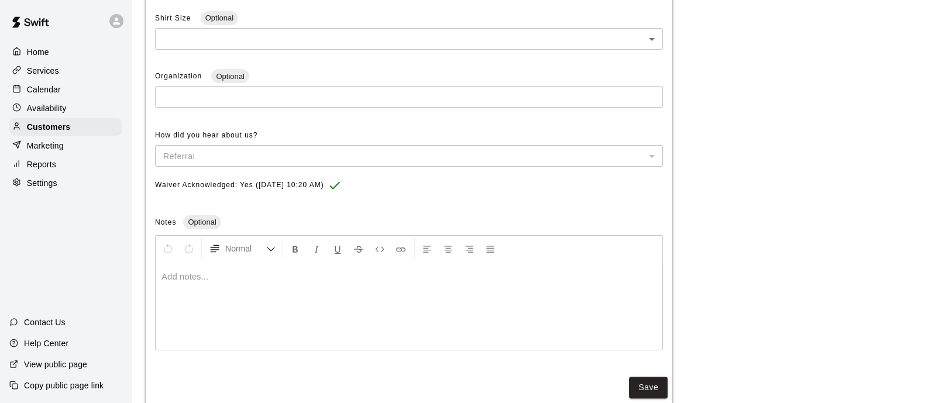
scroll to position [424, 0]
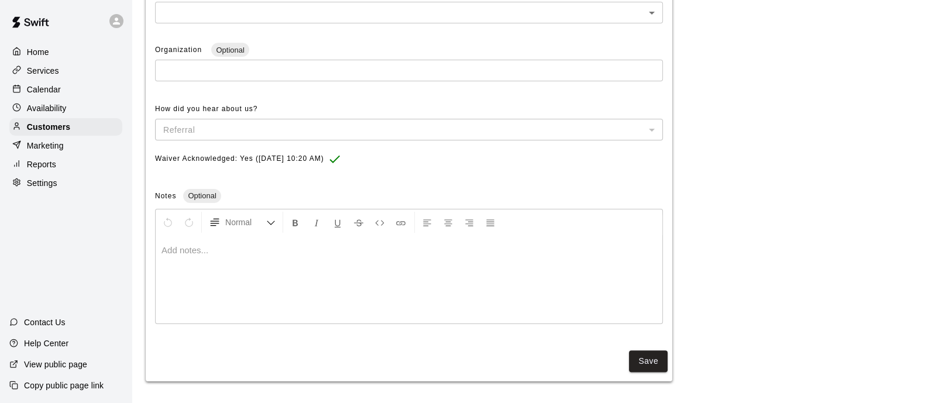
click at [281, 256] on div at bounding box center [409, 280] width 507 height 88
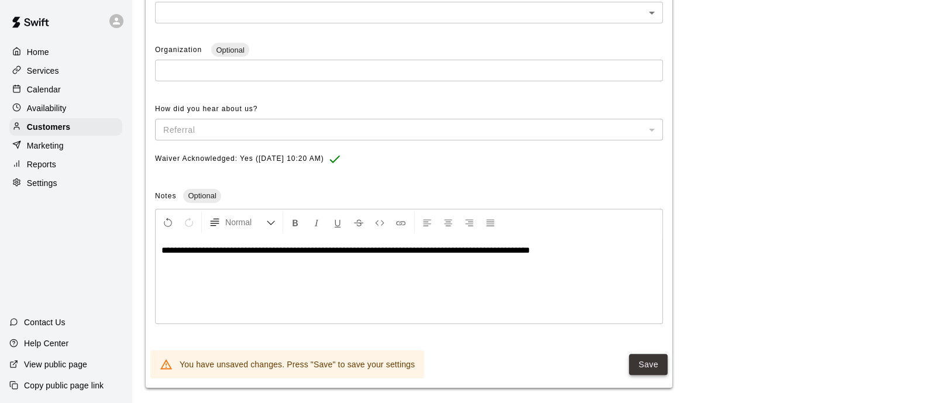
click at [639, 369] on button "Save" at bounding box center [648, 365] width 39 height 22
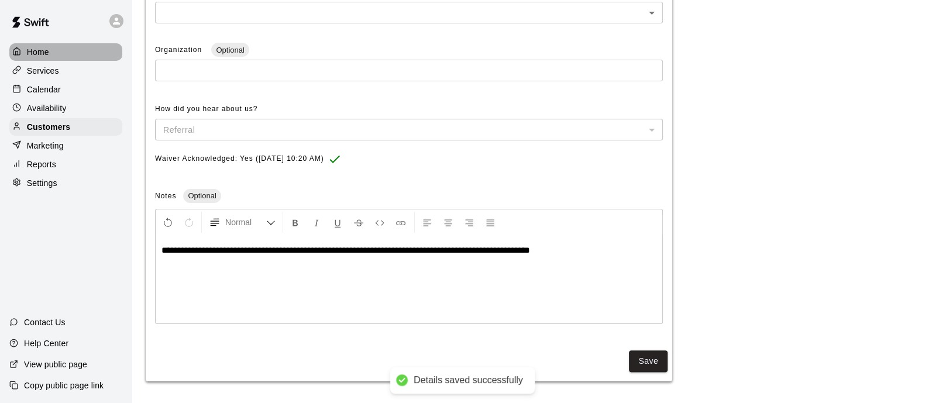
click at [45, 55] on p "Home" at bounding box center [38, 52] width 22 height 12
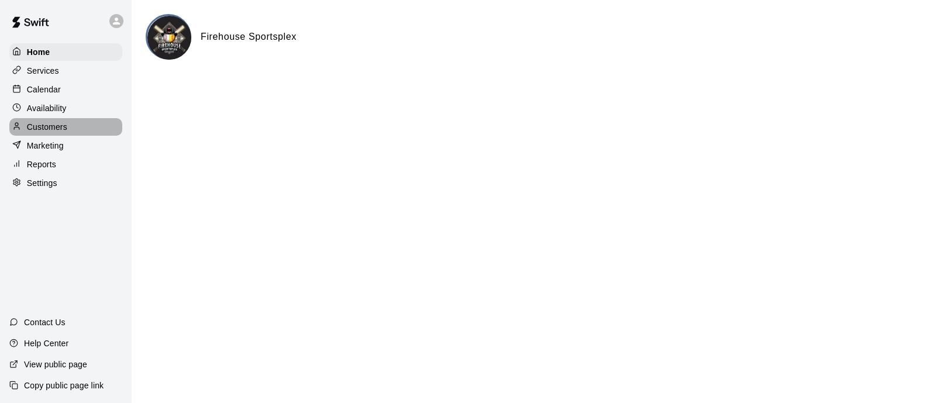
click at [53, 130] on p "Customers" at bounding box center [47, 127] width 40 height 12
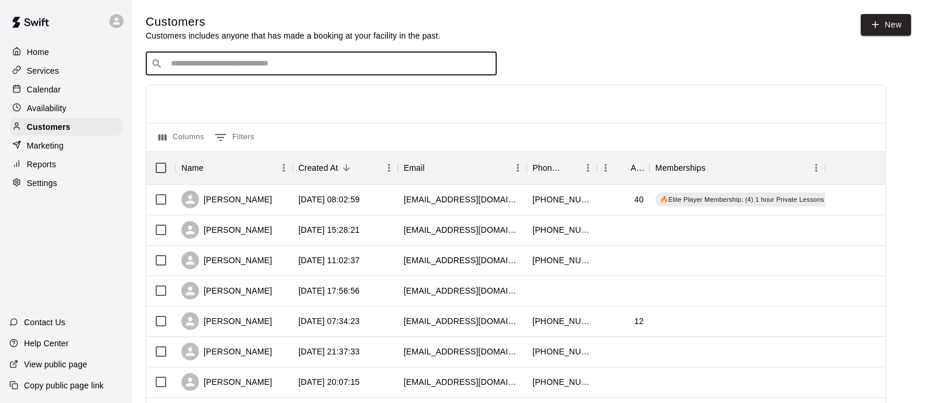
click at [368, 62] on input "Search customers by name or email" at bounding box center [329, 64] width 324 height 12
type input "*"
type input "****"
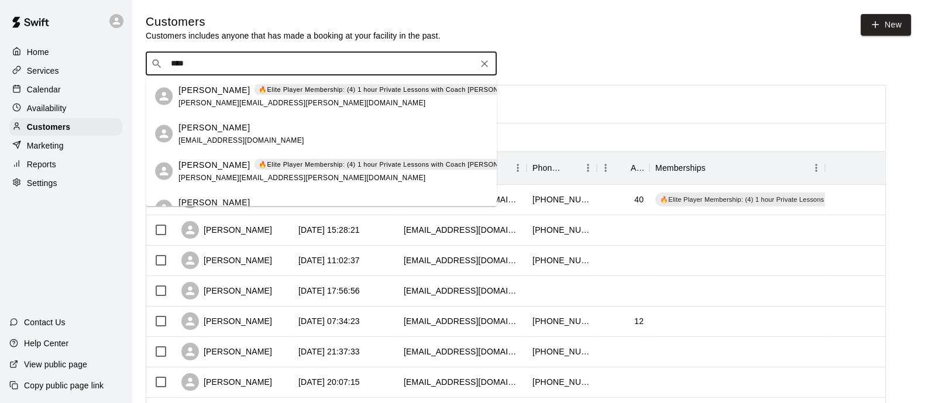
click at [279, 97] on div "Katye Roa 🔥Elite Player Membership: (4) 1 hour Private Lessons with Coach David…" at bounding box center [375, 96] width 394 height 25
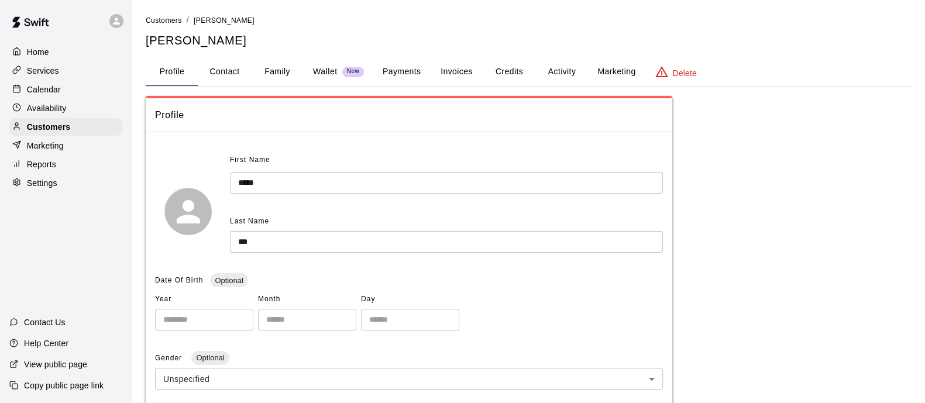
click at [425, 70] on button "Payments" at bounding box center [401, 72] width 57 height 28
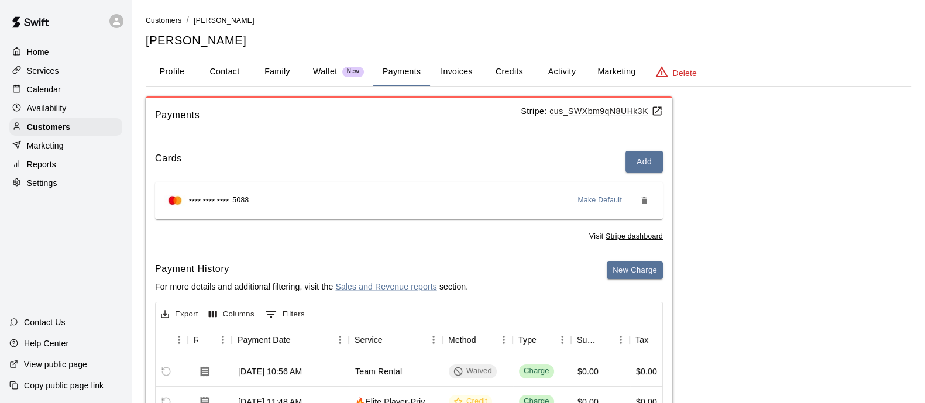
click at [501, 66] on button "Credits" at bounding box center [509, 72] width 53 height 28
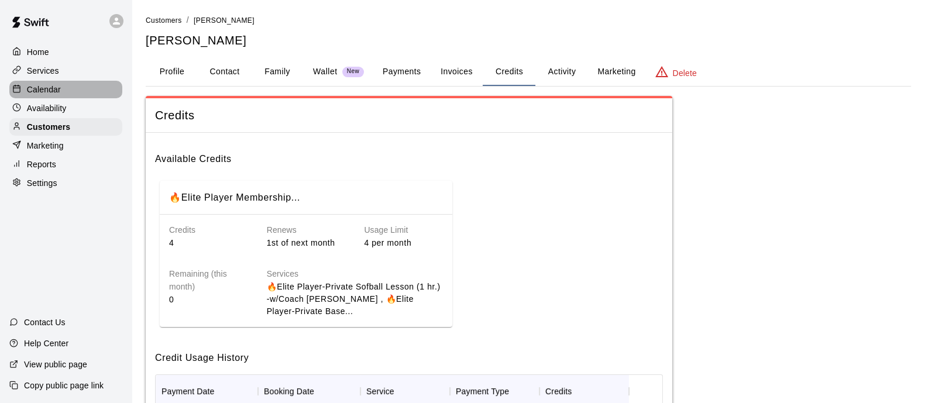
click at [52, 86] on p "Calendar" at bounding box center [44, 90] width 34 height 12
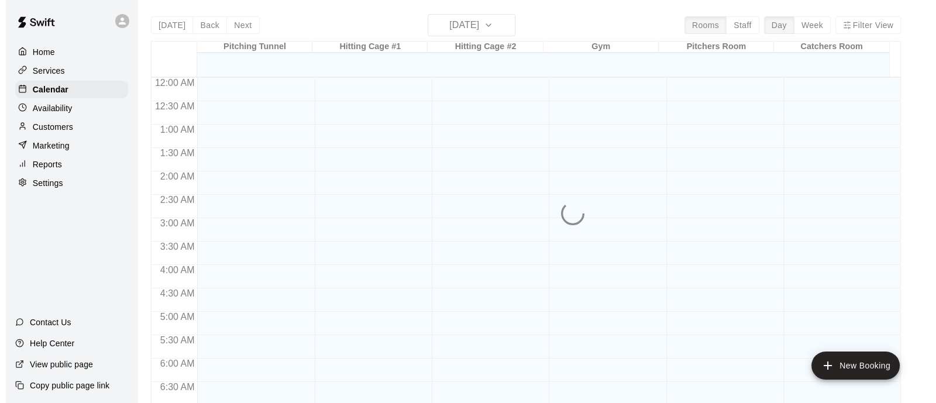
scroll to position [629, 0]
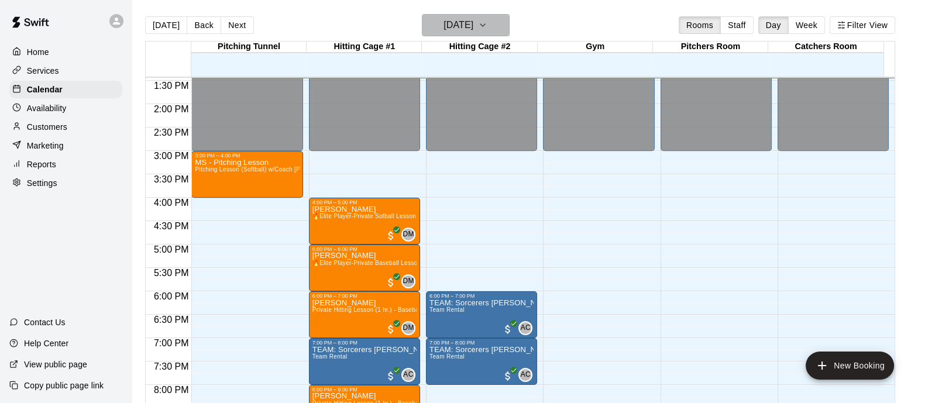
click at [487, 19] on icon "button" at bounding box center [482, 25] width 9 height 14
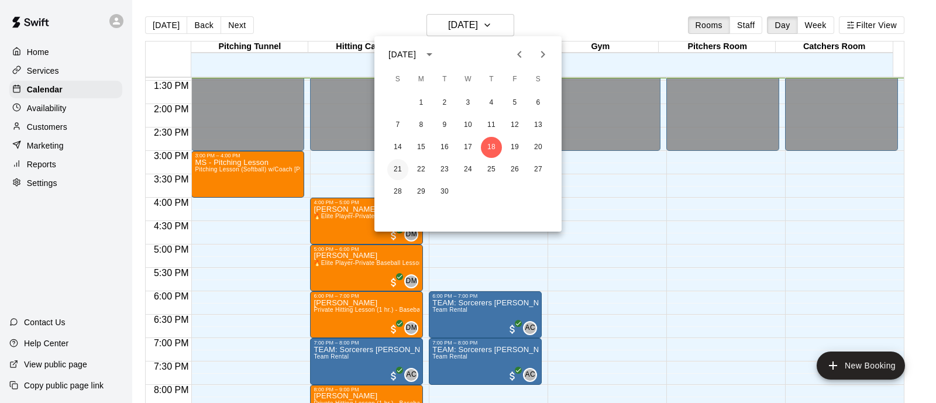
click at [396, 170] on button "21" at bounding box center [397, 169] width 21 height 21
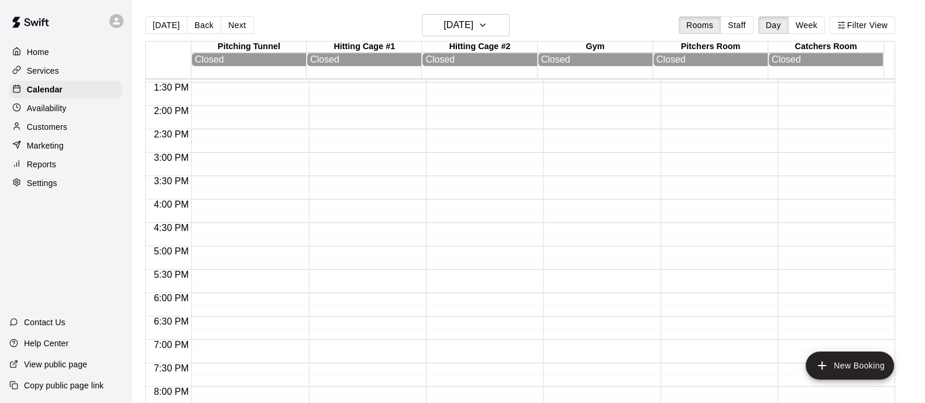
click at [514, 27] on div "Today Back Next Sunday Sep 21 Rooms Staff Day Week Filter View" at bounding box center [520, 27] width 750 height 27
click at [485, 25] on icon "button" at bounding box center [482, 25] width 5 height 2
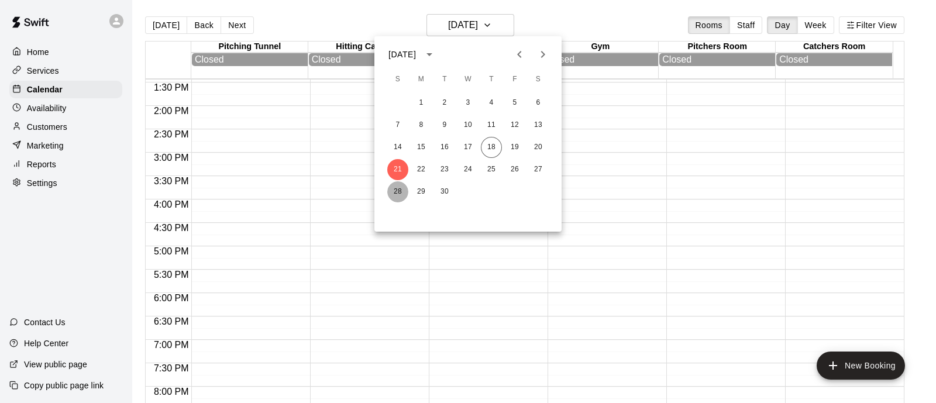
click at [394, 195] on button "28" at bounding box center [397, 191] width 21 height 21
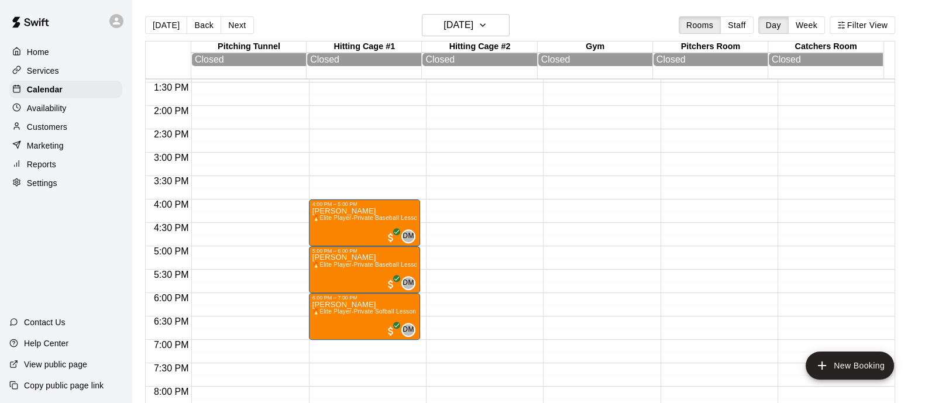
click at [326, 160] on div "4:00 PM – 5:00 PM Robert Valencia 🔥Elite Player-Private Baseball Lesson (1 hr.)…" at bounding box center [364, 12] width 111 height 1123
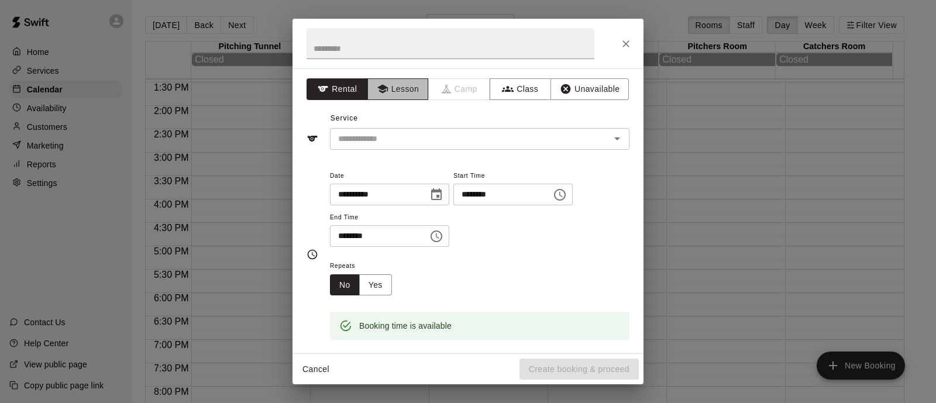
click at [410, 92] on button "Lesson" at bounding box center [397, 89] width 61 height 22
click at [404, 144] on input "text" at bounding box center [462, 139] width 258 height 15
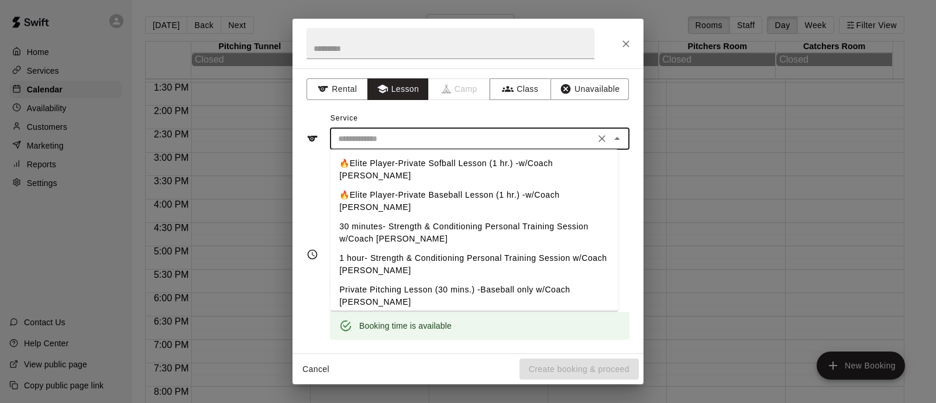
click at [404, 168] on li "🔥Elite Player-Private Sofball Lesson (1 hr.) -w/Coach [PERSON_NAME]" at bounding box center [474, 170] width 288 height 32
type input "**********"
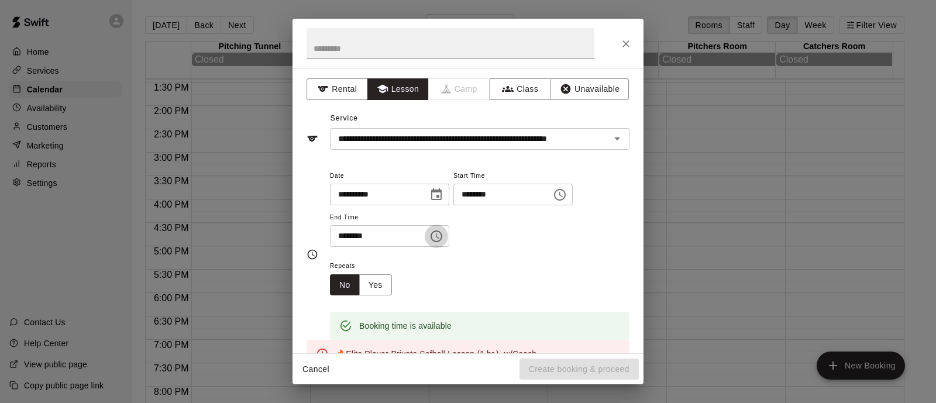
click at [443, 238] on icon "Choose time, selected time is 3:30 PM" at bounding box center [436, 236] width 14 height 14
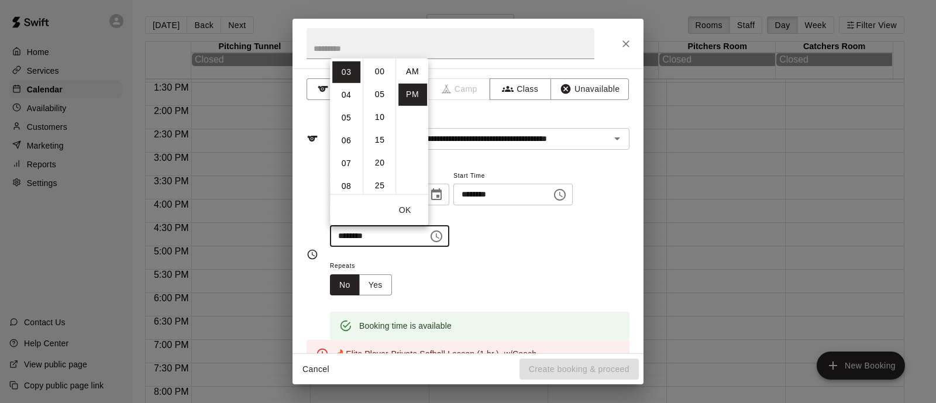
scroll to position [21, 0]
click at [342, 89] on li "04" at bounding box center [346, 95] width 28 height 22
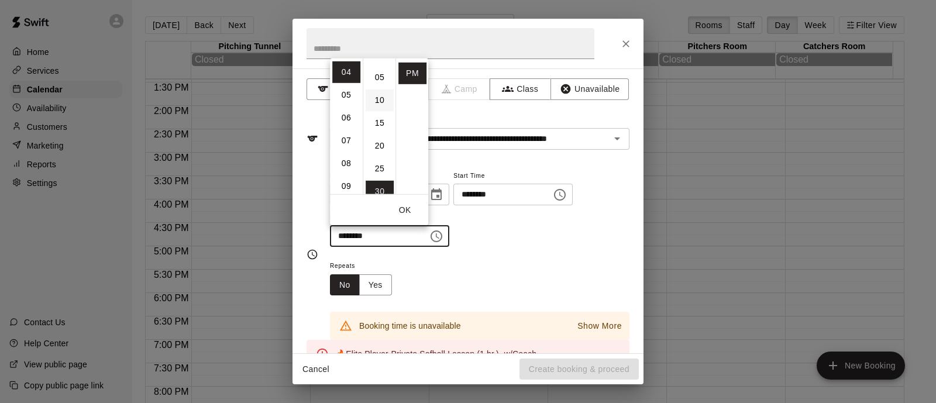
scroll to position [0, 0]
click at [377, 71] on li "00" at bounding box center [380, 71] width 28 height 22
type input "********"
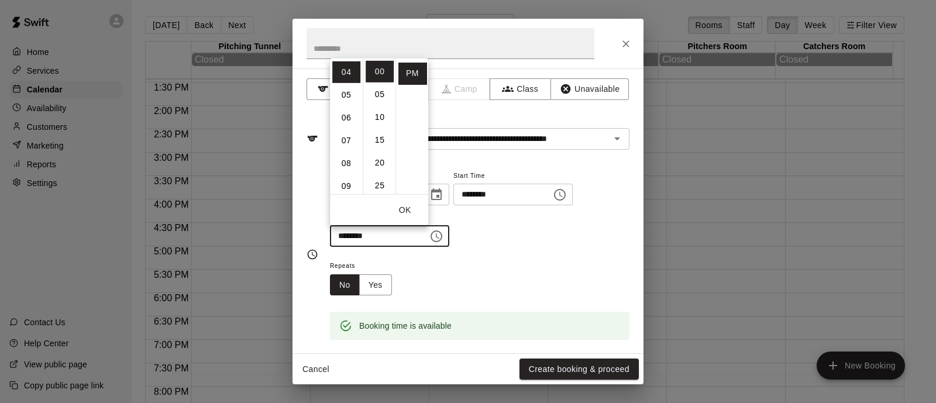
click at [501, 239] on div "**********" at bounding box center [480, 207] width 300 height 79
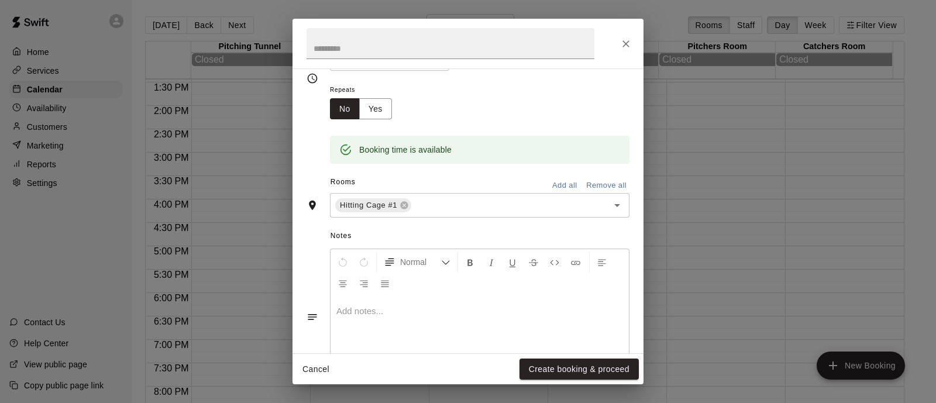
scroll to position [179, 0]
click at [563, 367] on button "Create booking & proceed" at bounding box center [578, 370] width 119 height 22
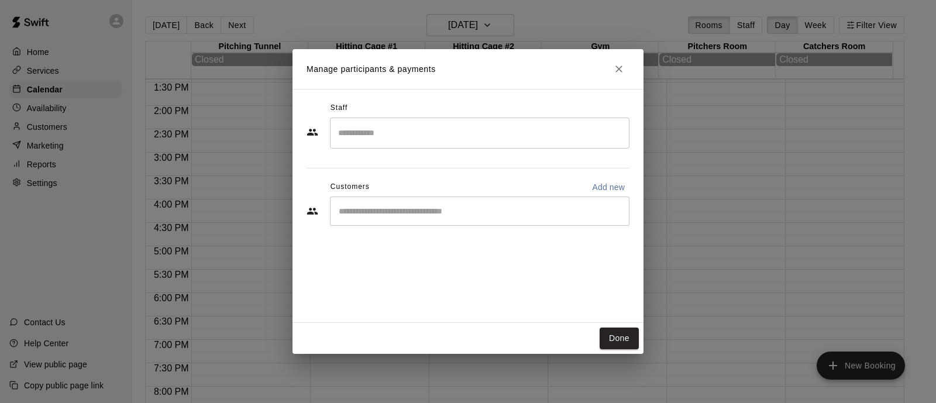
click at [415, 140] on input "Search staff" at bounding box center [479, 133] width 289 height 20
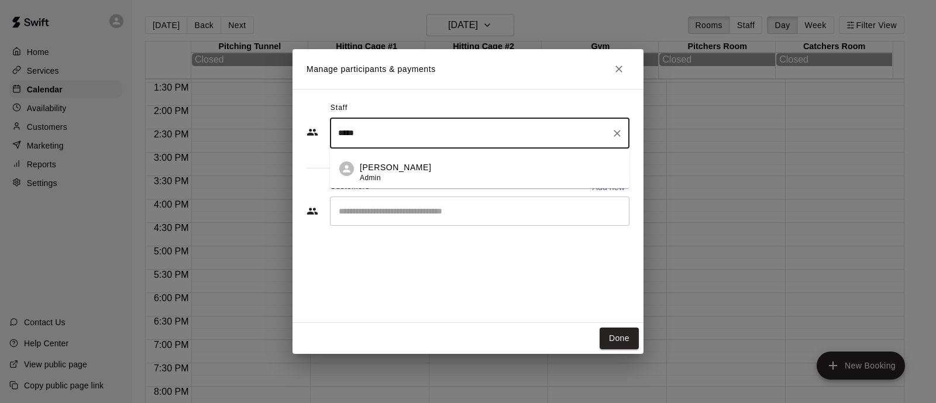
click at [416, 159] on li "David Martinez Admin" at bounding box center [480, 169] width 300 height 40
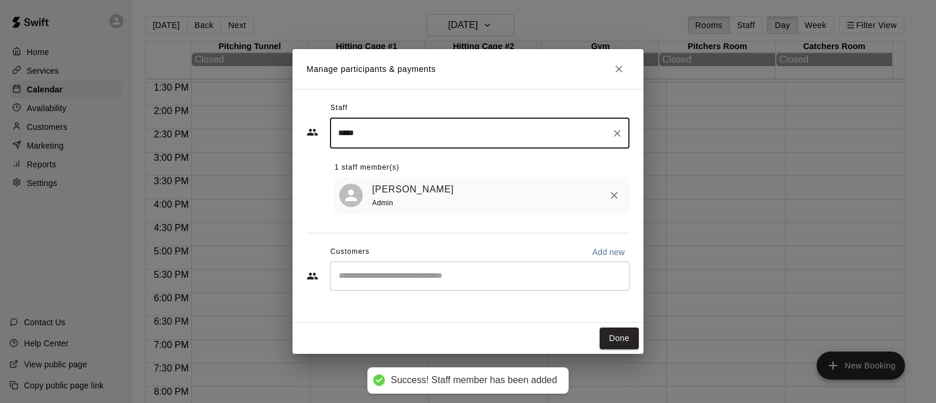
type input "*****"
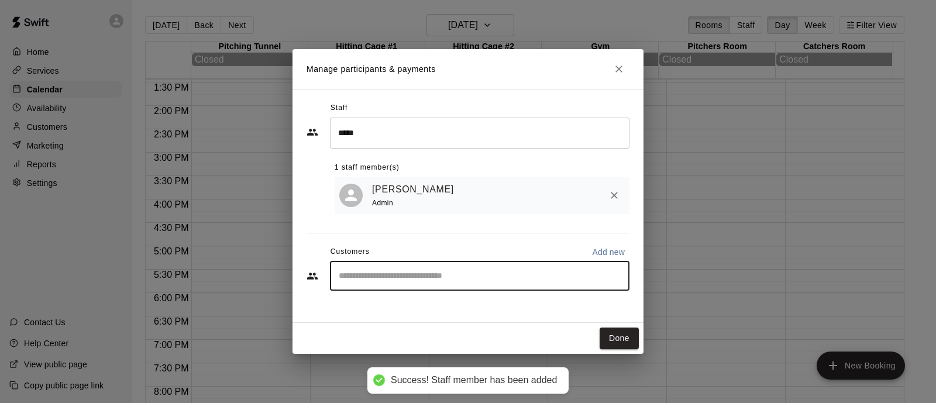
click at [406, 276] on input "Start typing to search customers..." at bounding box center [479, 276] width 289 height 12
type input "*****"
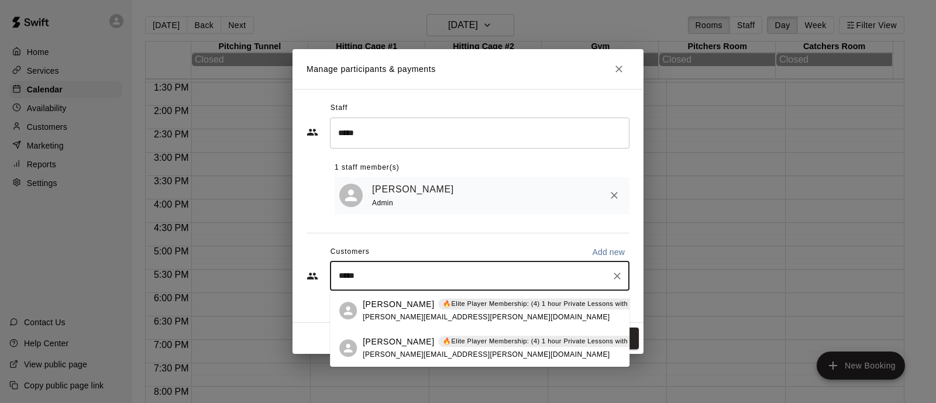
click at [409, 308] on div "Katye Roa 🔥Elite Player Membership: (4) 1 hour Private Lessons with Coach David…" at bounding box center [560, 304] width 394 height 12
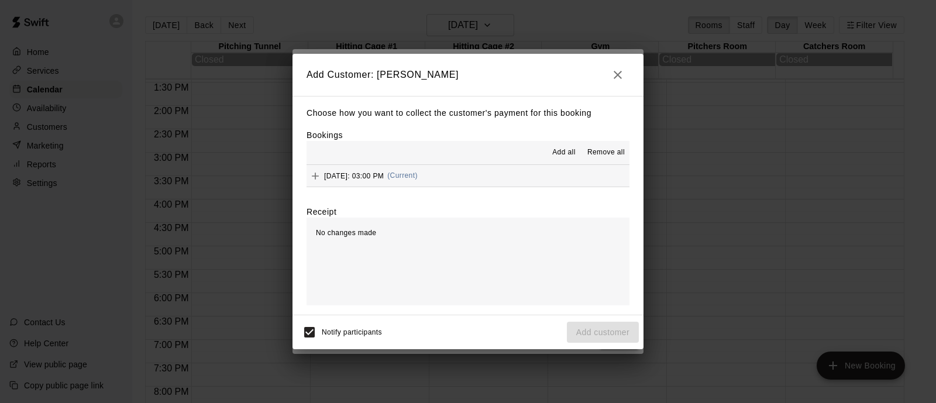
click at [418, 172] on span "(Current)" at bounding box center [402, 175] width 30 height 8
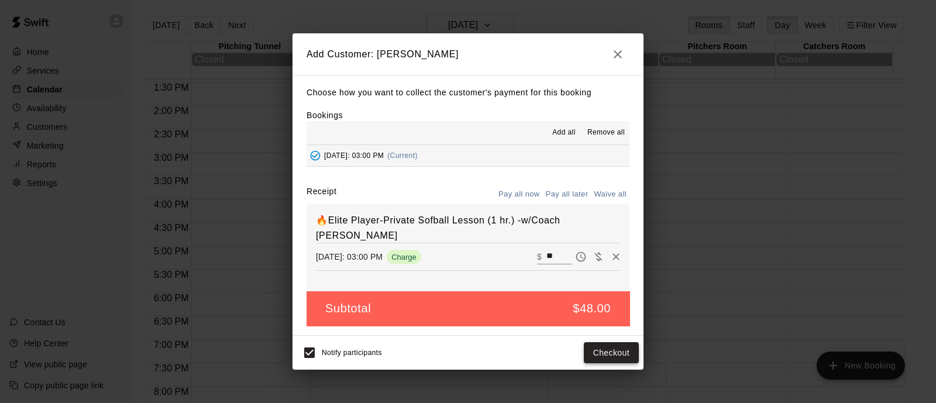
click at [595, 350] on button "Checkout" at bounding box center [611, 353] width 55 height 22
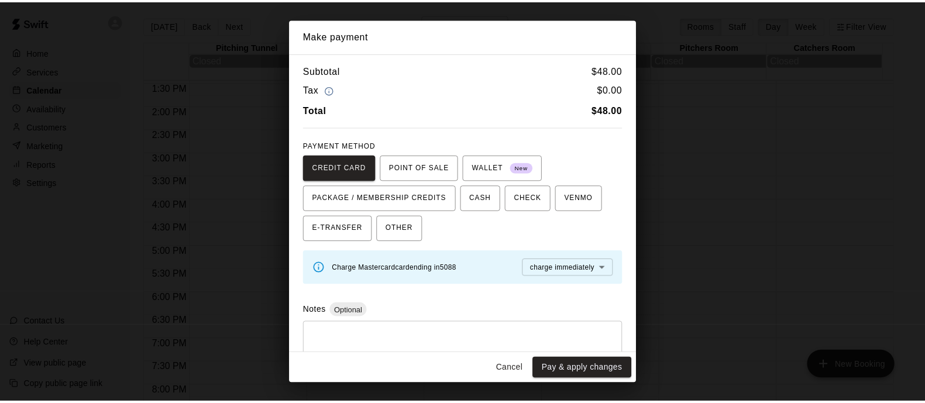
scroll to position [32, 0]
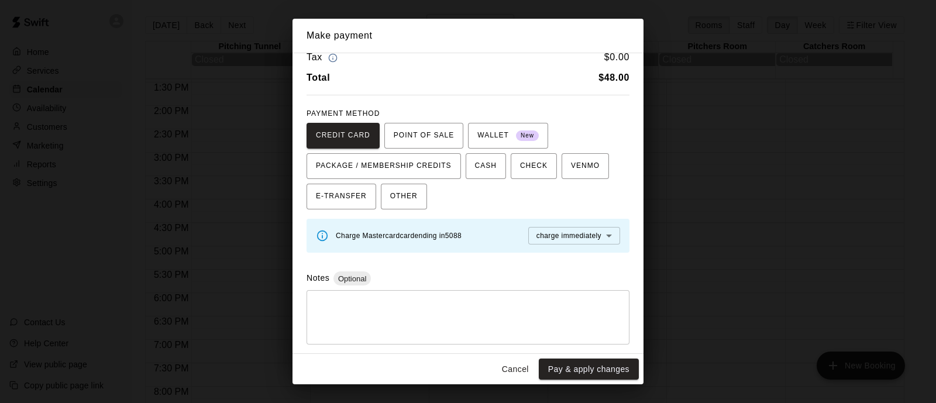
click at [513, 370] on button "Cancel" at bounding box center [515, 370] width 37 height 22
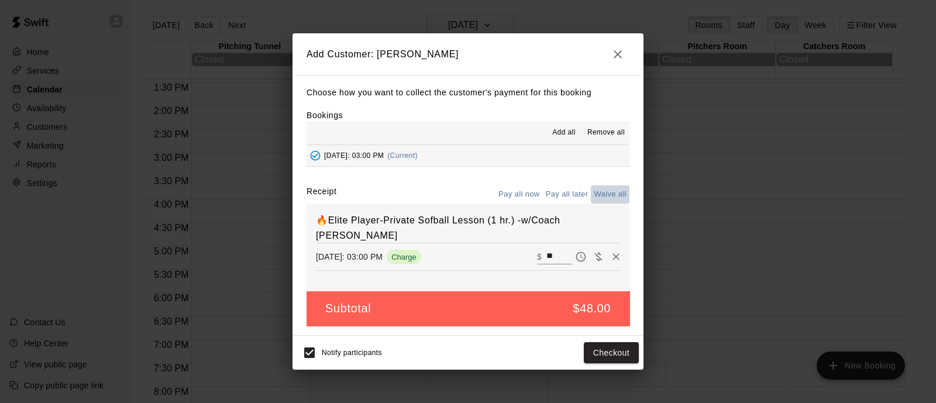
click at [607, 196] on button "Waive all" at bounding box center [610, 194] width 39 height 18
type input "*"
click at [606, 353] on button "Add customer" at bounding box center [603, 353] width 72 height 22
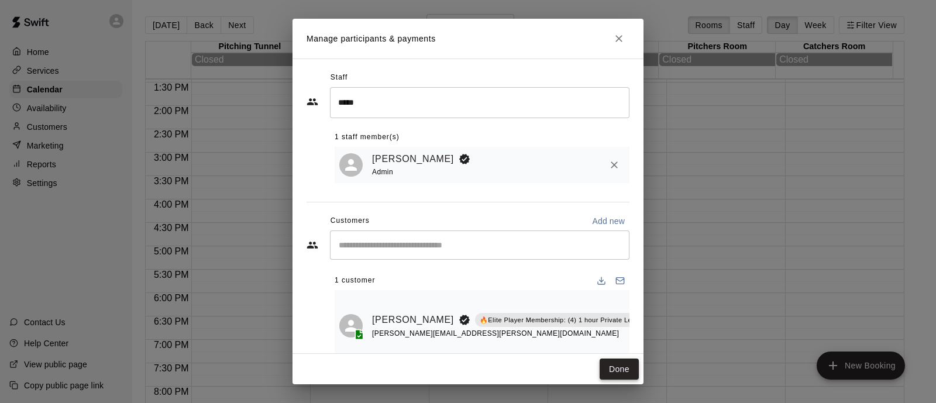
click at [613, 374] on button "Done" at bounding box center [619, 370] width 39 height 22
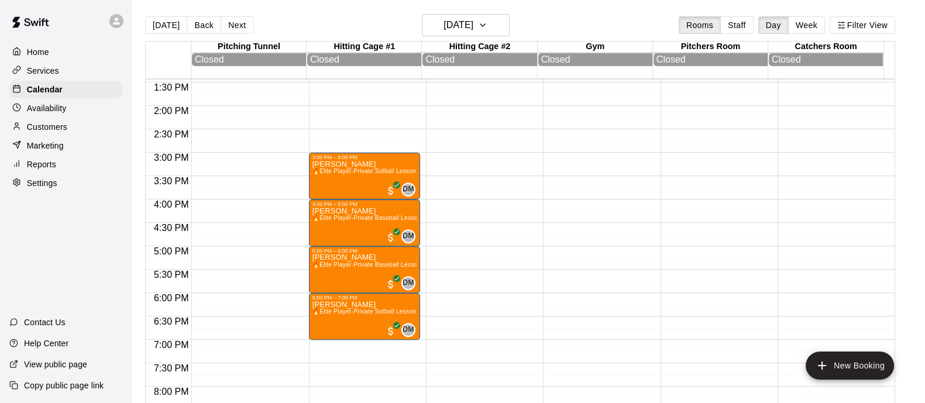
click at [53, 130] on p "Customers" at bounding box center [47, 127] width 40 height 12
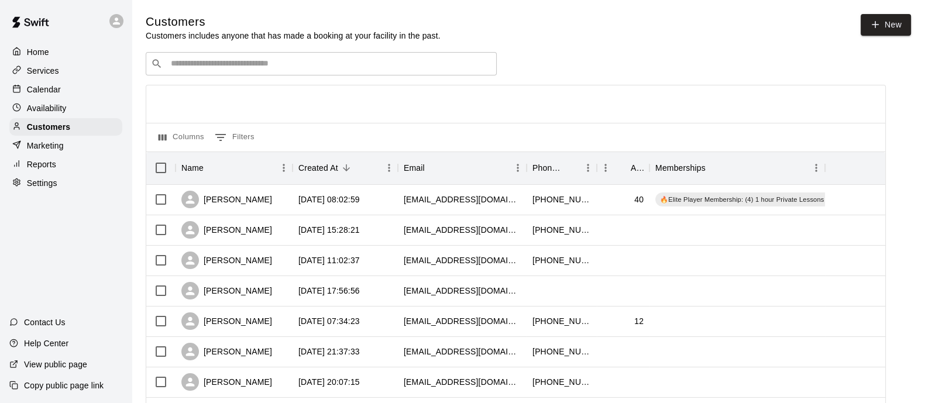
click at [439, 70] on input "Search customers by name or email" at bounding box center [329, 64] width 324 height 12
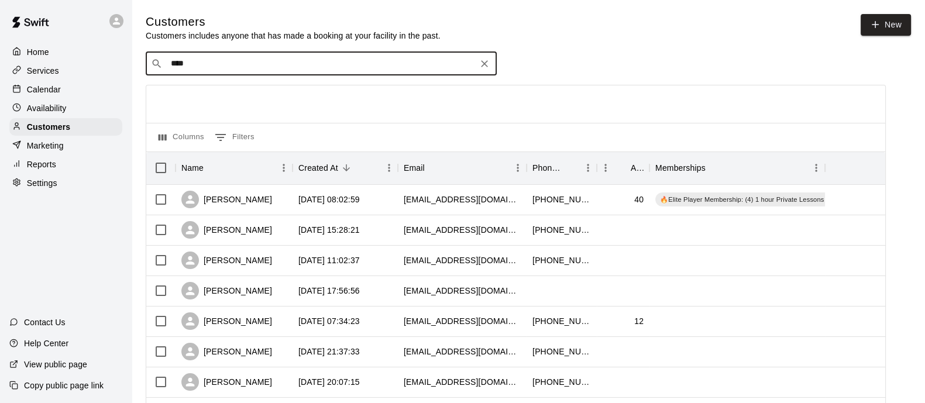
type input "*****"
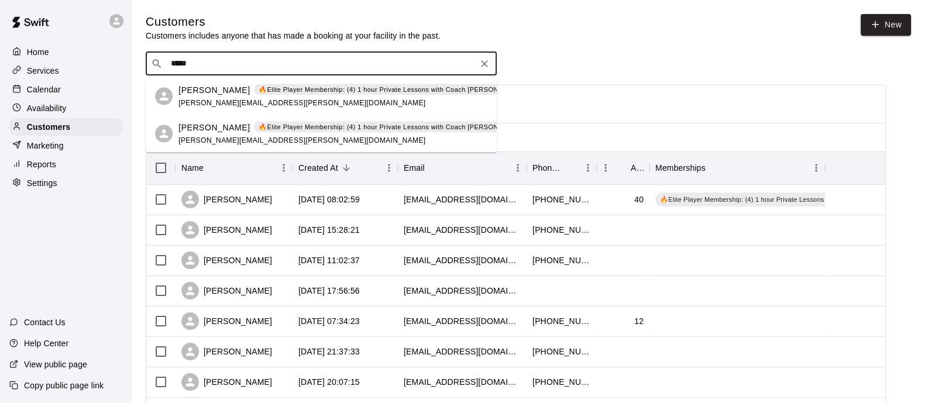
click at [274, 85] on p "🔥Elite Player Membership: (4) 1 hour Private Lessons with Coach [PERSON_NAME] –…" at bounding box center [413, 90] width 309 height 10
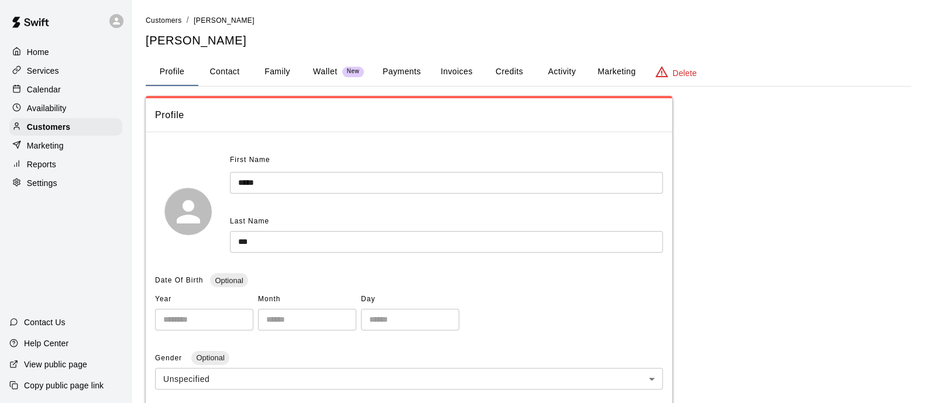
click at [415, 70] on button "Payments" at bounding box center [401, 72] width 57 height 28
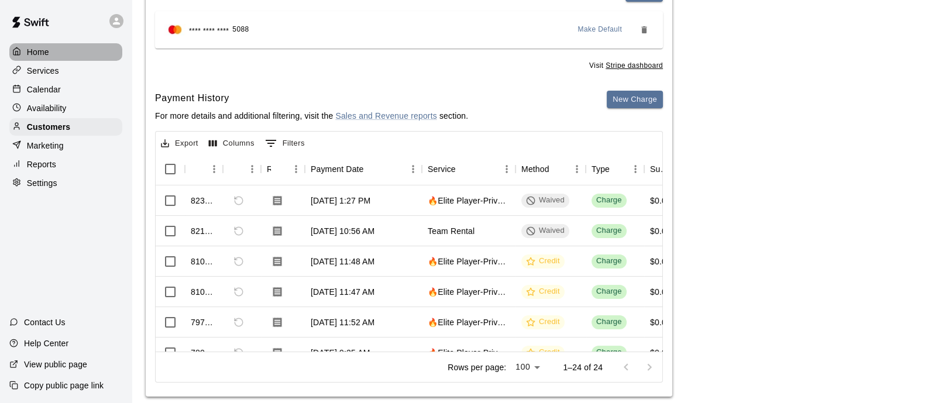
click at [43, 56] on p "Home" at bounding box center [38, 52] width 22 height 12
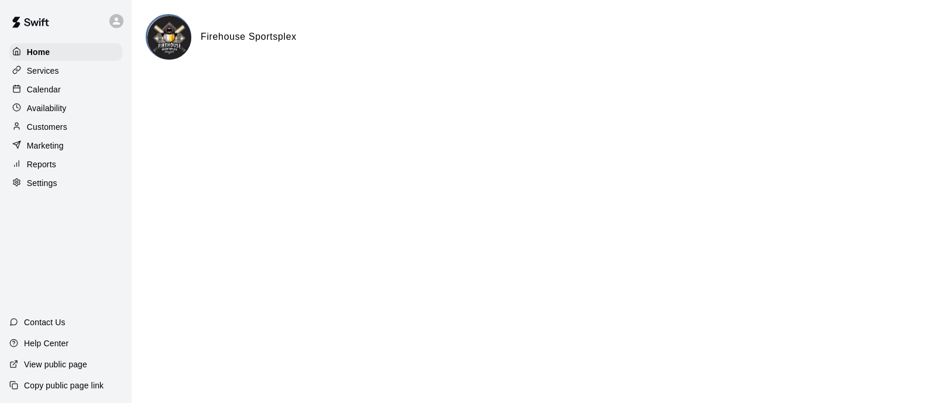
click at [55, 131] on p "Customers" at bounding box center [47, 127] width 40 height 12
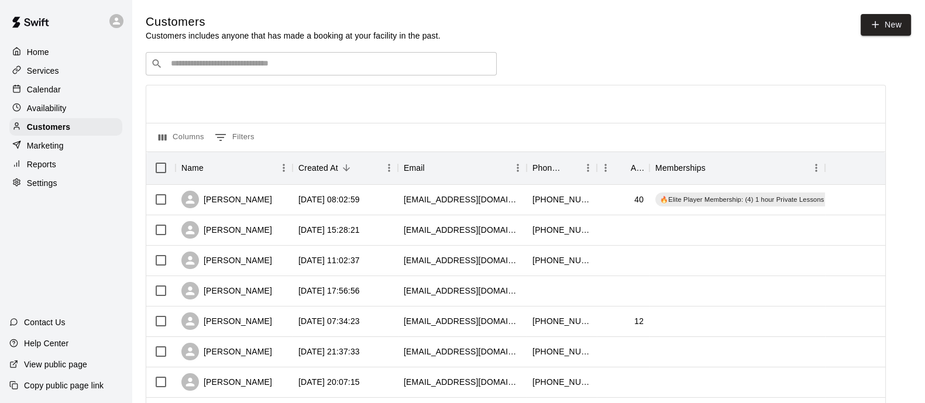
click at [345, 73] on div "​ ​" at bounding box center [321, 63] width 351 height 23
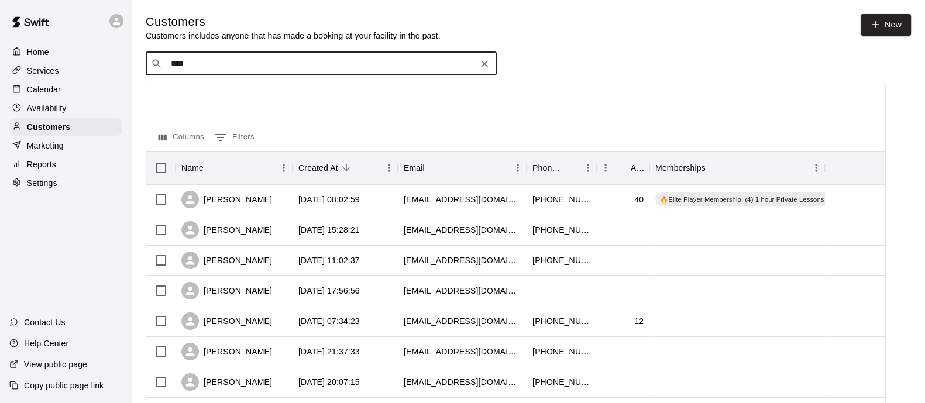
type input "*****"
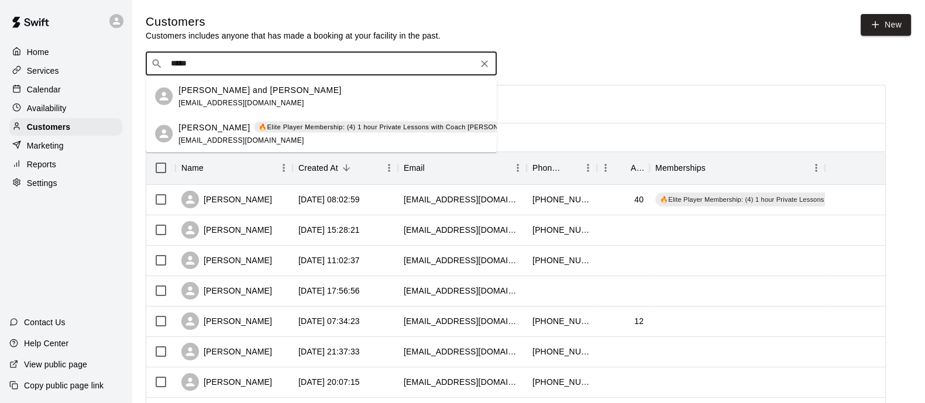
click at [234, 124] on p "[PERSON_NAME]" at bounding box center [213, 127] width 71 height 12
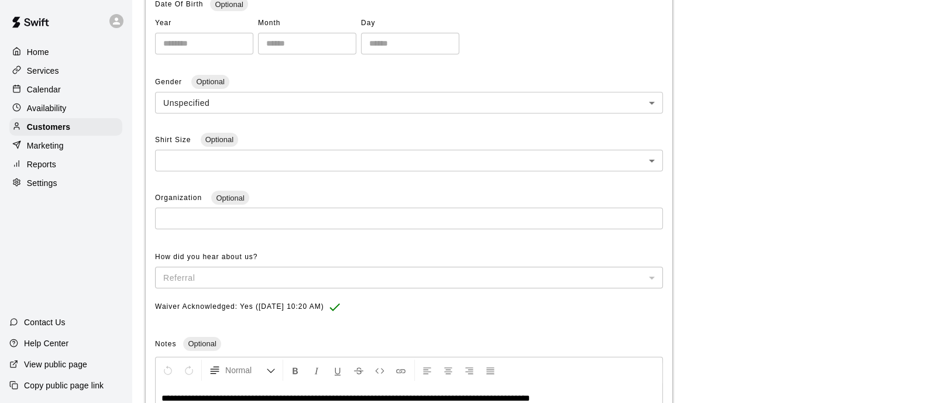
scroll to position [424, 0]
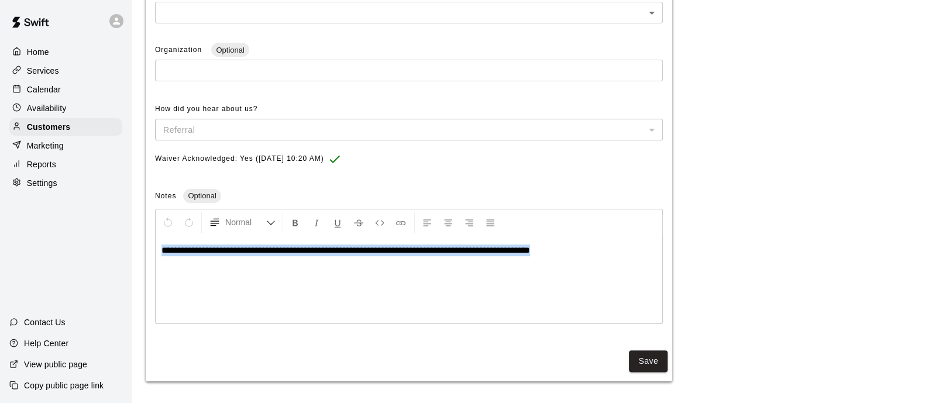
drag, startPoint x: 593, startPoint y: 254, endPoint x: 126, endPoint y: 257, distance: 467.4
copy span "**********"
click at [47, 133] on p "Customers" at bounding box center [48, 127] width 43 height 12
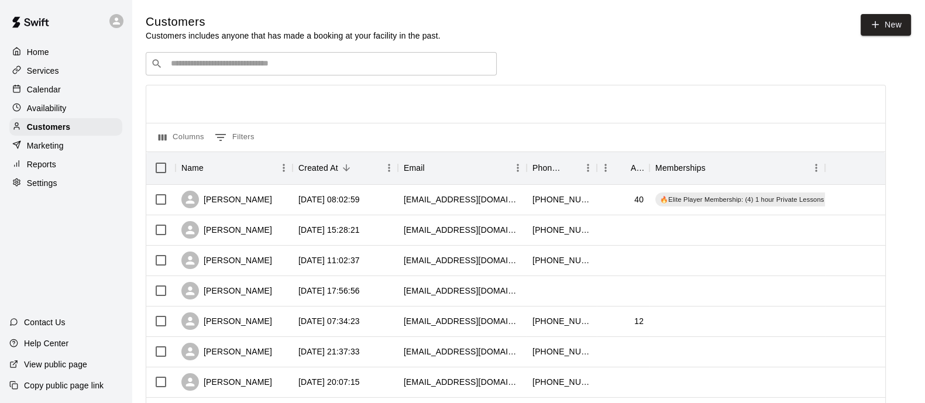
click at [331, 60] on input "Search customers by name or email" at bounding box center [329, 64] width 324 height 12
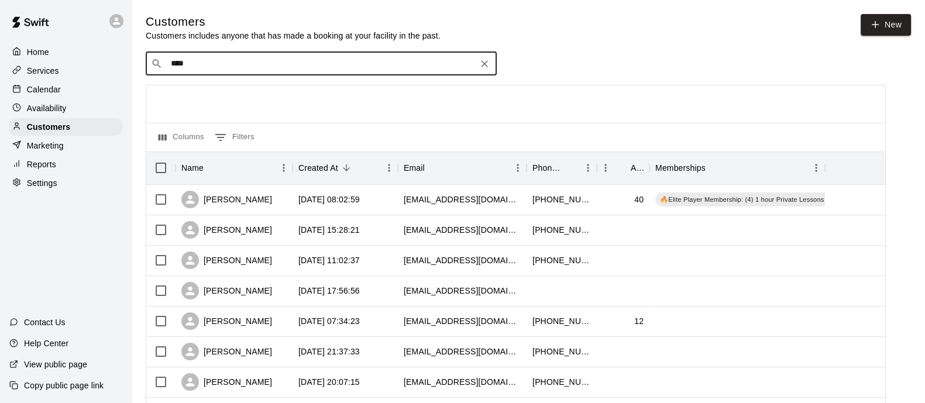
type input "*****"
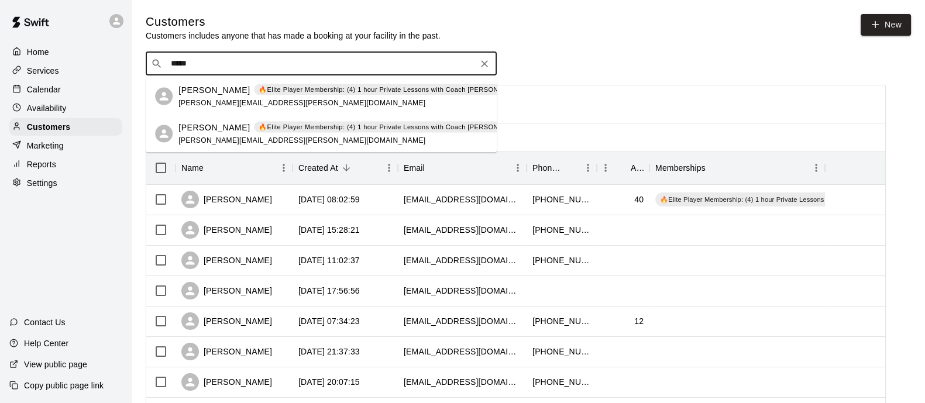
click at [273, 92] on p "🔥Elite Player Membership: (4) 1 hour Private Lessons with Coach [PERSON_NAME] –…" at bounding box center [413, 90] width 309 height 10
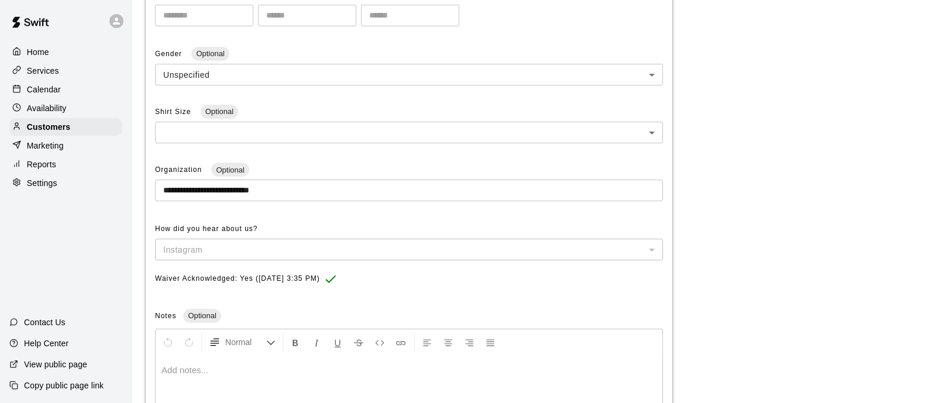
scroll to position [346, 0]
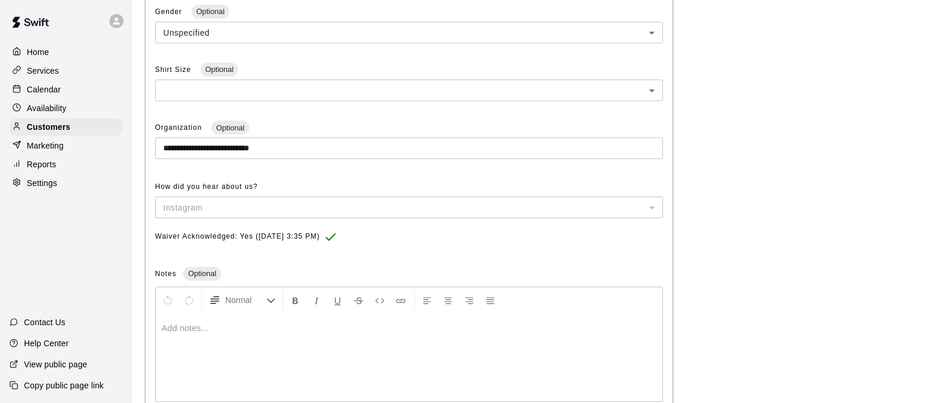
click at [347, 329] on p at bounding box center [408, 328] width 495 height 12
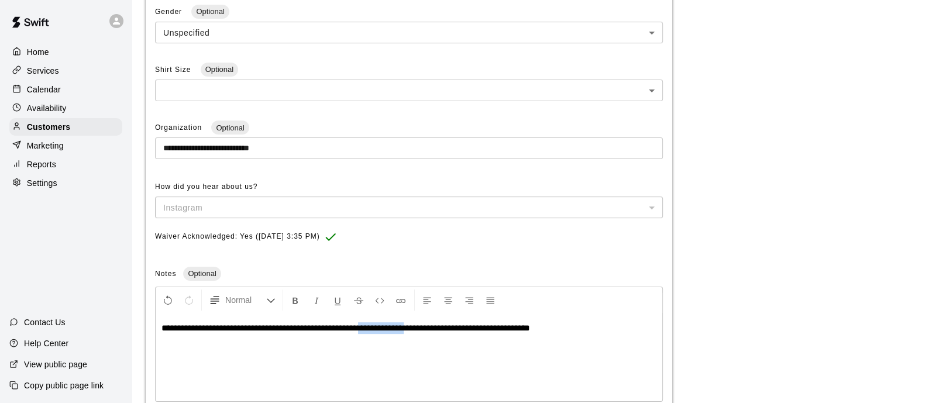
drag, startPoint x: 446, startPoint y: 326, endPoint x: 391, endPoint y: 328, distance: 55.0
click at [391, 328] on span "**********" at bounding box center [345, 328] width 369 height 9
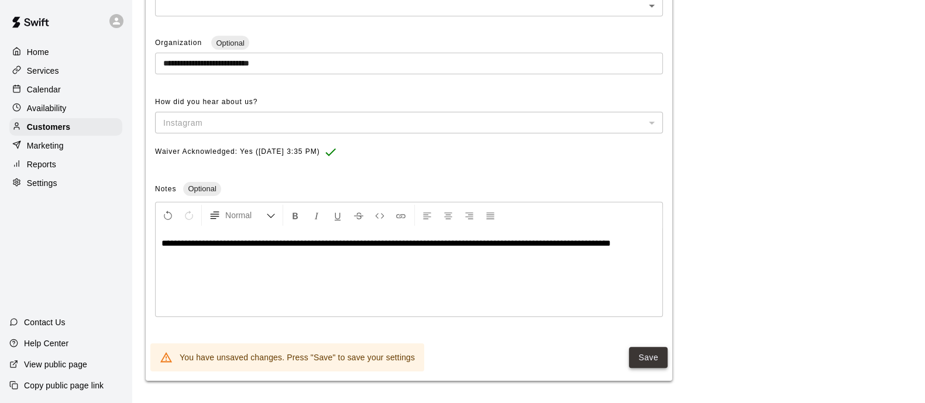
click at [642, 350] on button "Save" at bounding box center [648, 358] width 39 height 22
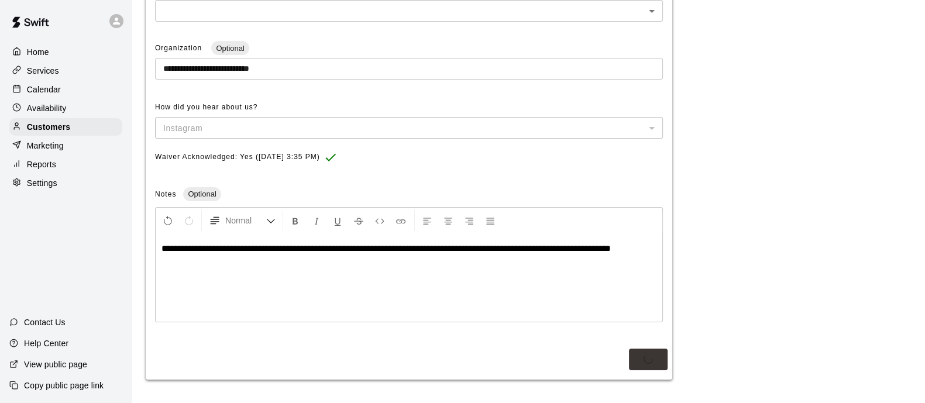
scroll to position [424, 0]
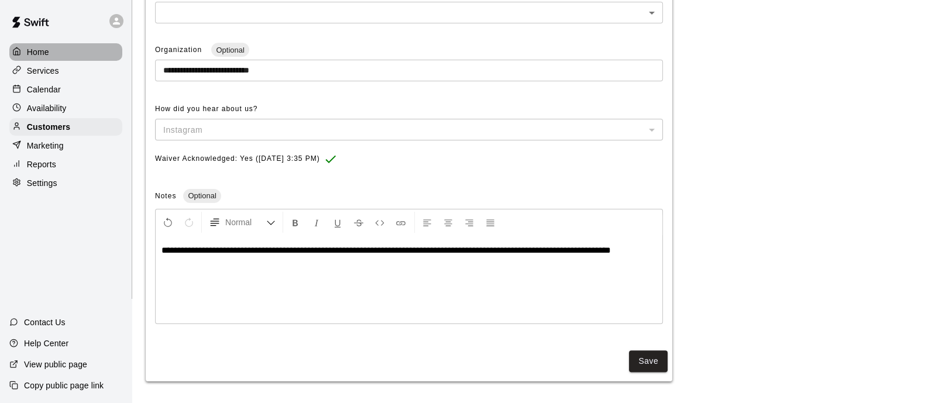
click at [25, 51] on div at bounding box center [19, 52] width 15 height 11
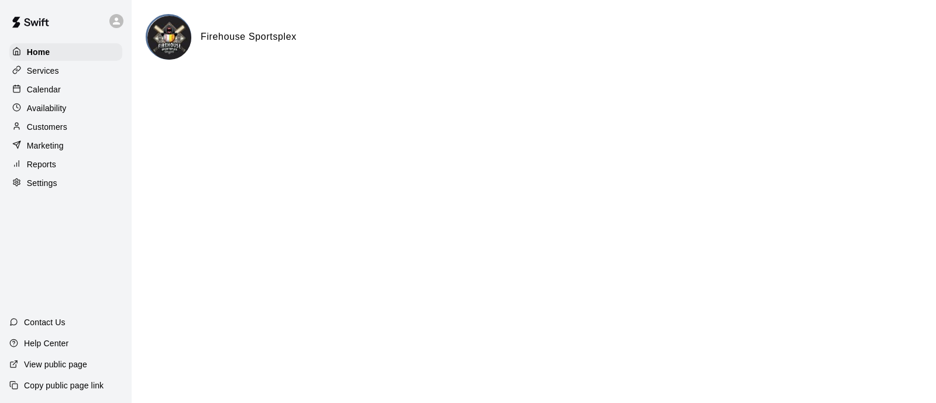
click at [42, 68] on p "Services" at bounding box center [43, 71] width 32 height 12
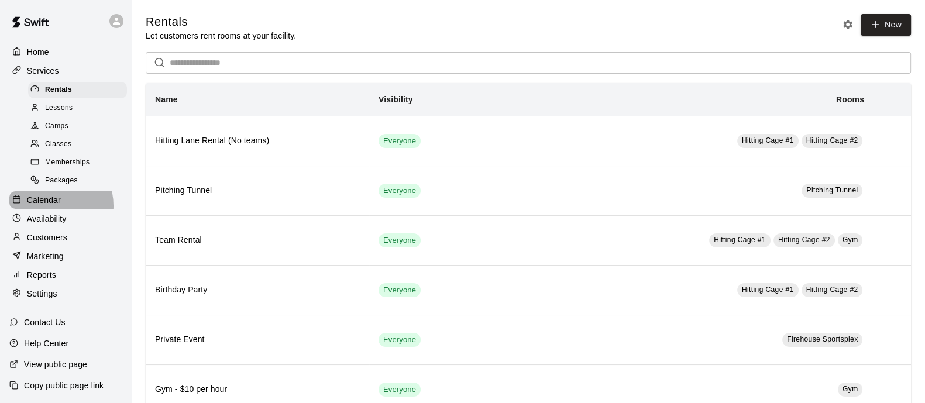
click at [46, 206] on p "Calendar" at bounding box center [44, 200] width 34 height 12
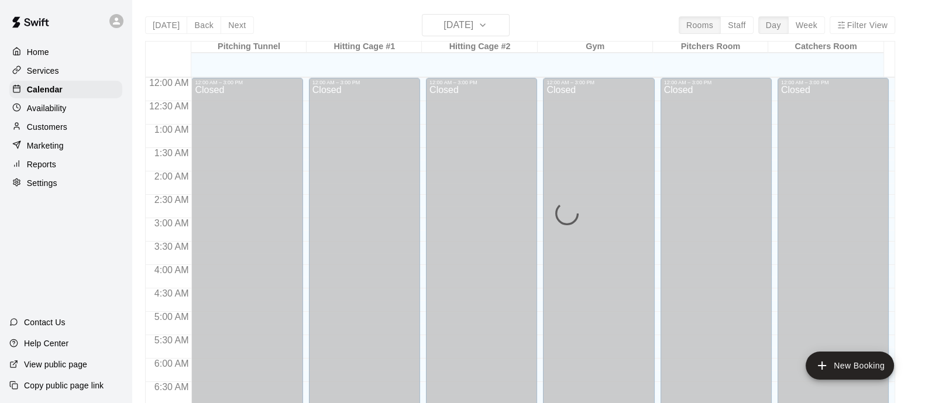
scroll to position [632, 0]
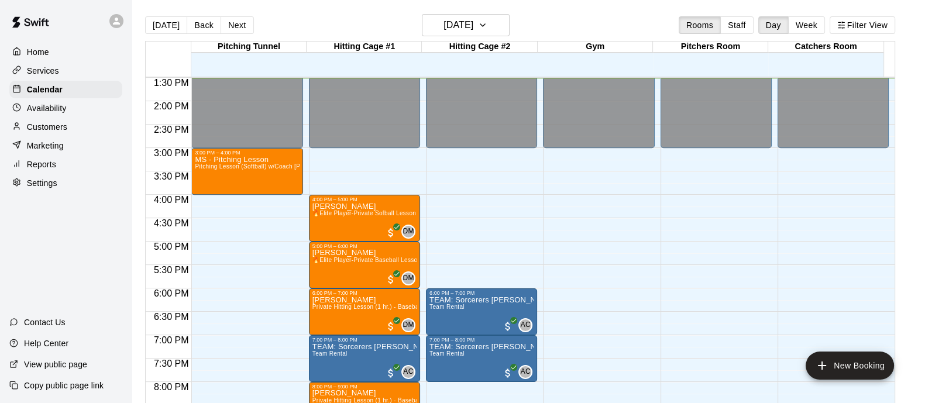
click at [505, 39] on div "Today Back Next Thursday Sep 18 Rooms Staff Day Week Filter View" at bounding box center [520, 27] width 750 height 27
click at [487, 30] on icon "button" at bounding box center [482, 25] width 9 height 14
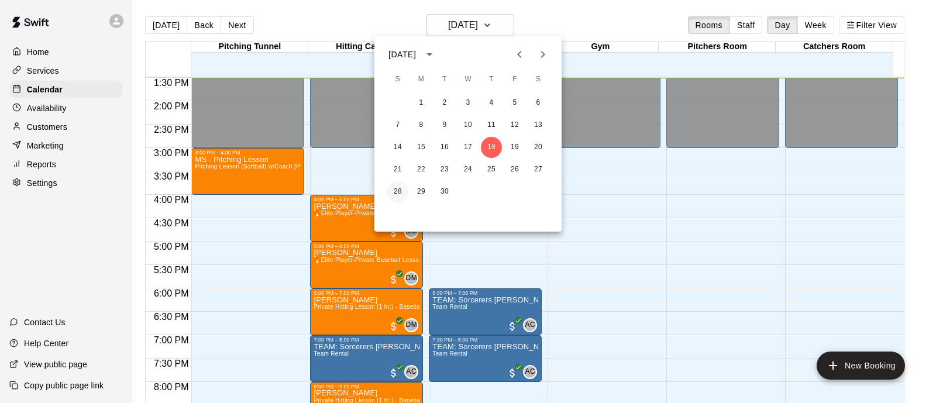
click at [395, 187] on button "28" at bounding box center [397, 191] width 21 height 21
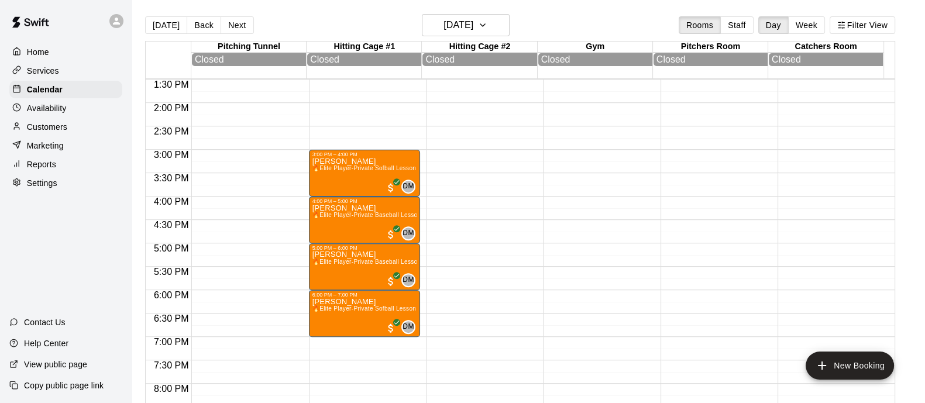
click at [47, 133] on p "Customers" at bounding box center [47, 127] width 40 height 12
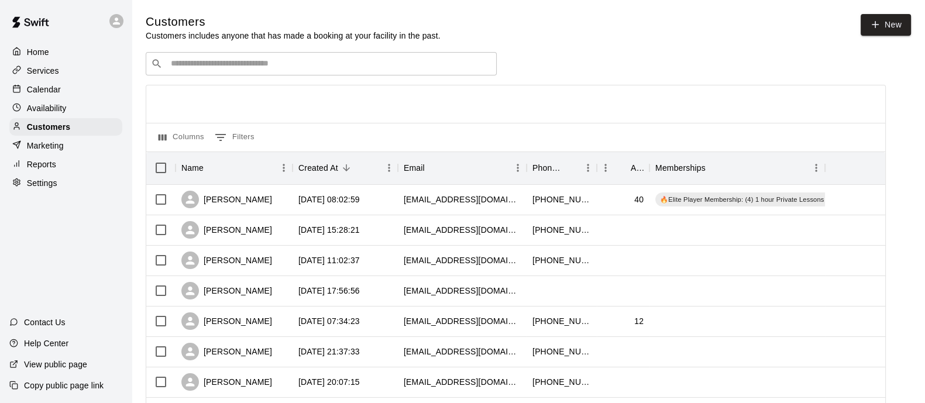
click at [180, 56] on div "​ ​" at bounding box center [321, 63] width 351 height 23
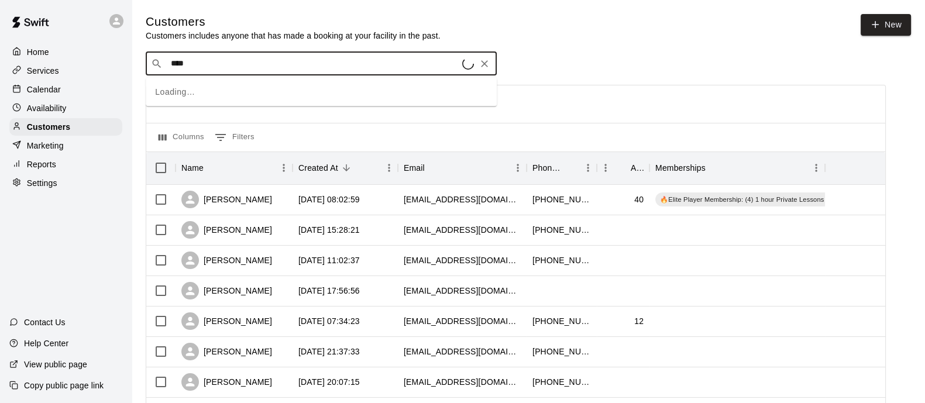
type input "*****"
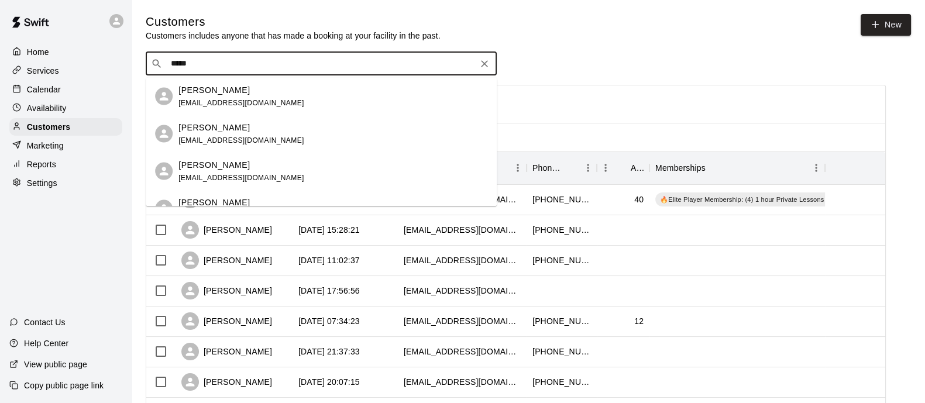
click at [192, 90] on p "Chris Soles" at bounding box center [213, 90] width 71 height 12
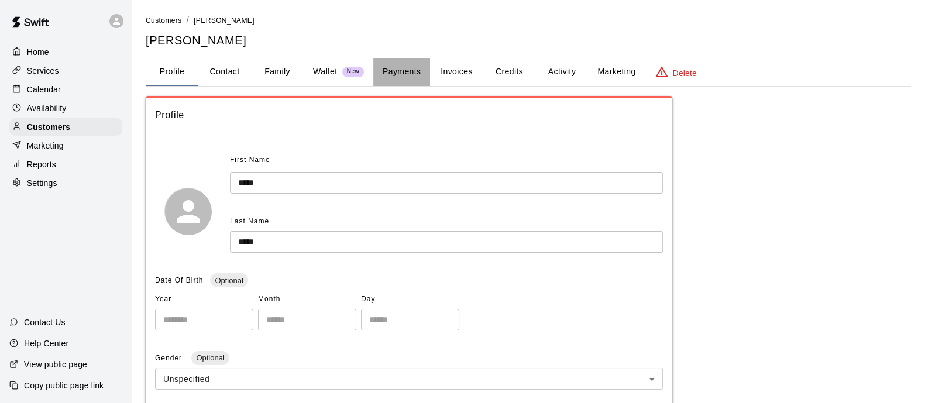
click at [403, 72] on button "Payments" at bounding box center [401, 72] width 57 height 28
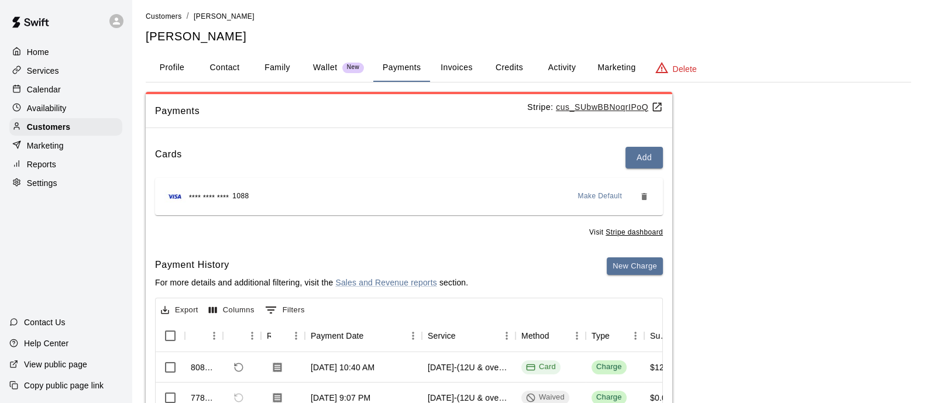
scroll to position [2, 0]
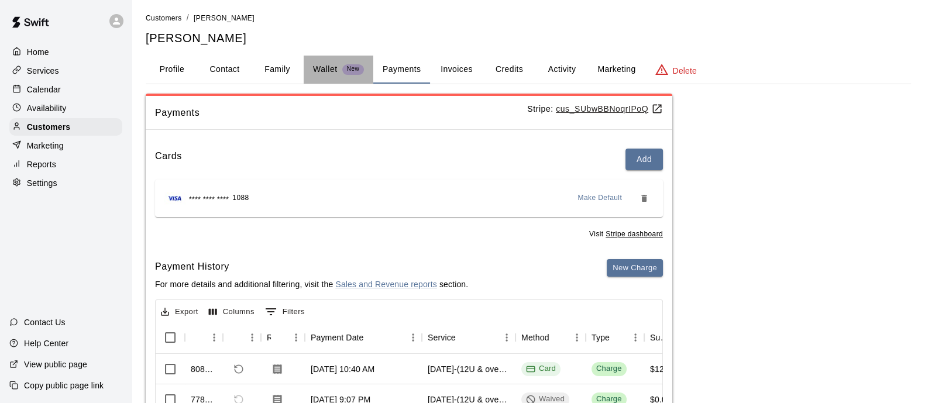
click at [323, 74] on p "Wallet" at bounding box center [325, 69] width 25 height 12
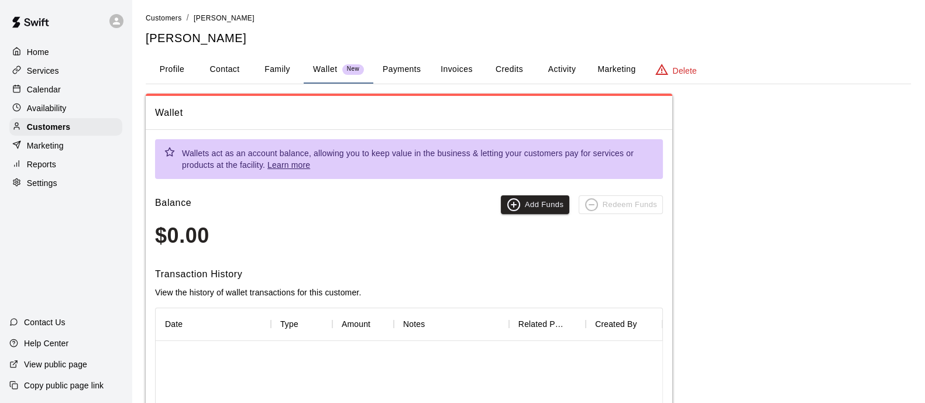
click at [57, 92] on p "Calendar" at bounding box center [44, 90] width 34 height 12
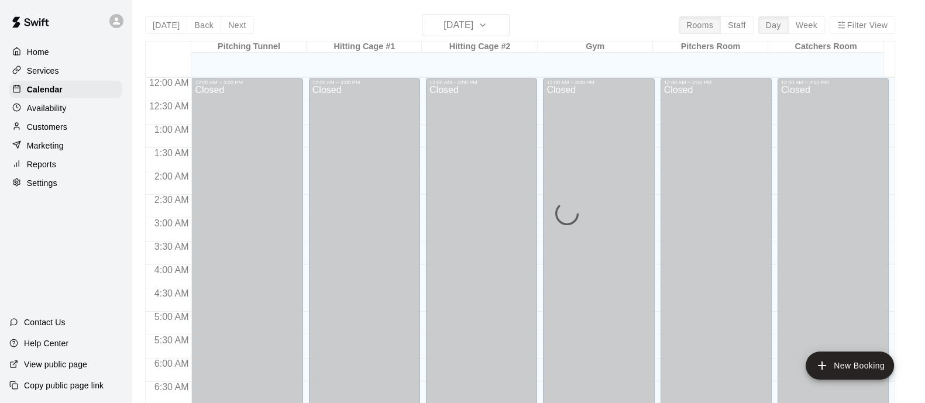
scroll to position [654, 0]
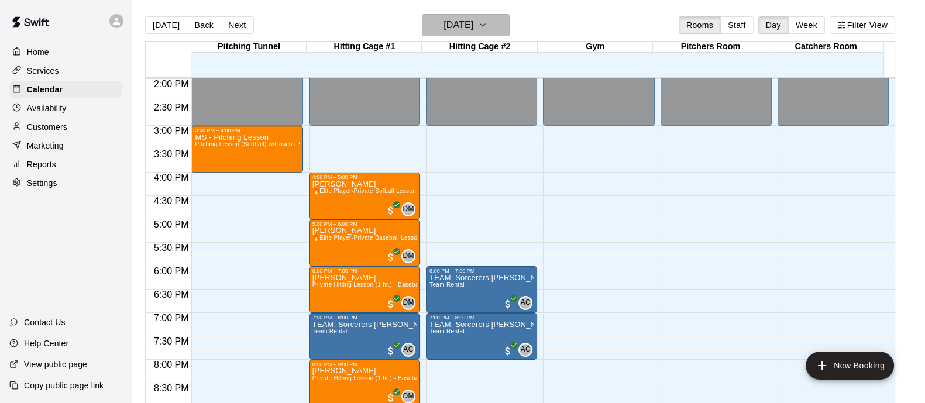
click at [473, 25] on h6 "[DATE]" at bounding box center [458, 25] width 30 height 16
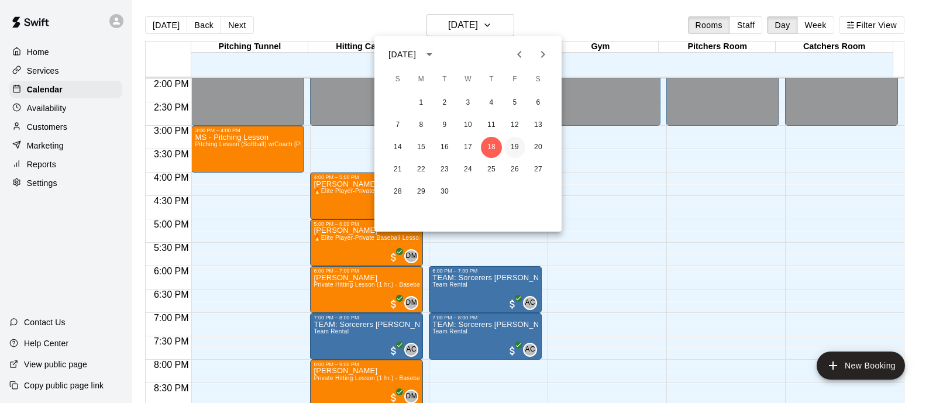
click at [512, 150] on button "19" at bounding box center [514, 147] width 21 height 21
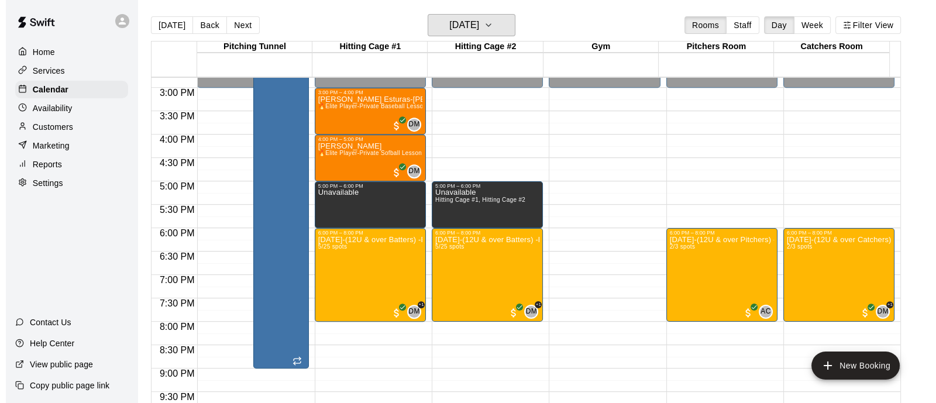
scroll to position [696, 0]
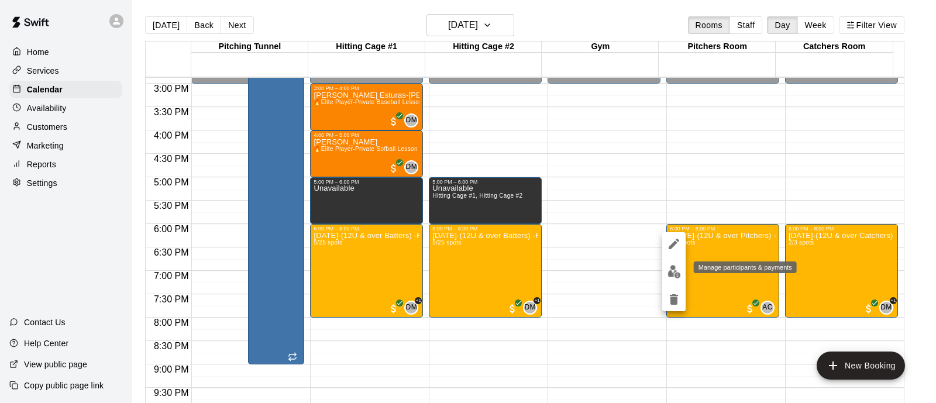
click at [673, 273] on img "edit" at bounding box center [673, 271] width 13 height 13
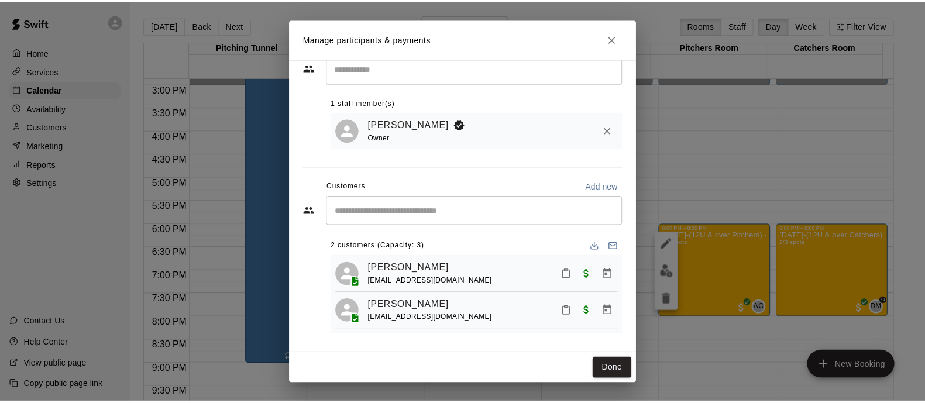
scroll to position [0, 0]
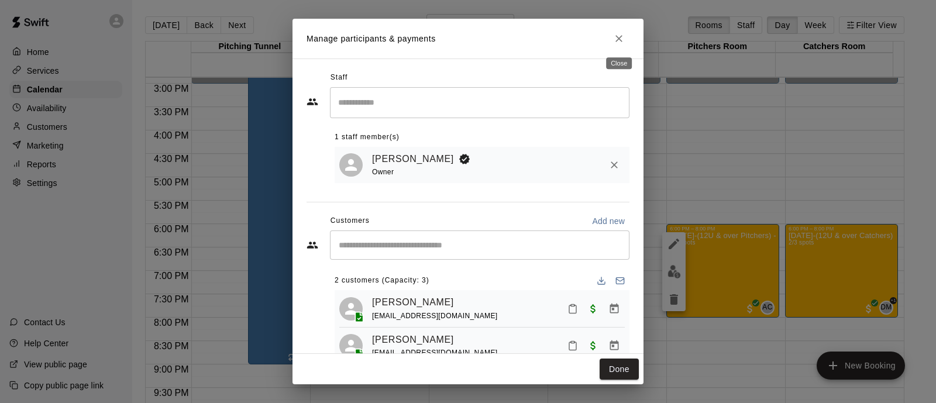
click at [611, 36] on button "Close" at bounding box center [618, 38] width 21 height 21
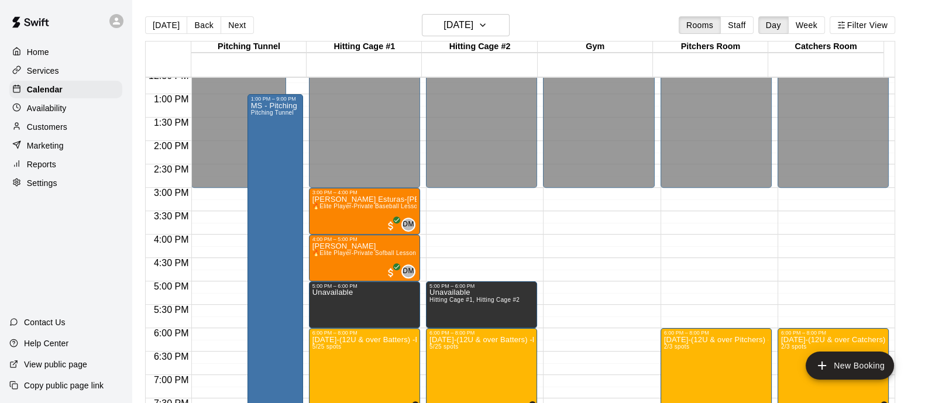
scroll to position [591, 0]
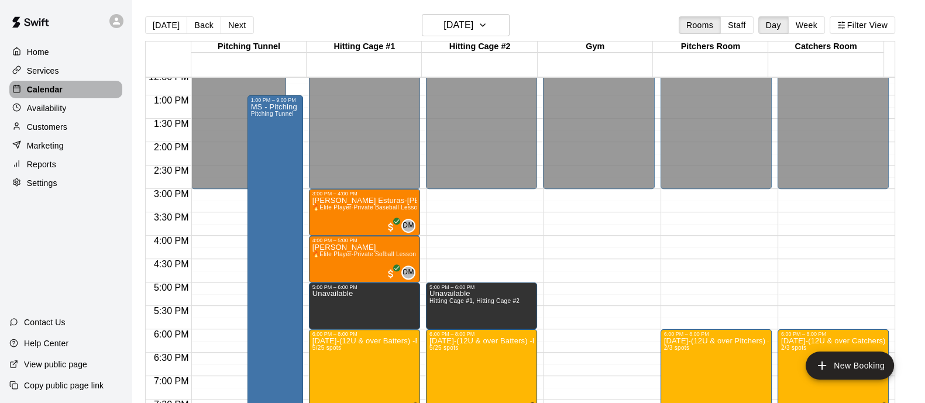
click at [62, 95] on p "Calendar" at bounding box center [45, 90] width 36 height 12
click at [66, 122] on div "Customers" at bounding box center [65, 127] width 113 height 18
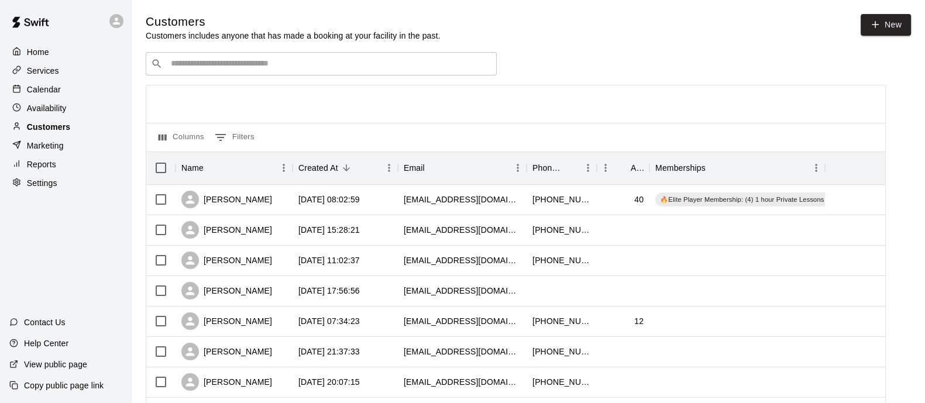
click at [68, 129] on p "Customers" at bounding box center [48, 127] width 43 height 12
click at [302, 75] on div "​ ​" at bounding box center [321, 63] width 351 height 23
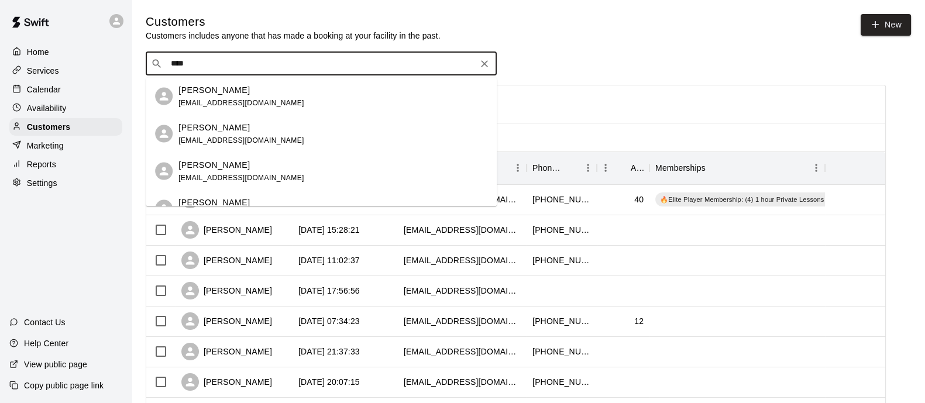
type input "*****"
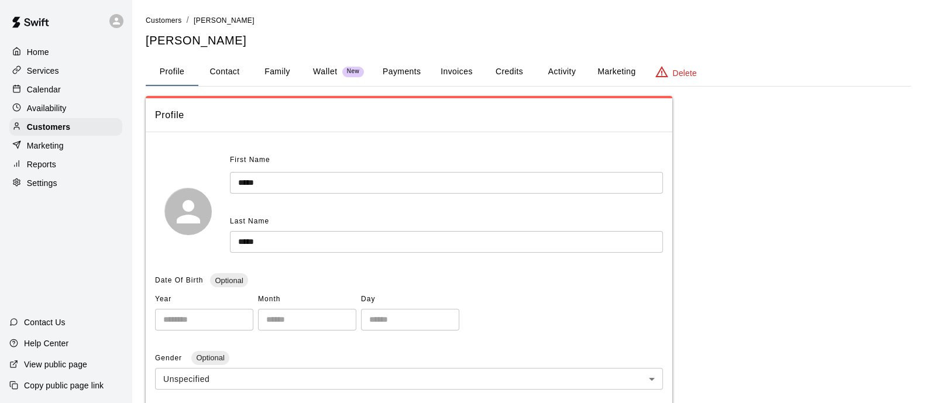
click at [406, 74] on button "Payments" at bounding box center [401, 72] width 57 height 28
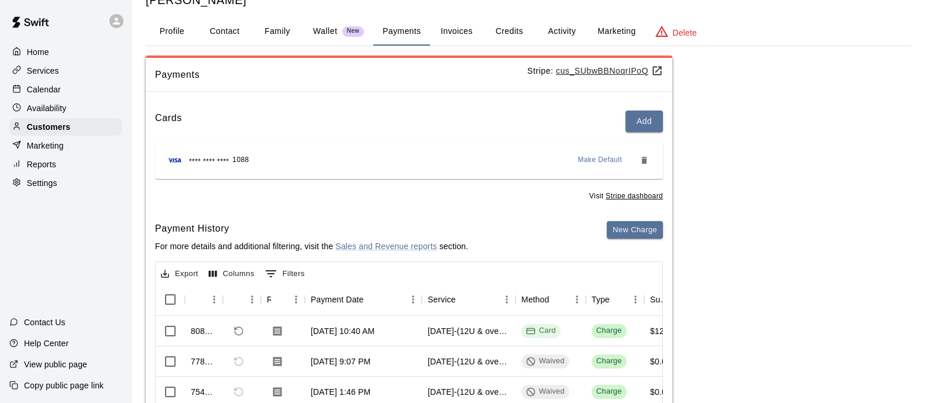
scroll to position [41, 0]
click at [268, 19] on button "Family" at bounding box center [277, 31] width 53 height 28
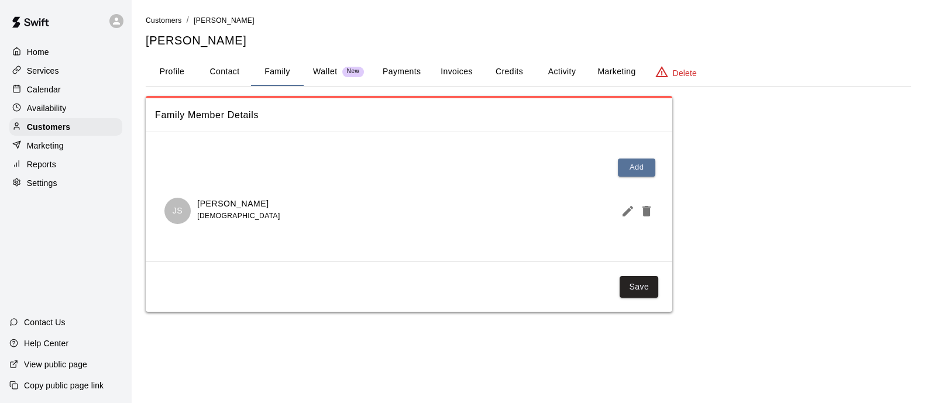
scroll to position [0, 0]
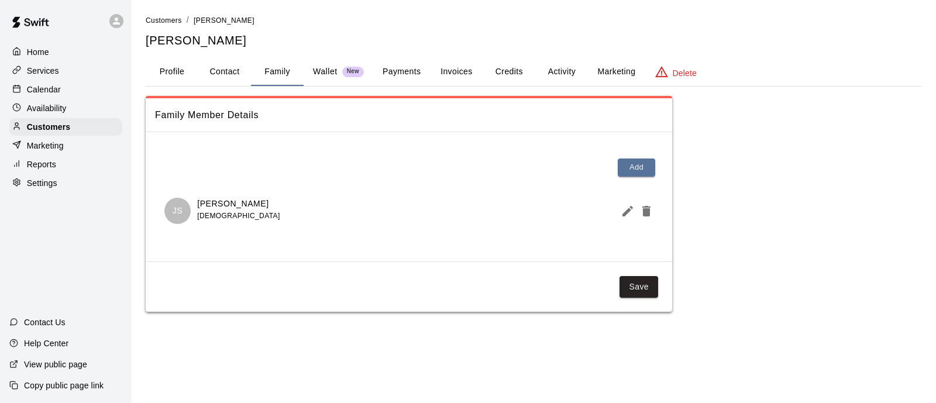
click at [426, 70] on button "Payments" at bounding box center [401, 72] width 57 height 28
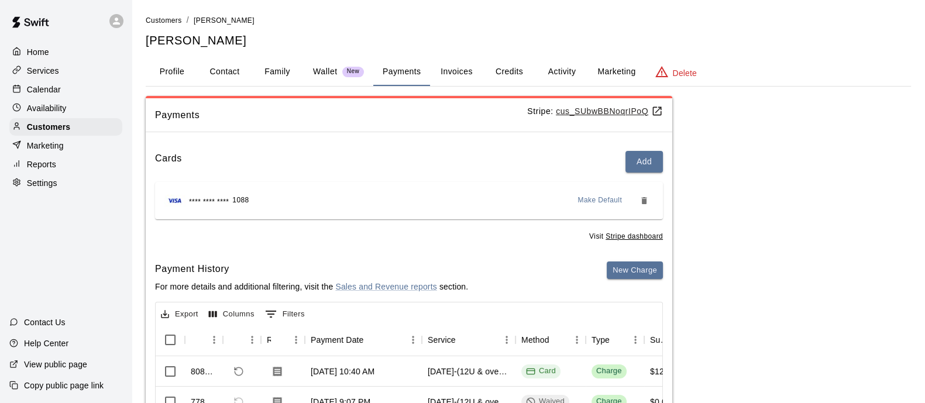
click at [553, 71] on button "Activity" at bounding box center [561, 72] width 53 height 28
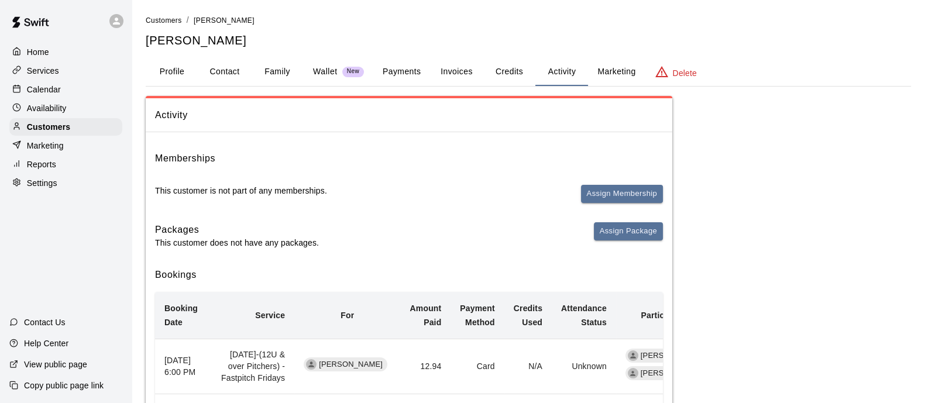
click at [410, 74] on button "Payments" at bounding box center [401, 72] width 57 height 28
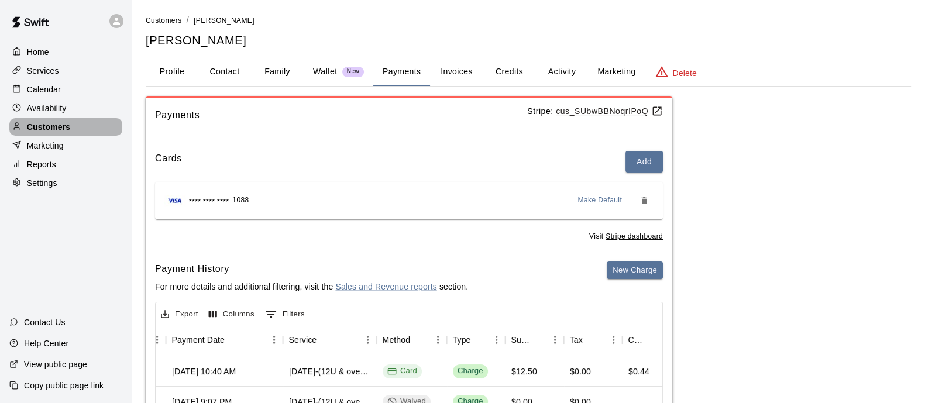
click at [50, 130] on p "Customers" at bounding box center [48, 127] width 43 height 12
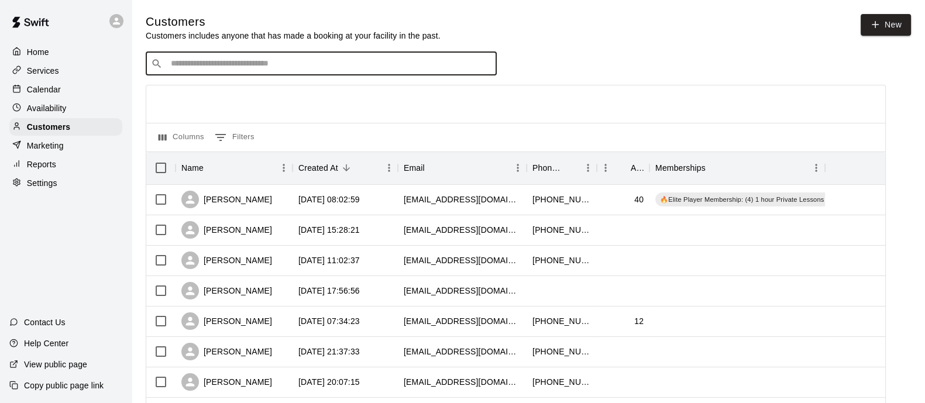
click at [343, 60] on input "Search customers by name or email" at bounding box center [329, 64] width 324 height 12
type input "****"
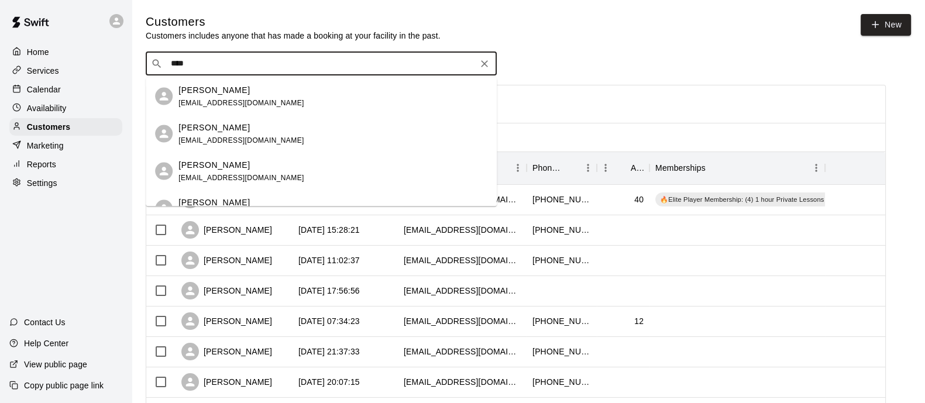
click at [219, 141] on span "[EMAIL_ADDRESS][DOMAIN_NAME]" at bounding box center [241, 140] width 126 height 8
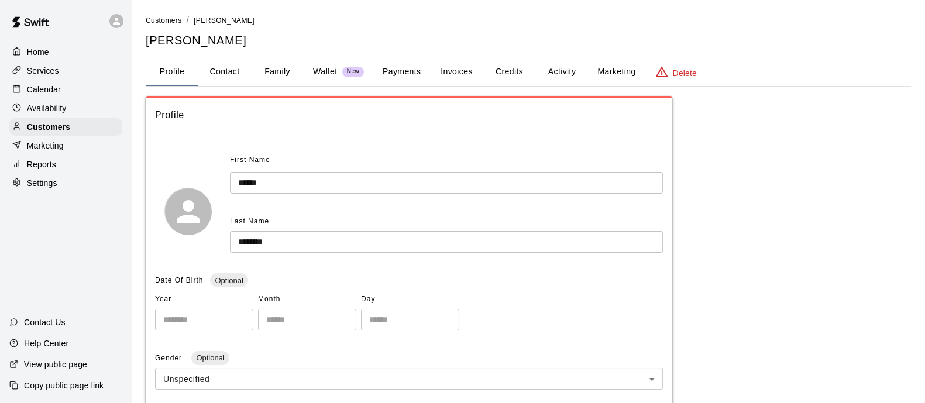
click at [388, 74] on button "Payments" at bounding box center [401, 72] width 57 height 28
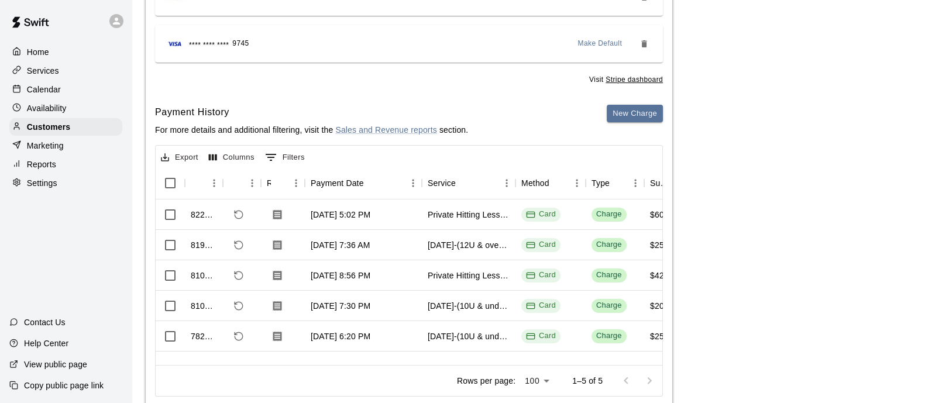
click at [36, 45] on div "Home" at bounding box center [65, 52] width 113 height 18
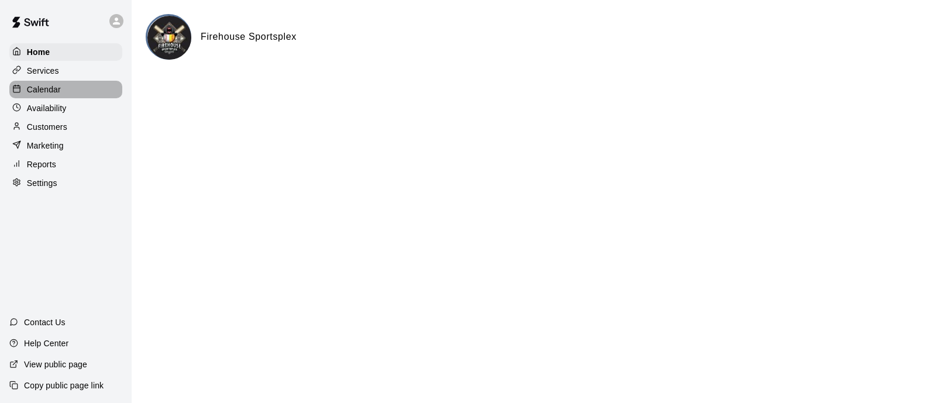
click at [58, 91] on p "Calendar" at bounding box center [44, 90] width 34 height 12
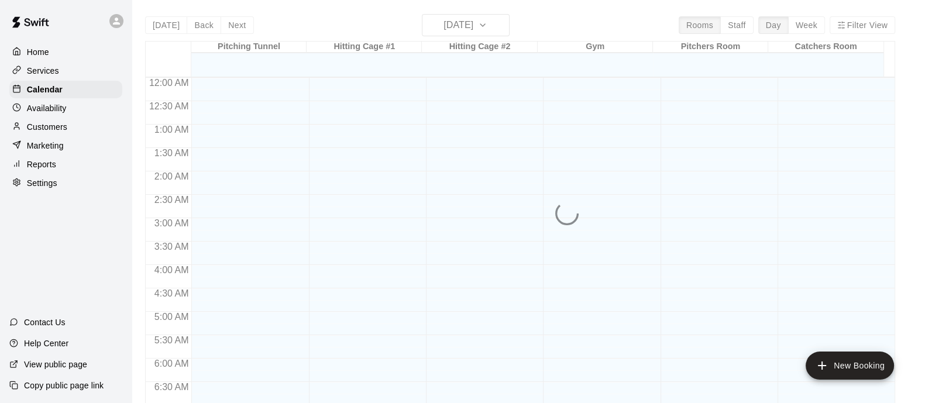
click at [506, 30] on div "Today Back Next Thursday Sep 18 Rooms Staff Day Week Filter View Pitching Tunne…" at bounding box center [520, 215] width 750 height 403
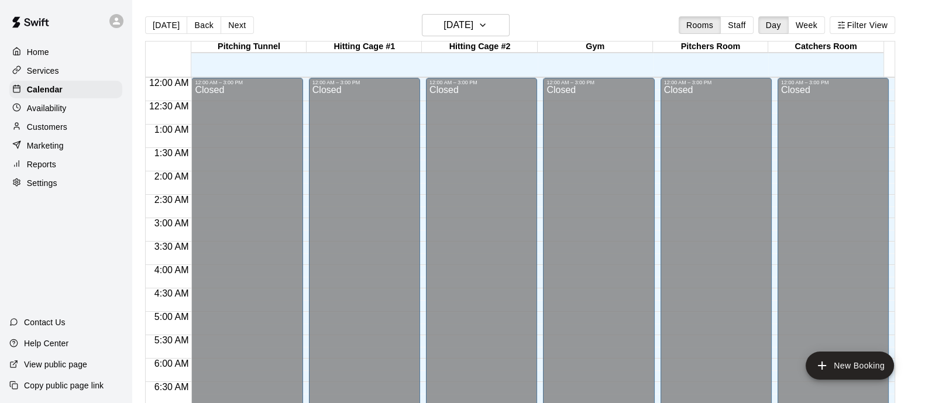
scroll to position [669, 0]
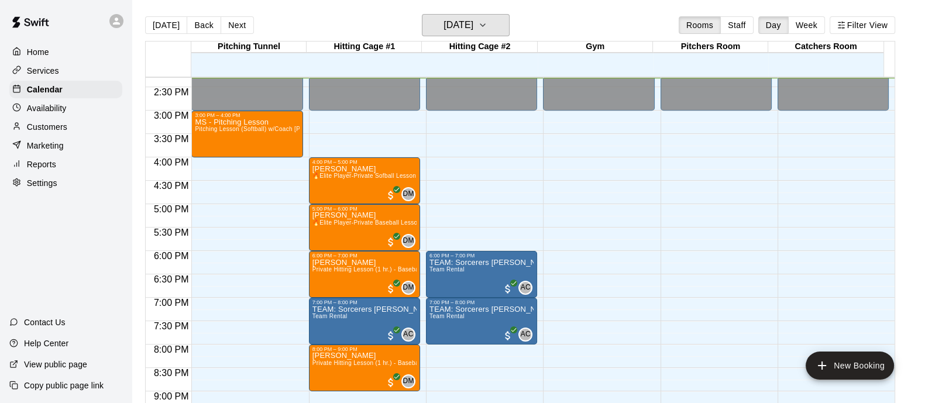
click at [487, 30] on icon "button" at bounding box center [482, 25] width 9 height 14
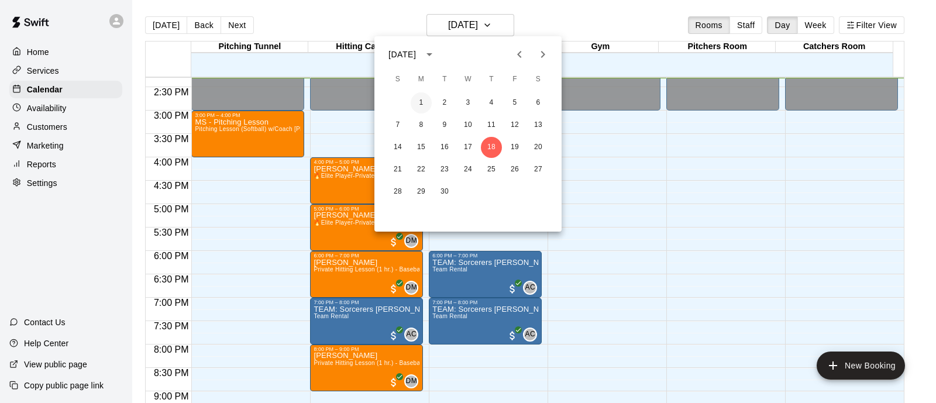
click at [423, 99] on button "1" at bounding box center [421, 102] width 21 height 21
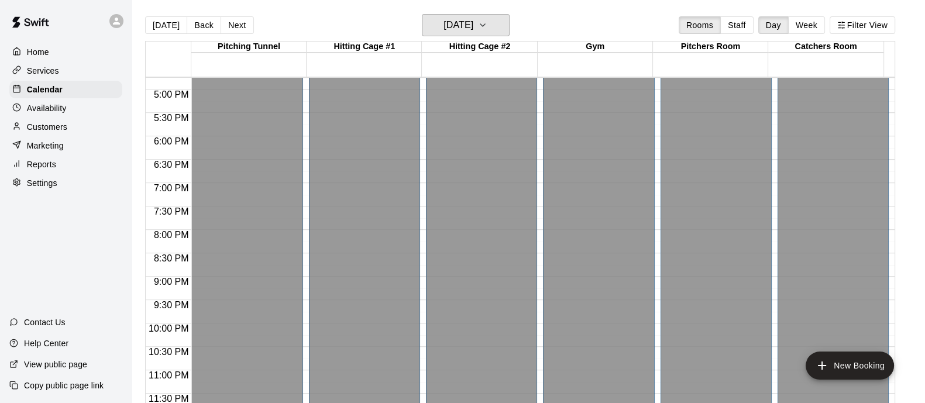
scroll to position [18, 0]
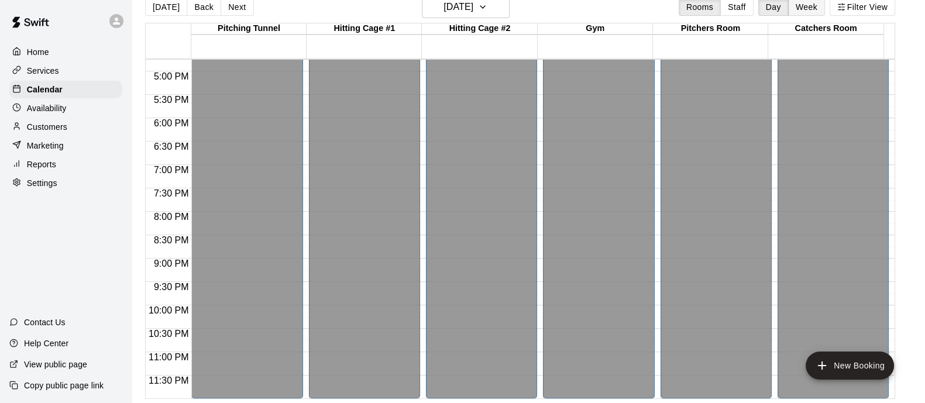
click at [822, 14] on button "Week" at bounding box center [806, 7] width 37 height 18
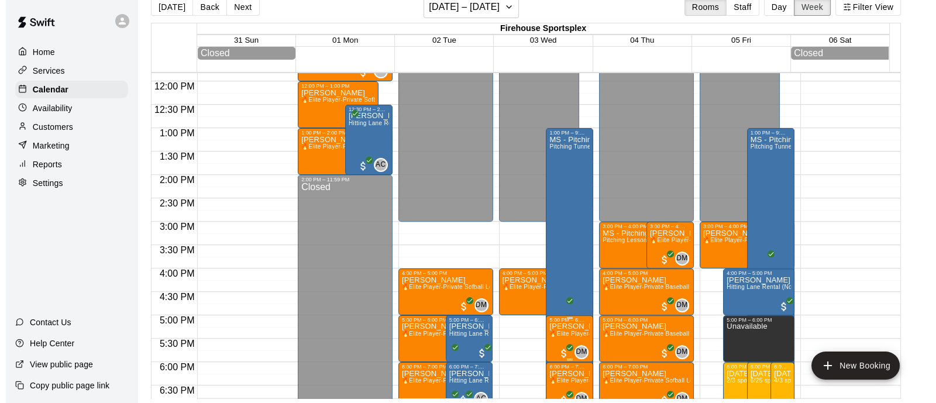
scroll to position [552, 0]
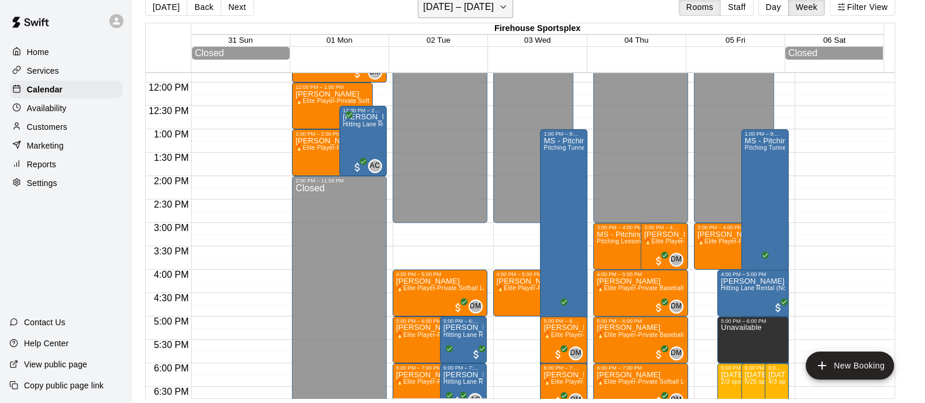
click at [476, 16] on button "August 31 – September 06" at bounding box center [465, 7] width 95 height 22
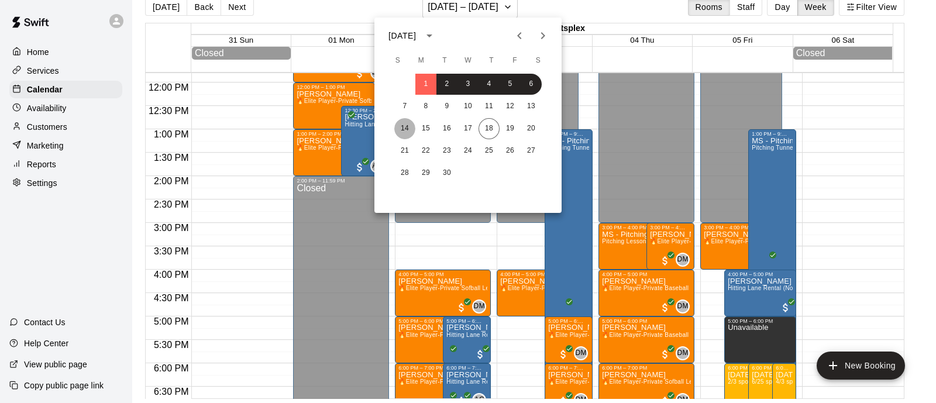
click at [404, 123] on button "14" at bounding box center [404, 128] width 21 height 21
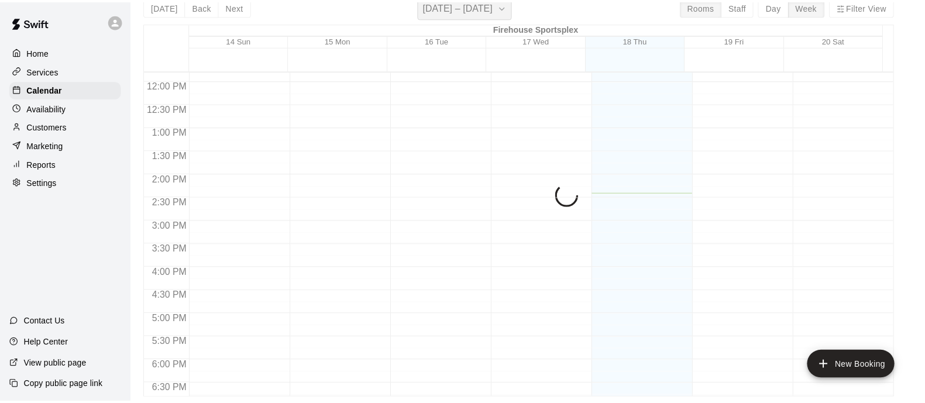
scroll to position [14, 0]
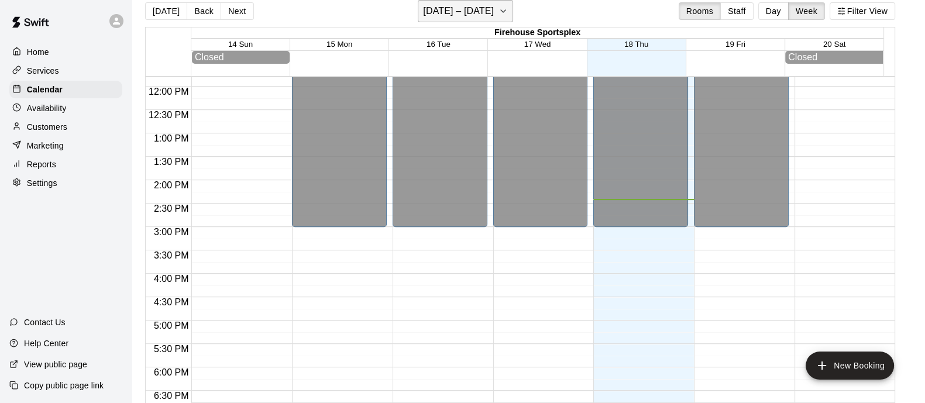
click at [503, 9] on button "[DATE] – [DATE]" at bounding box center [465, 11] width 95 height 22
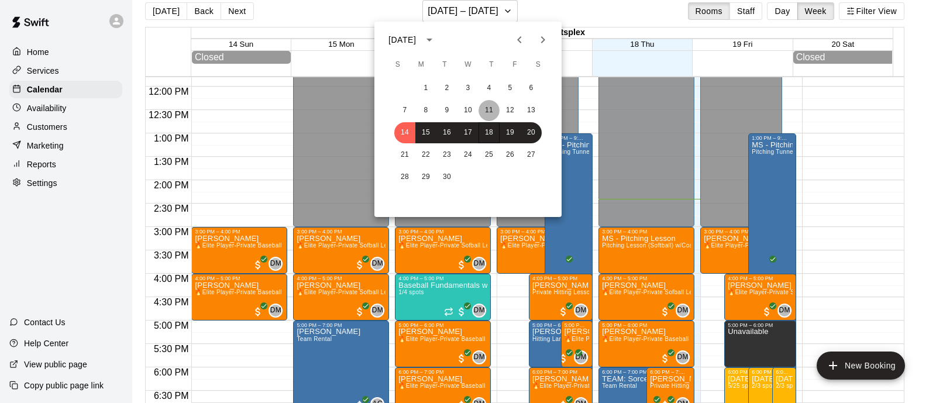
click at [491, 109] on button "11" at bounding box center [489, 110] width 21 height 21
